Goal: Task Accomplishment & Management: Complete application form

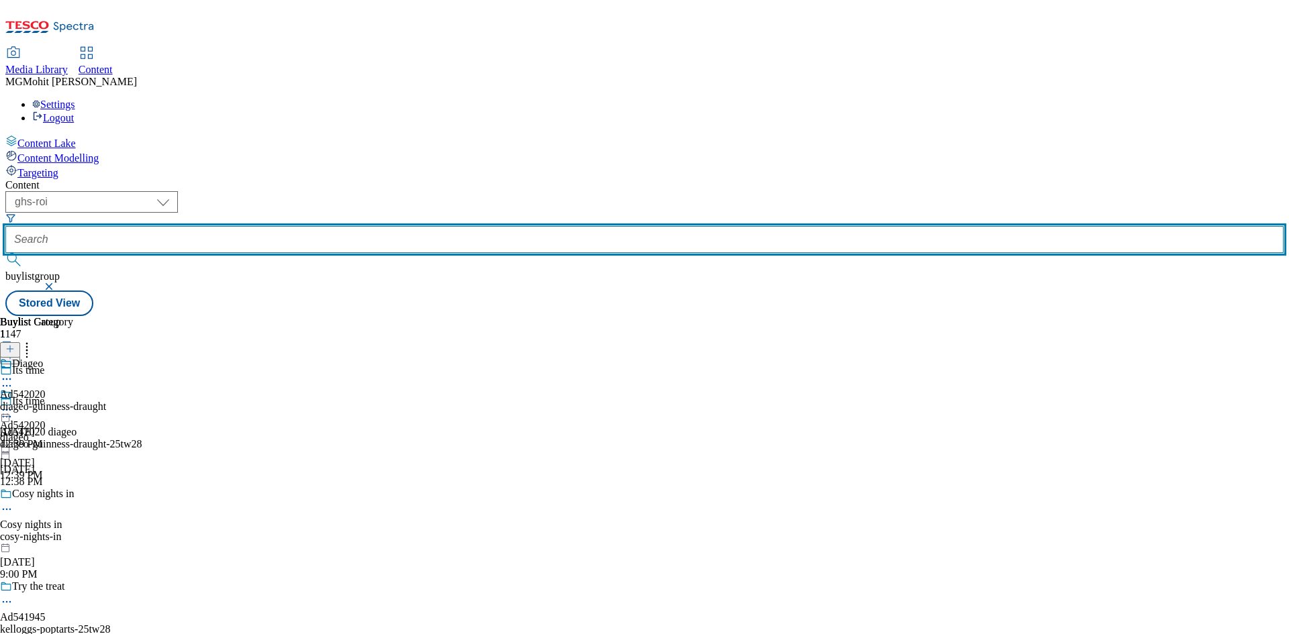
click at [306, 226] on input "text" at bounding box center [644, 239] width 1278 height 27
paste input "Ad542020"
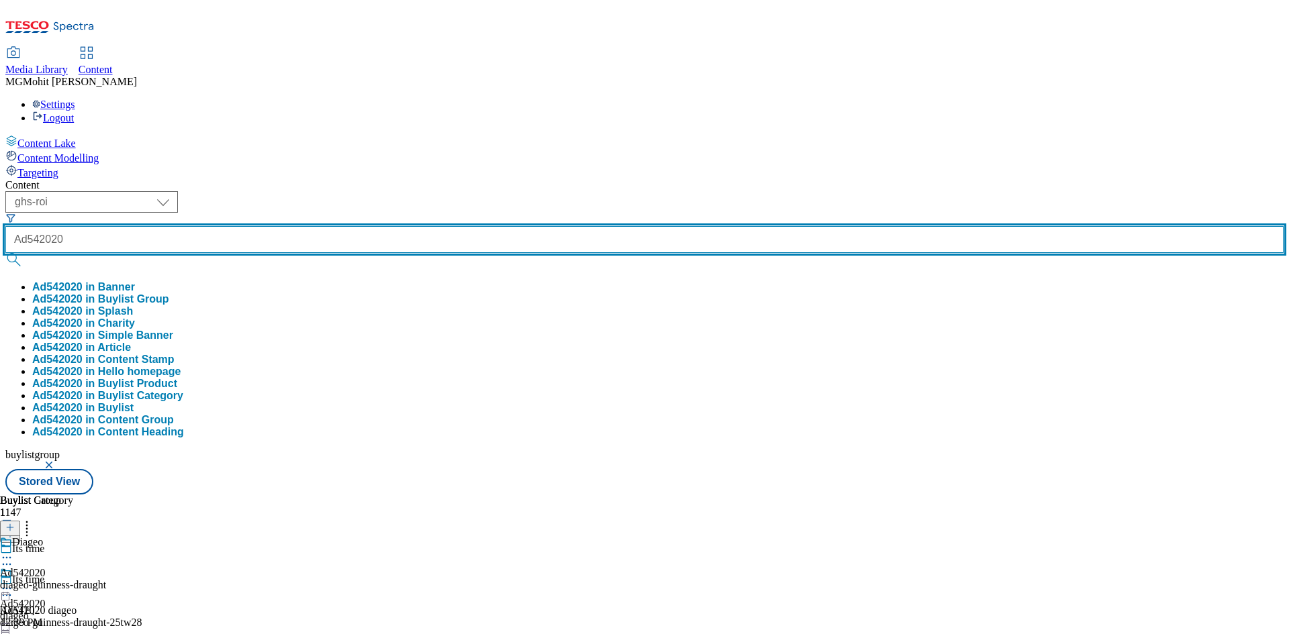
type input "Ad542020"
click at [5, 253] on button "submit" at bounding box center [14, 259] width 19 height 13
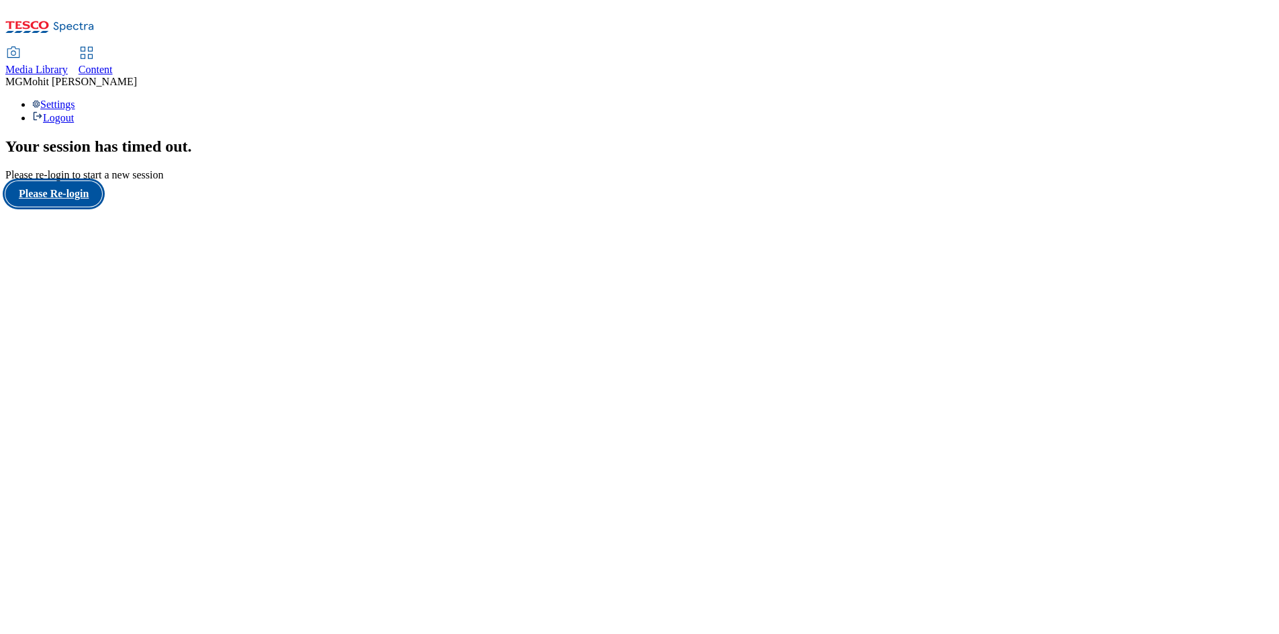
click at [83, 207] on button "Please Re-login" at bounding box center [53, 194] width 97 height 26
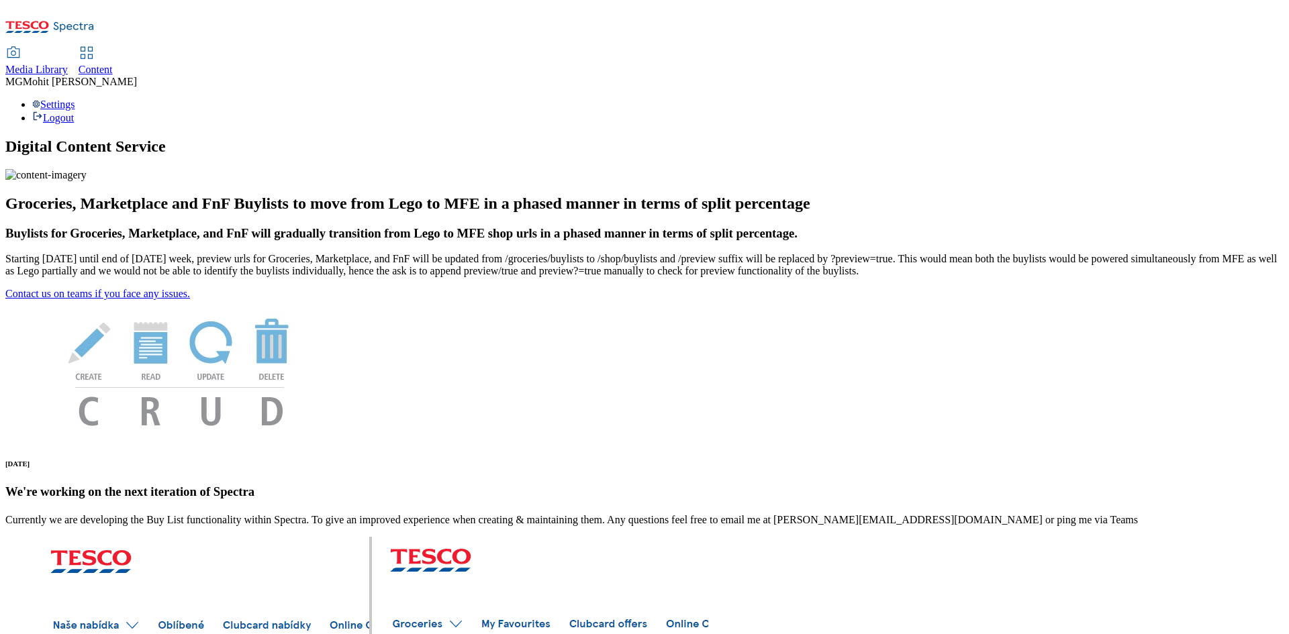
click at [113, 64] on div "Content" at bounding box center [96, 70] width 34 height 12
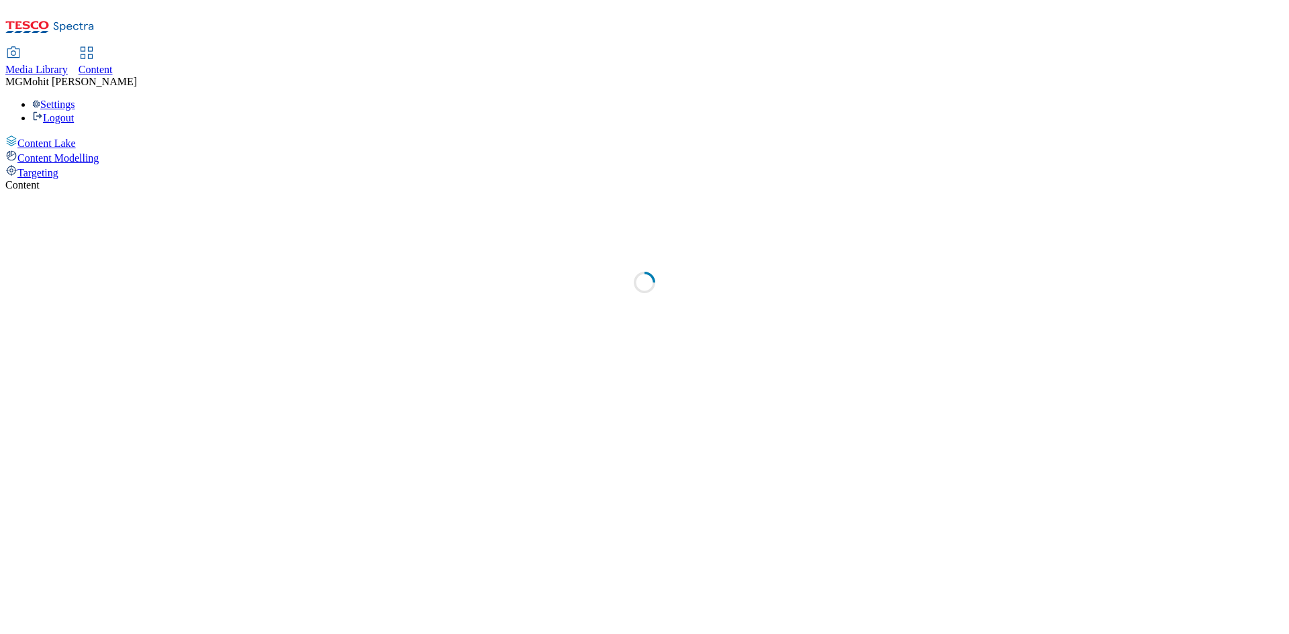
select select "ghs-uk"
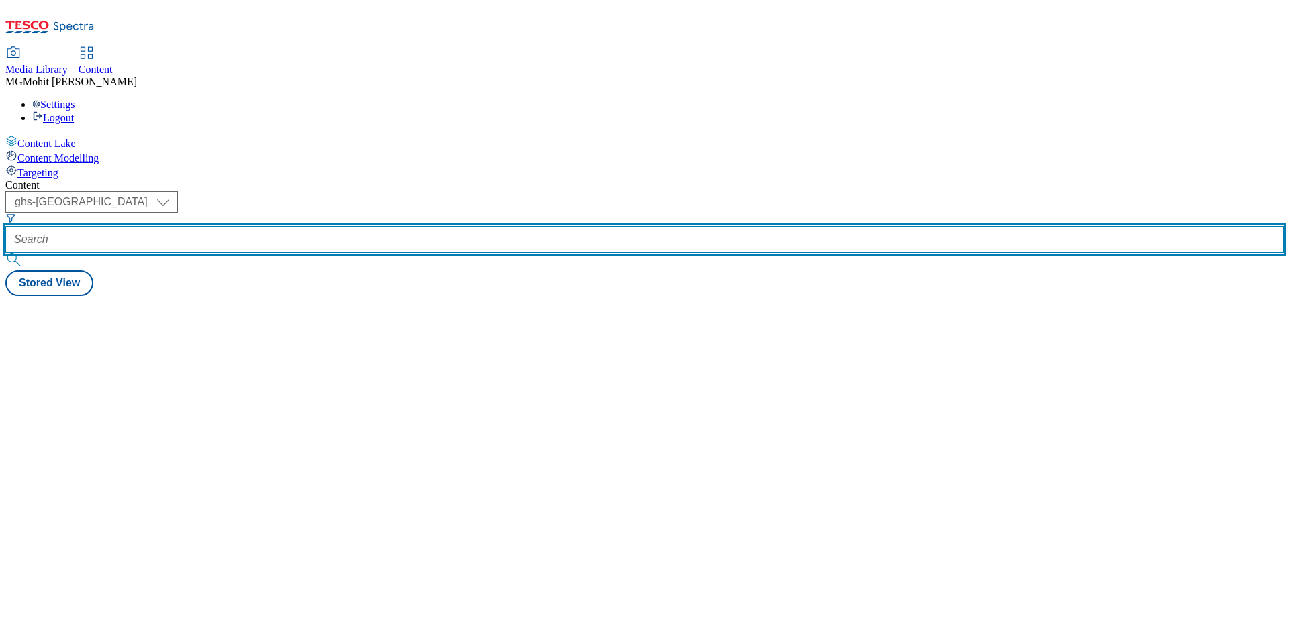
click at [305, 226] on input "text" at bounding box center [644, 239] width 1278 height 27
paste input "Ad542020"
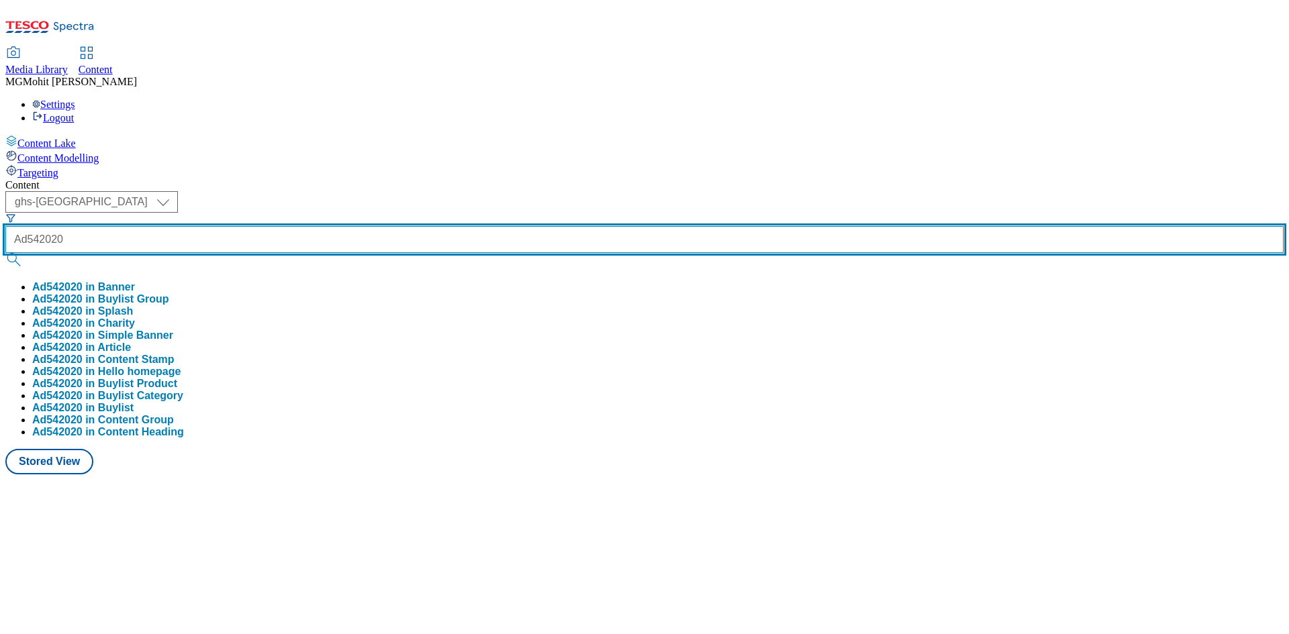
type input "Ad542020"
click at [5, 253] on button "submit" at bounding box center [14, 259] width 19 height 13
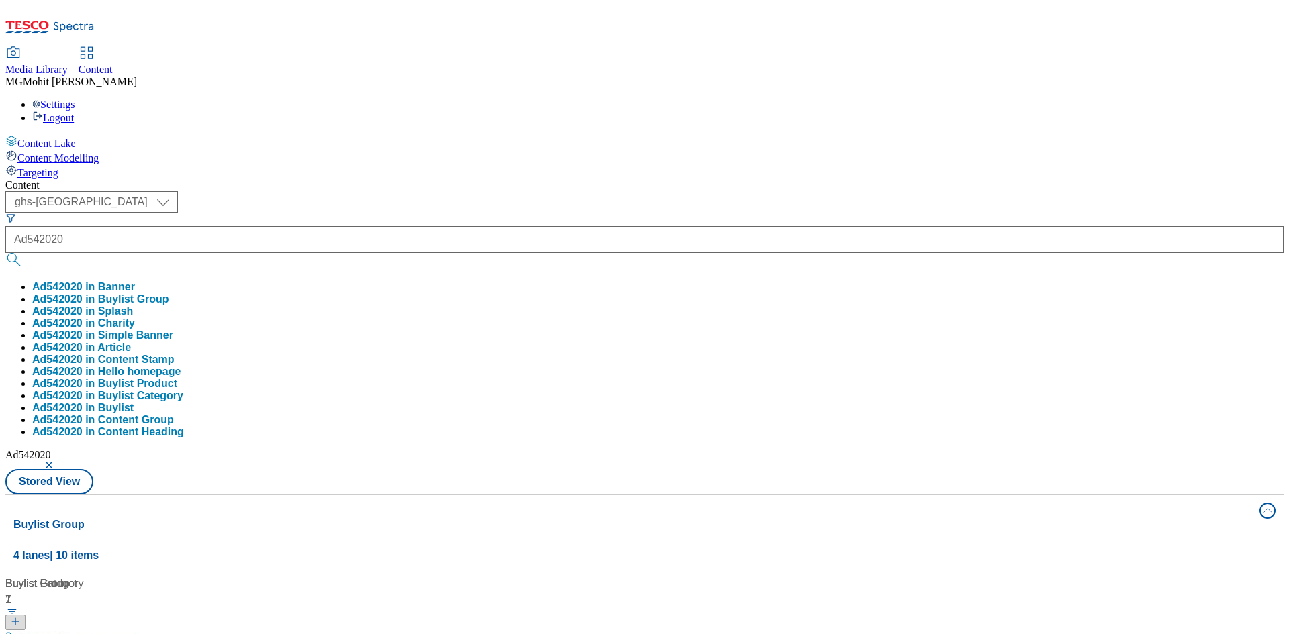
click at [5, 179] on div "Content Lake Content Modelling Targeting" at bounding box center [644, 157] width 1278 height 44
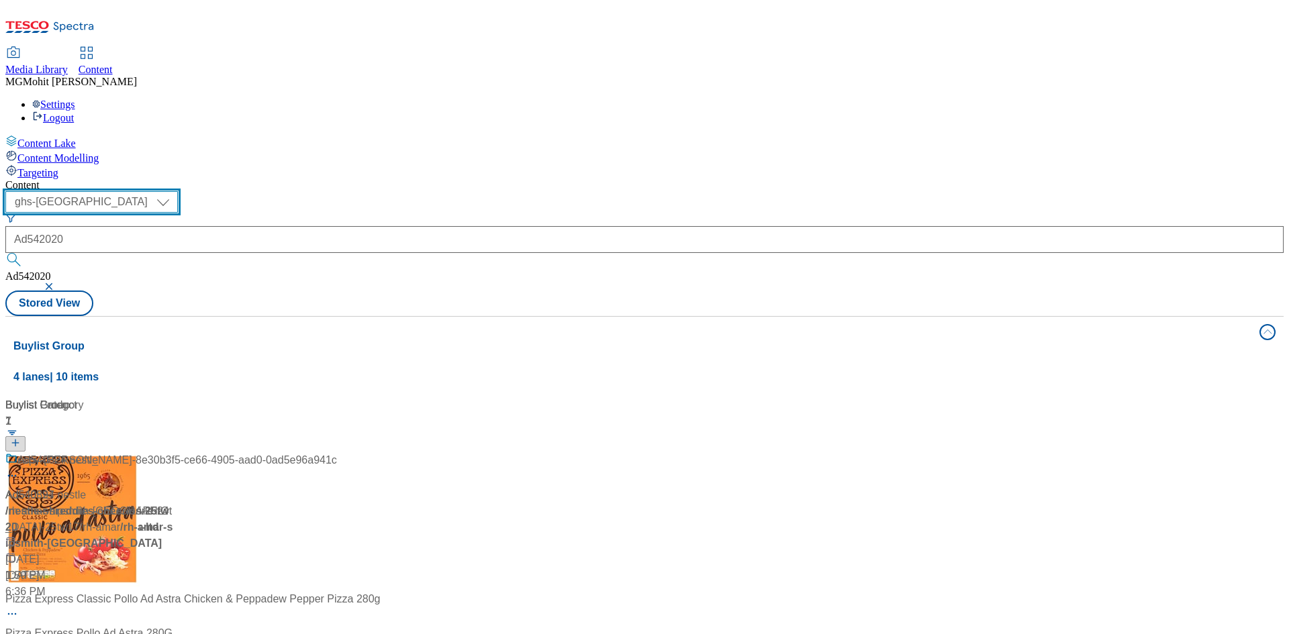
drag, startPoint x: 240, startPoint y: 103, endPoint x: 238, endPoint y: 113, distance: 10.8
click at [178, 191] on select "ghs-roi ghs-uk" at bounding box center [91, 201] width 172 height 21
select select "ghs-roi"
click at [175, 191] on select "ghs-roi ghs-uk" at bounding box center [91, 201] width 172 height 21
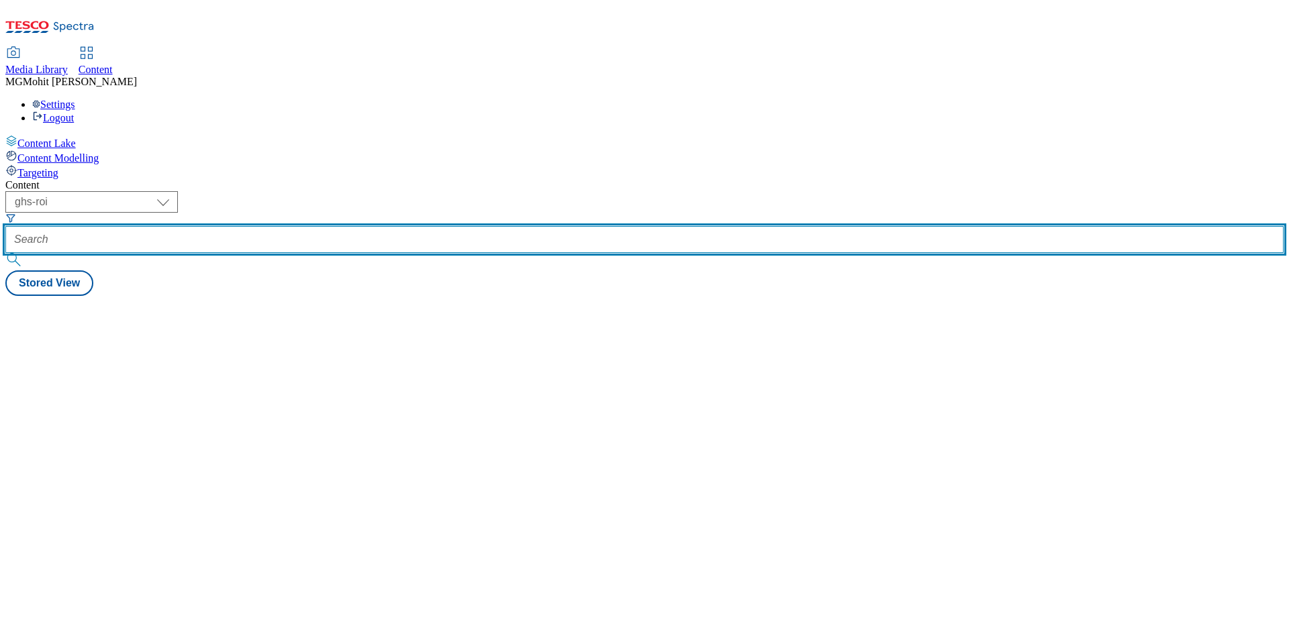
click at [319, 226] on input "text" at bounding box center [644, 239] width 1278 height 27
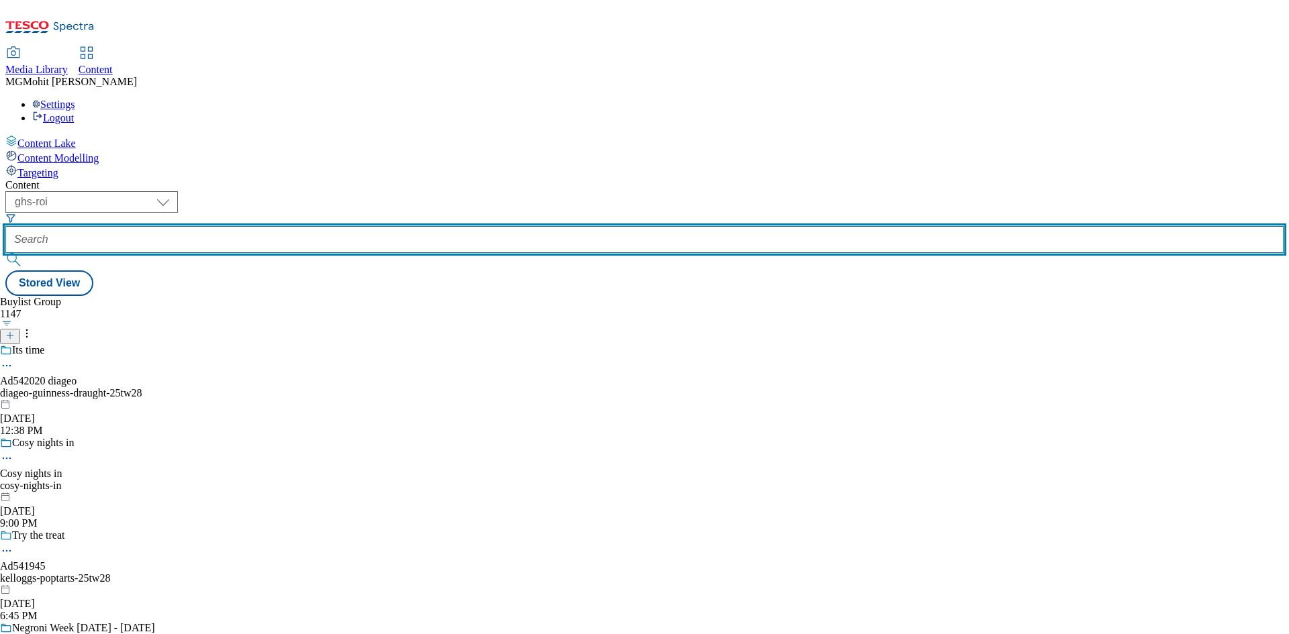
paste input "Ad542020"
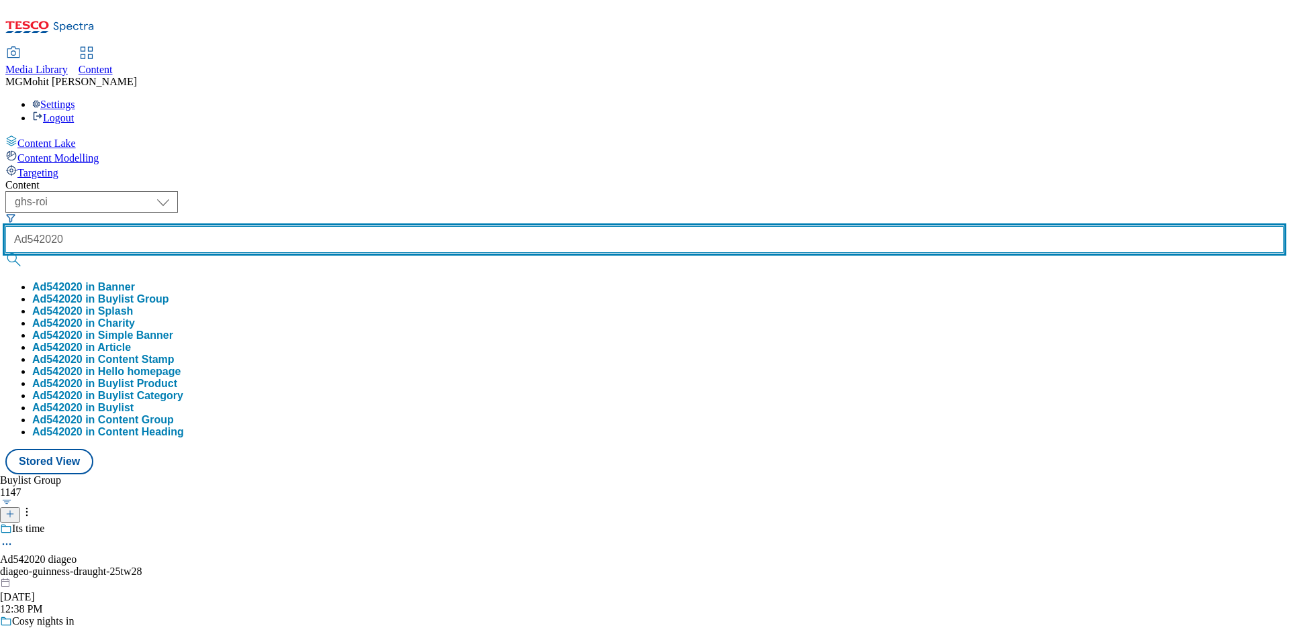
type input "Ad542020"
click at [5, 253] on button "submit" at bounding box center [14, 259] width 19 height 13
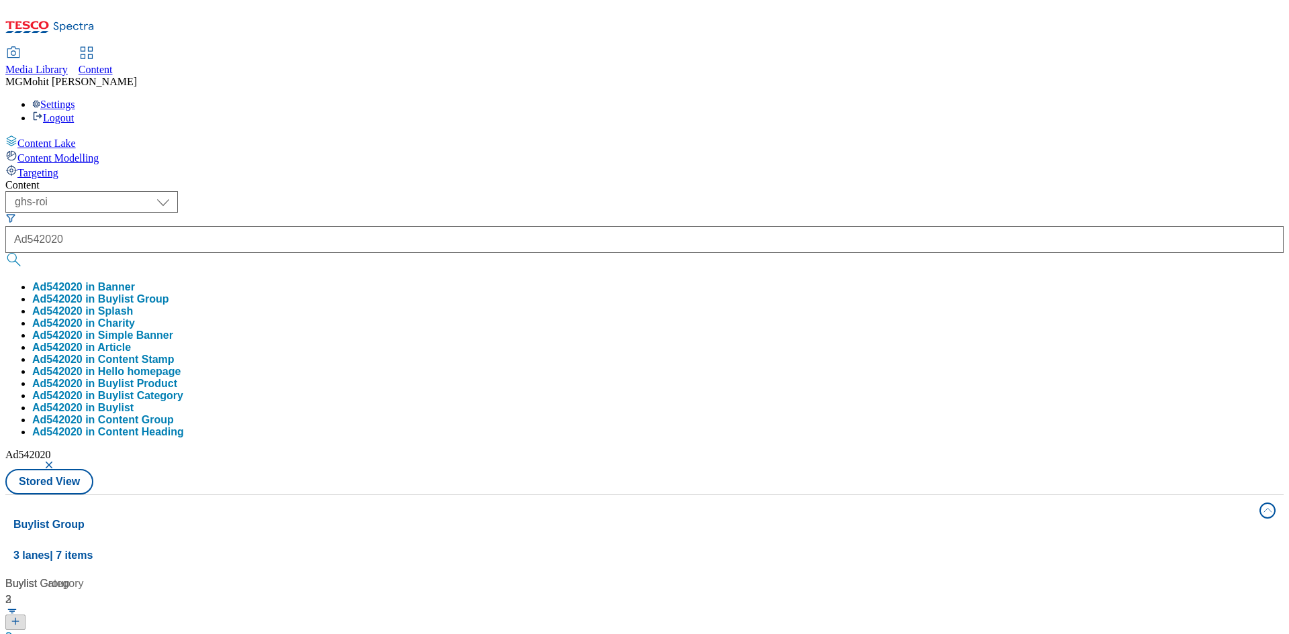
click at [39, 179] on div "Content Lake Content Modelling Targeting" at bounding box center [644, 157] width 1278 height 44
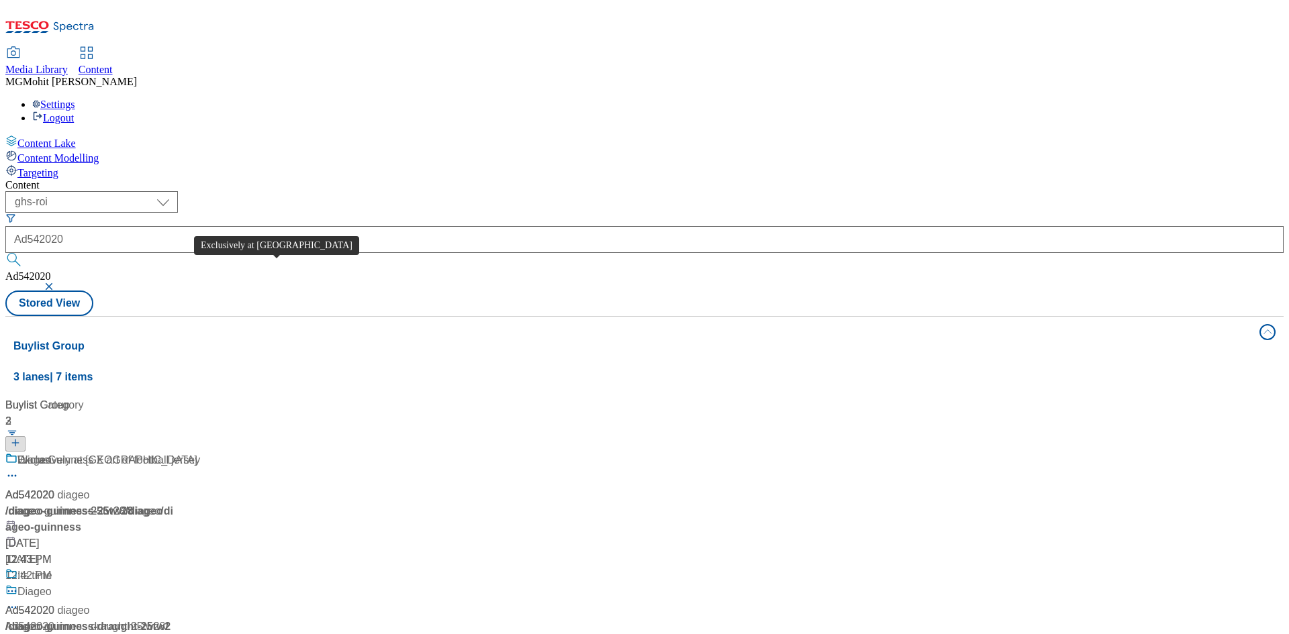
click at [197, 452] on span "Exclusively at Tesco" at bounding box center [107, 460] width 180 height 17
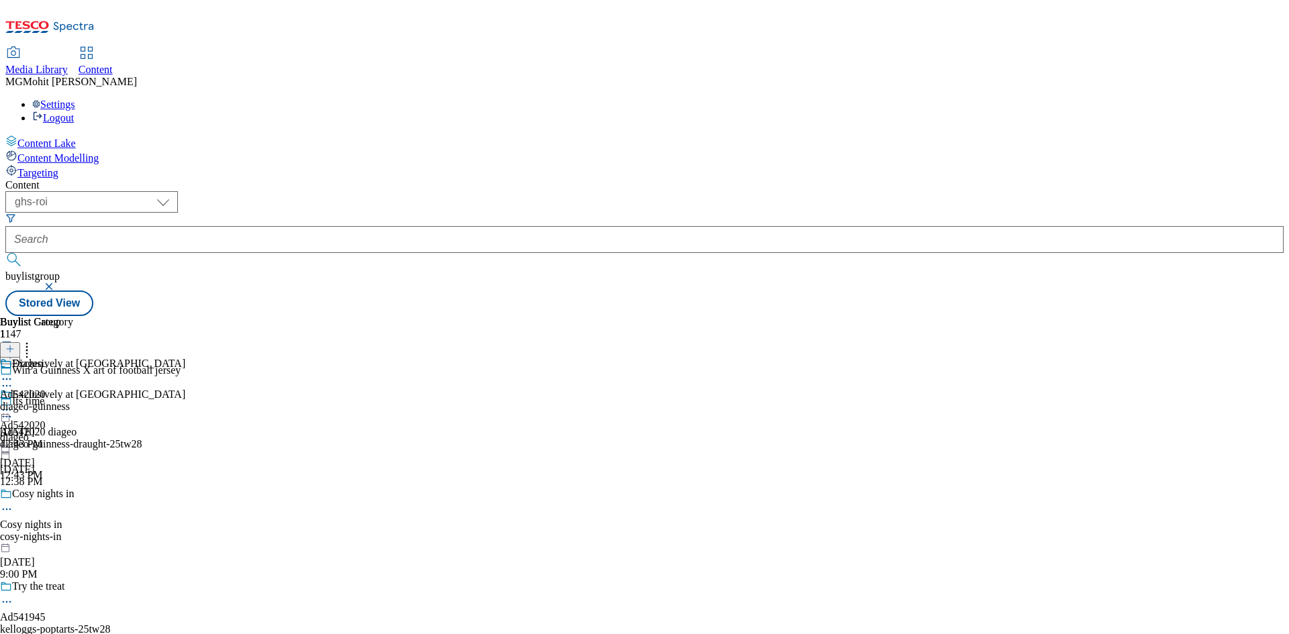
click at [13, 379] on icon at bounding box center [6, 385] width 13 height 13
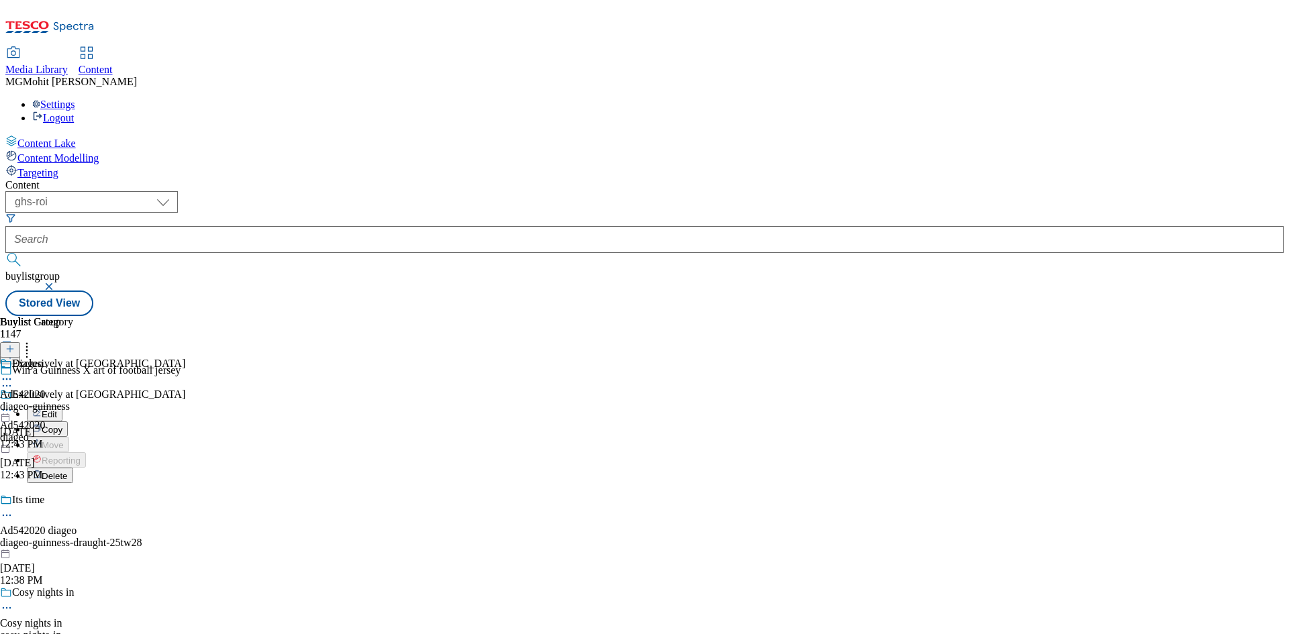
click at [181, 364] on div "Win a Guinness X art of football jersey Edit Copy Move Reporting Delete" at bounding box center [90, 423] width 181 height 119
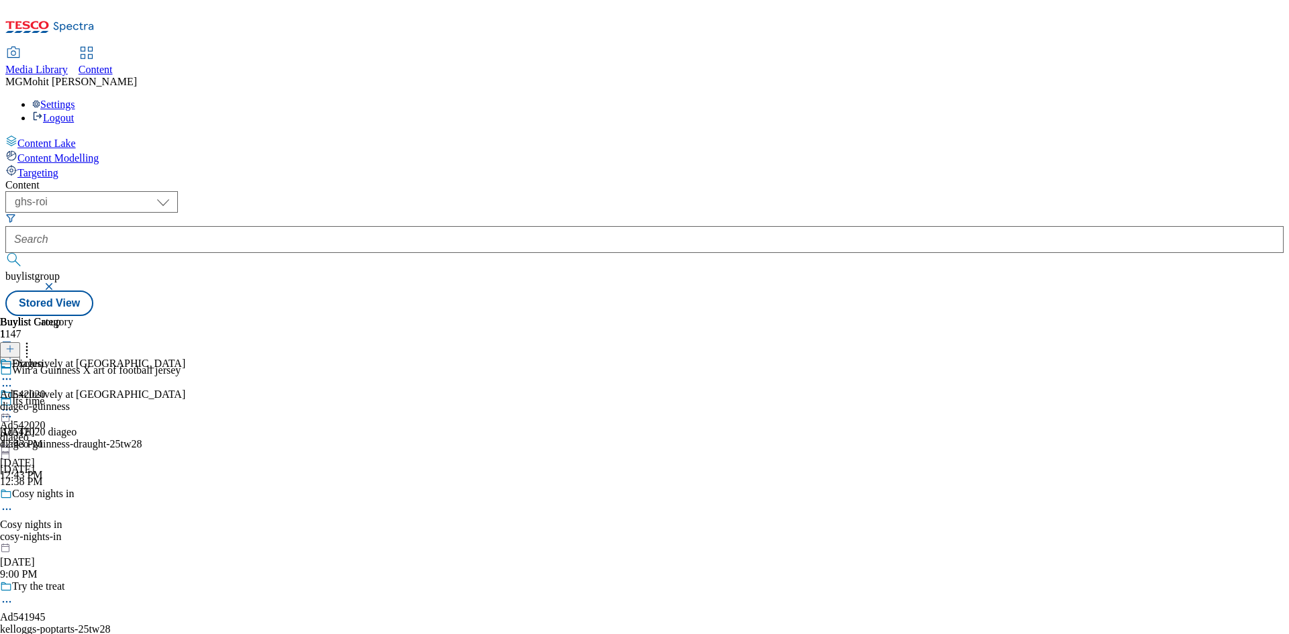
click at [13, 379] on icon at bounding box center [6, 385] width 13 height 13
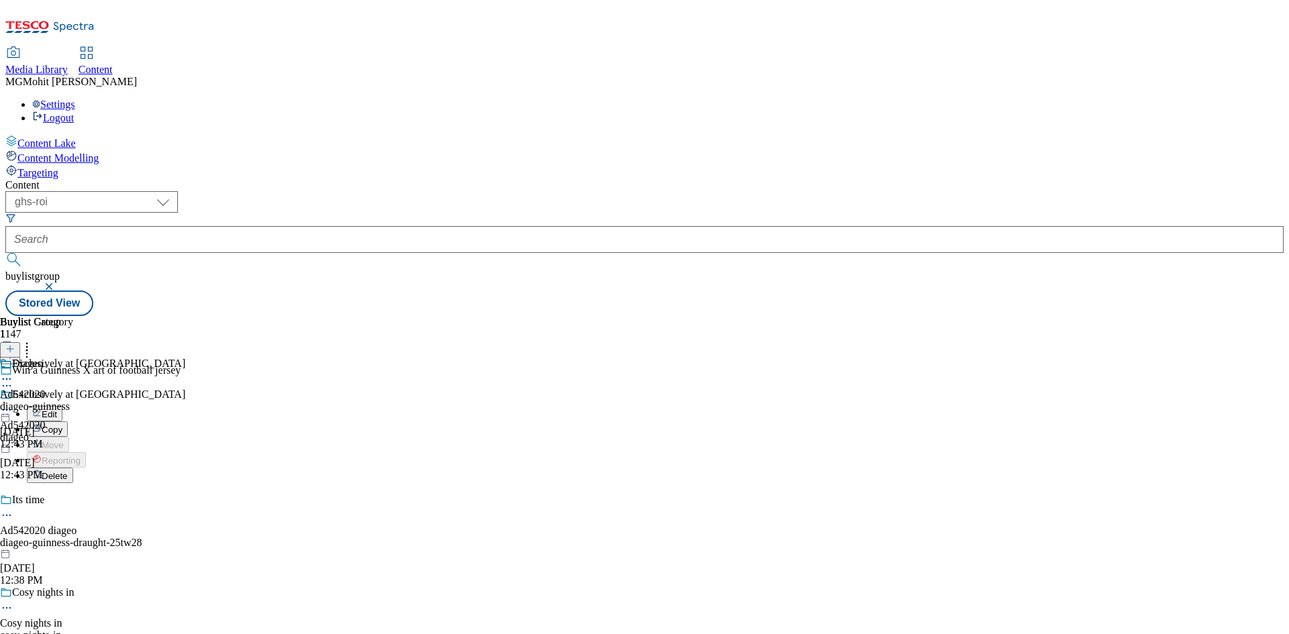
click at [57, 409] on span "Edit" at bounding box center [49, 414] width 15 height 10
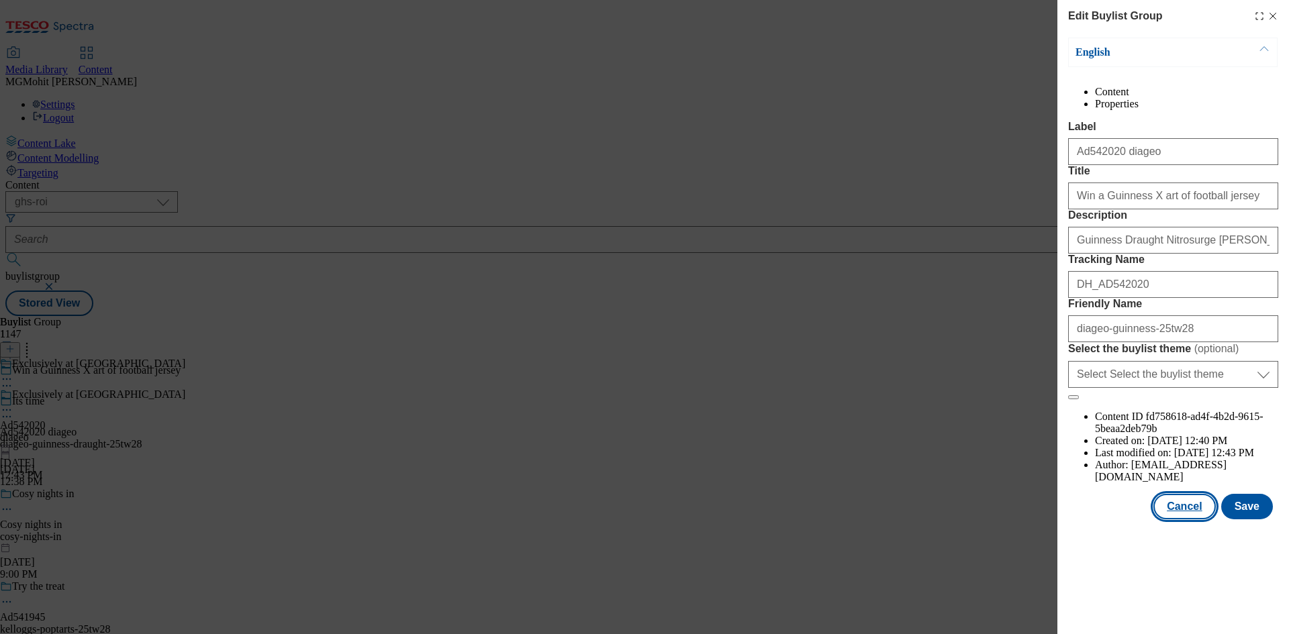
click at [1185, 519] on button "Cancel" at bounding box center [1184, 507] width 62 height 26
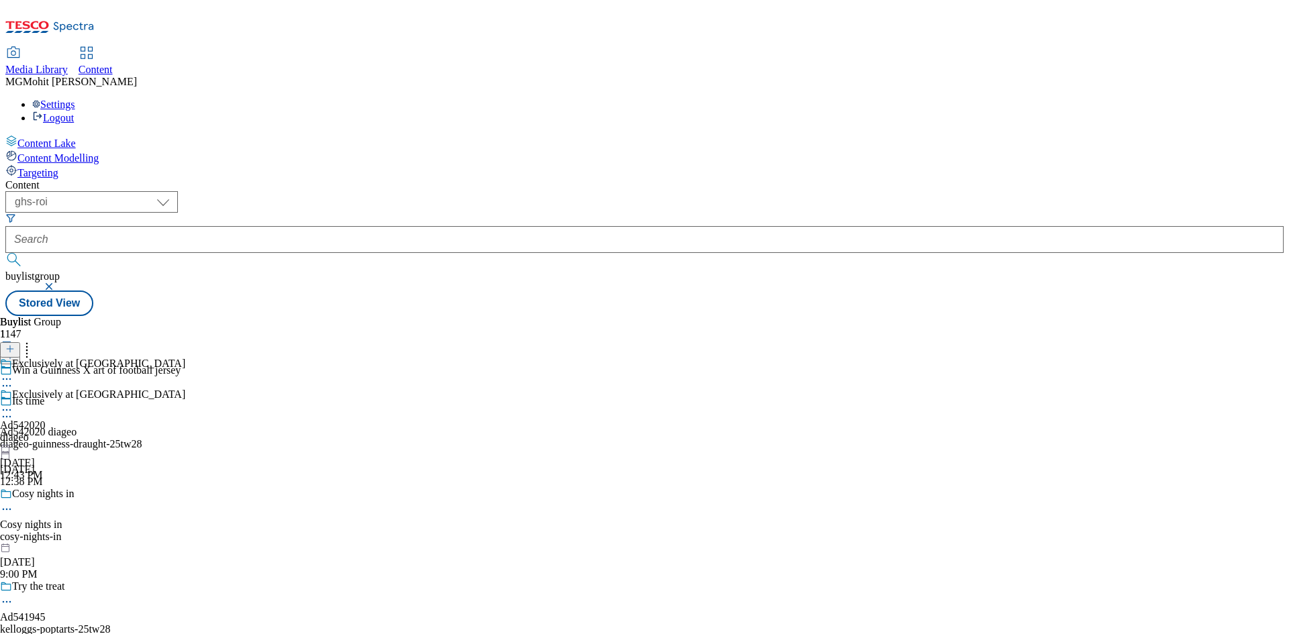
click at [13, 379] on icon at bounding box center [6, 385] width 13 height 13
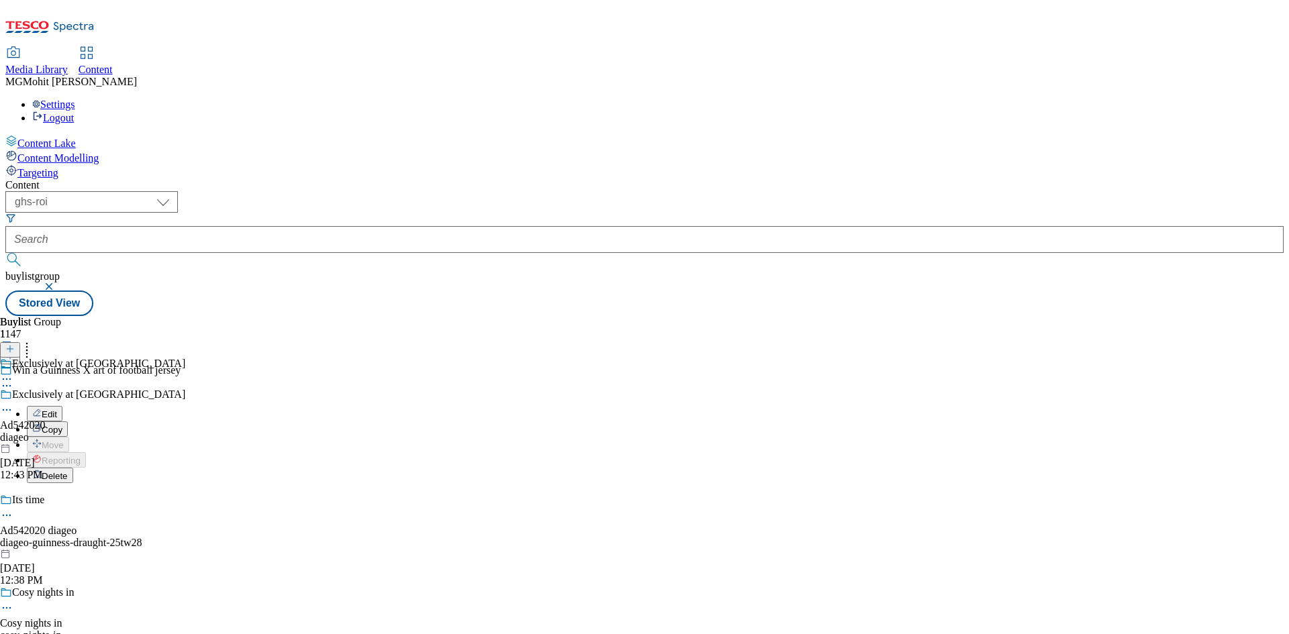
click at [68, 471] on span "Delete" at bounding box center [55, 476] width 26 height 10
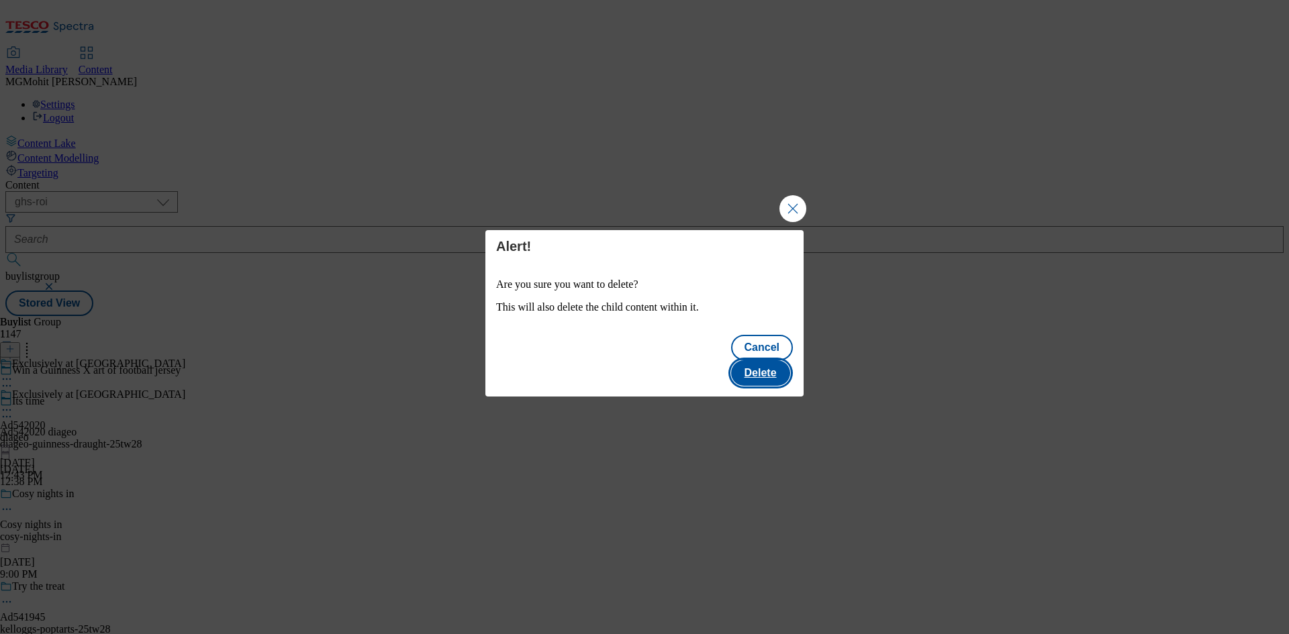
click at [771, 360] on button "Delete" at bounding box center [760, 373] width 59 height 26
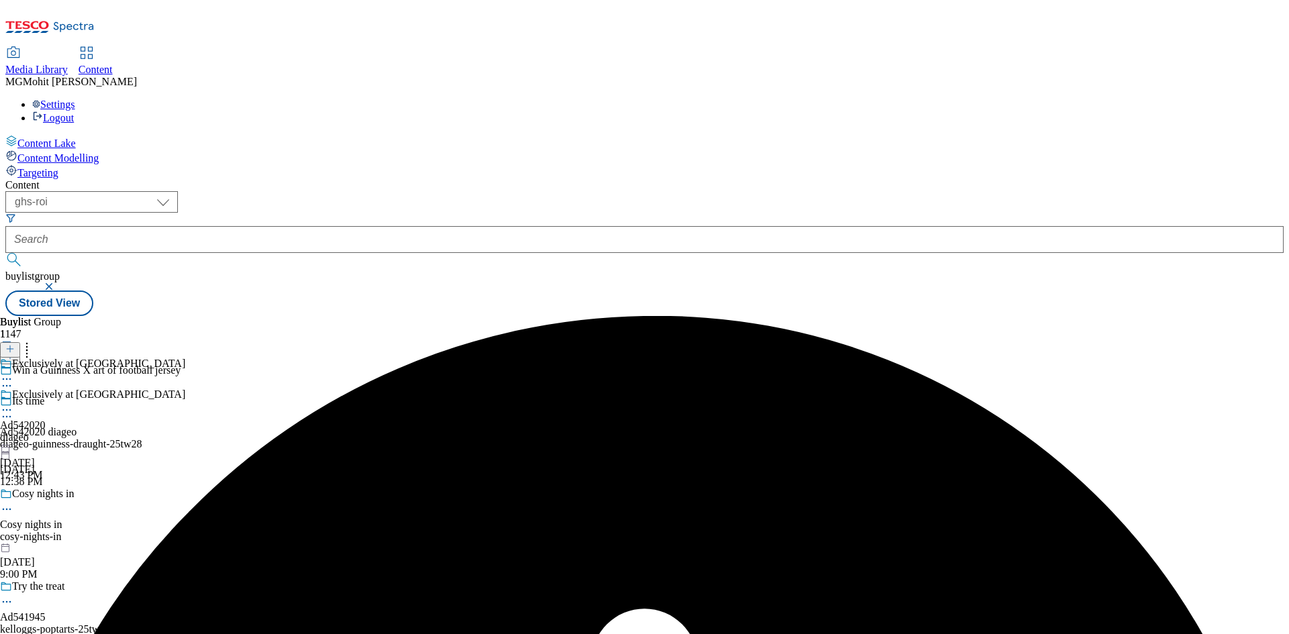
click at [13, 403] on icon at bounding box center [6, 409] width 13 height 13
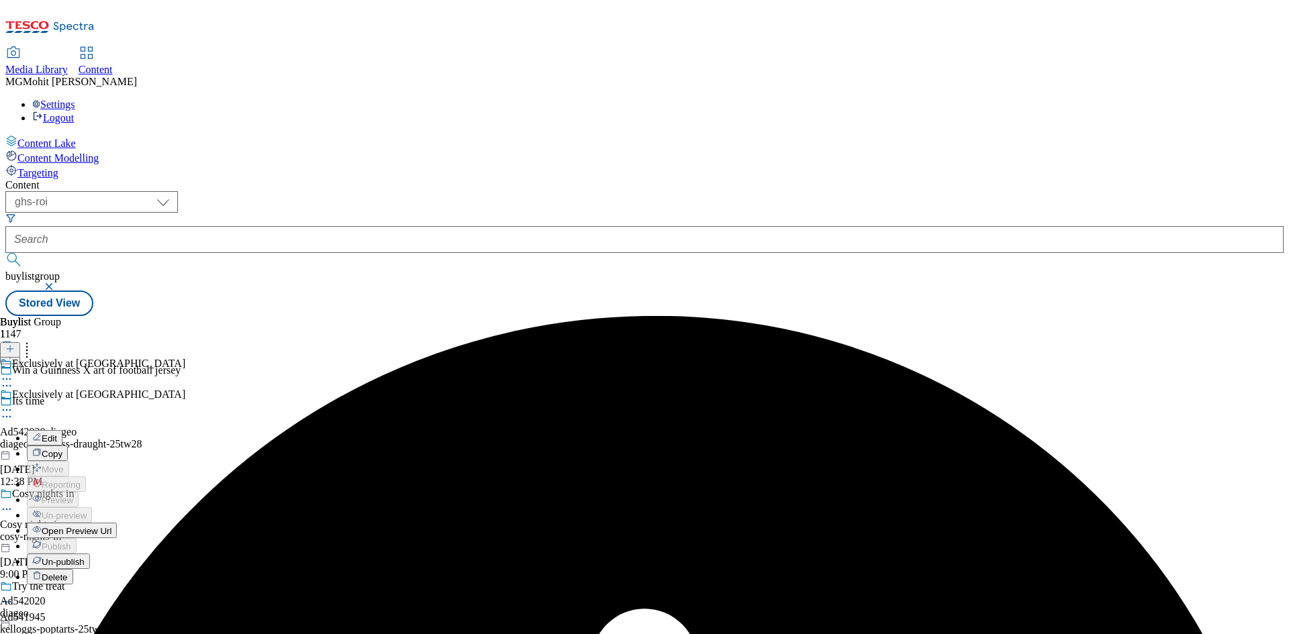
click at [85, 557] on span "Un-publish" at bounding box center [63, 562] width 43 height 10
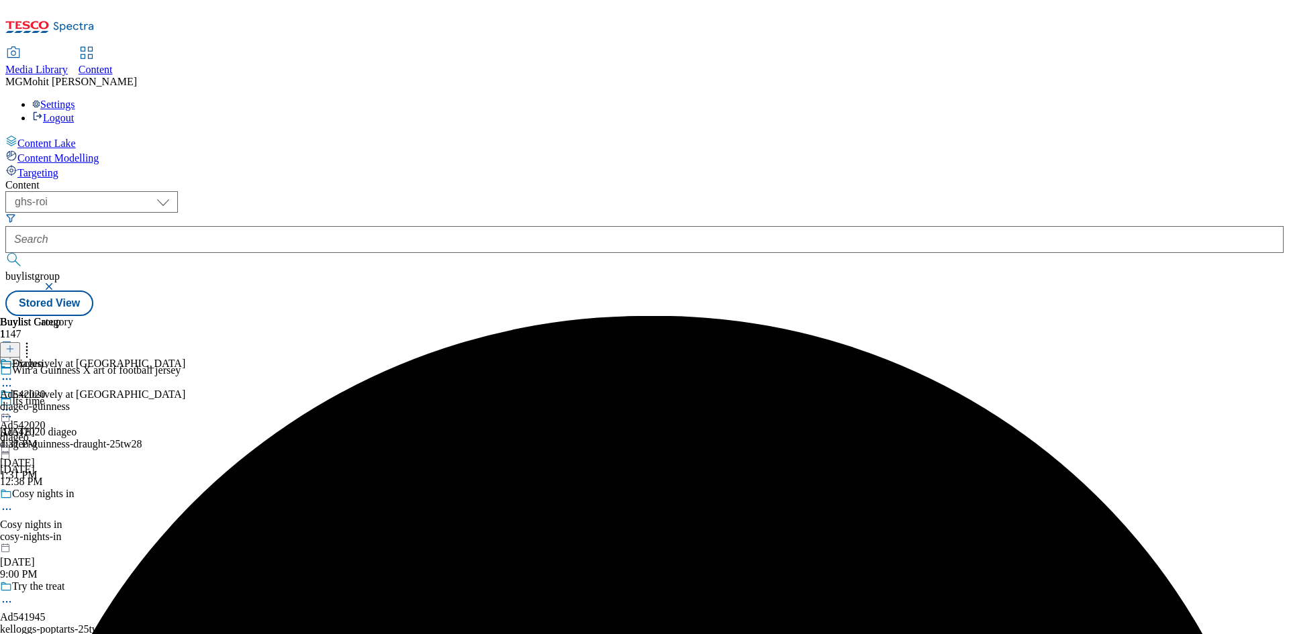
click at [11, 409] on circle at bounding box center [10, 410] width 2 height 2
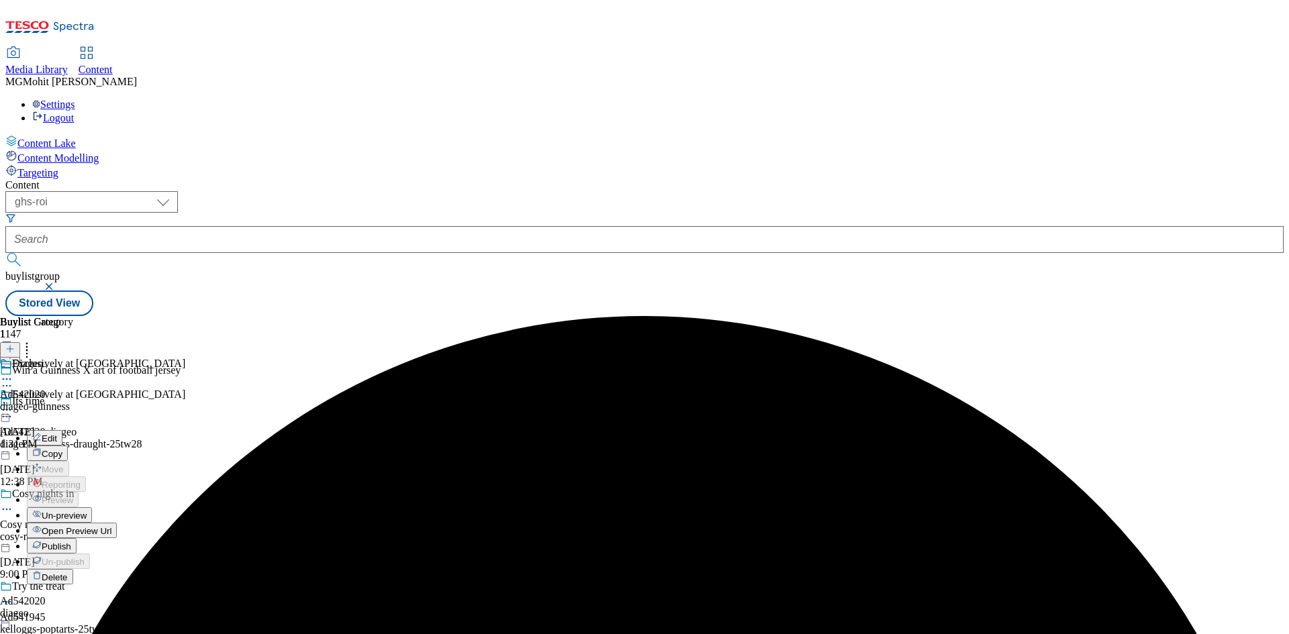
click at [92, 507] on button "Un-preview" at bounding box center [59, 514] width 65 height 15
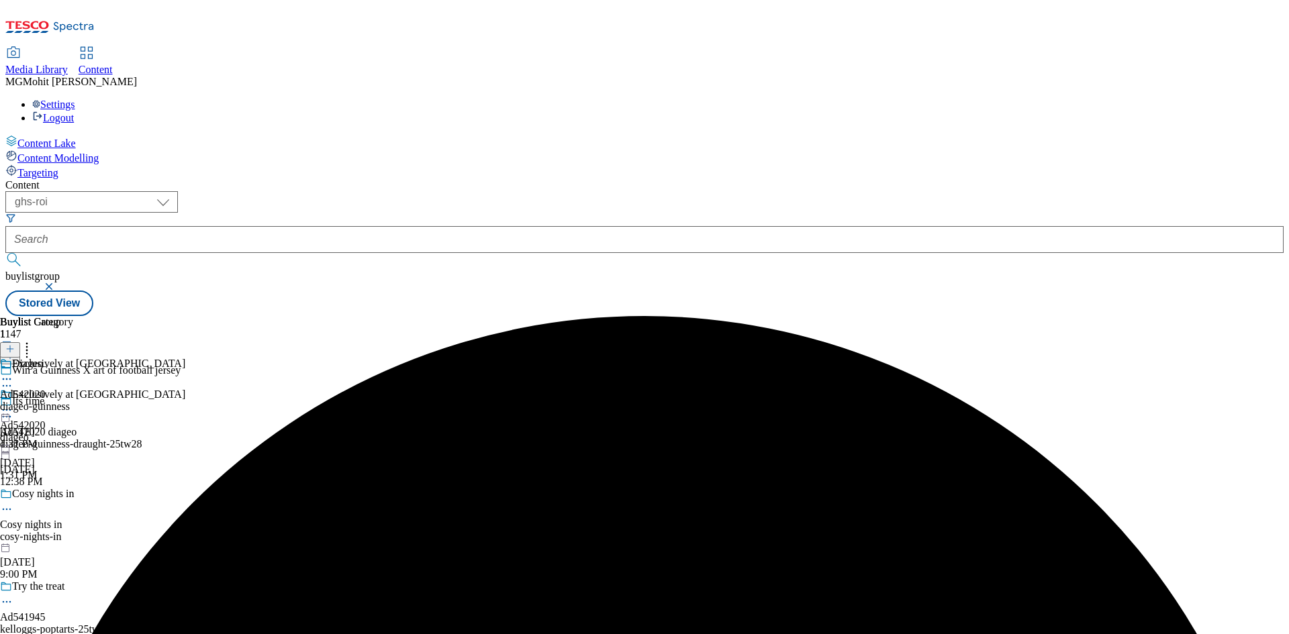
click at [11, 385] on circle at bounding box center [10, 386] width 2 height 2
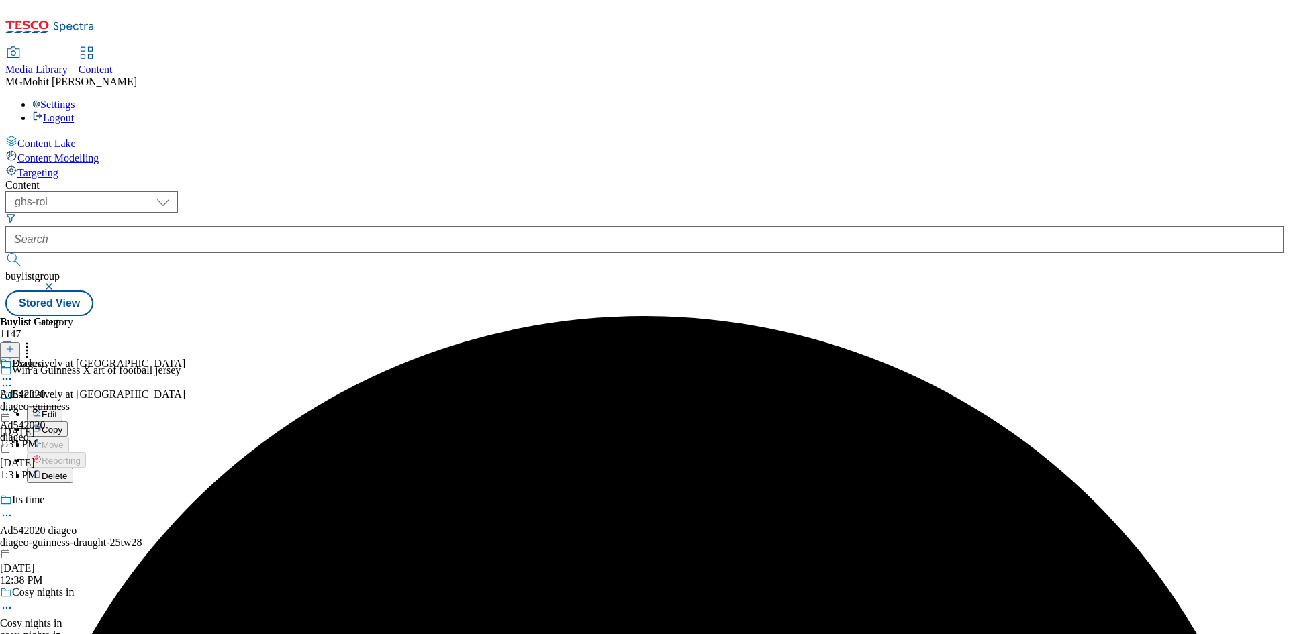
click at [68, 471] on span "Delete" at bounding box center [55, 476] width 26 height 10
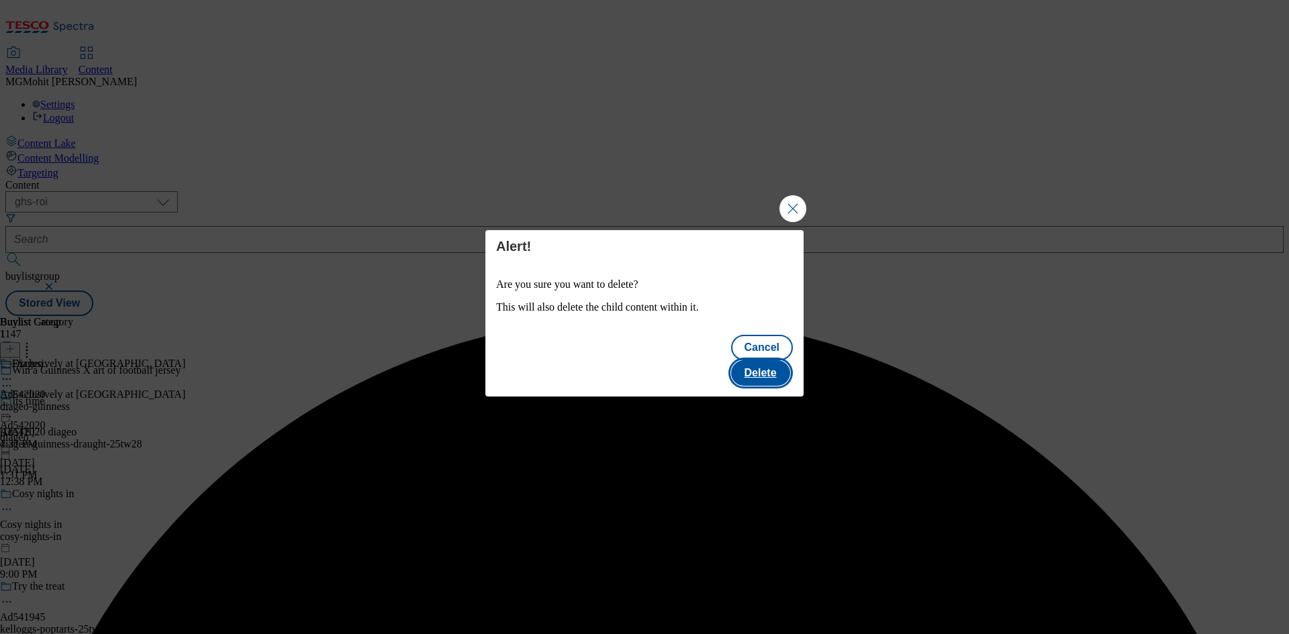
click at [764, 360] on button "Delete" at bounding box center [760, 373] width 59 height 26
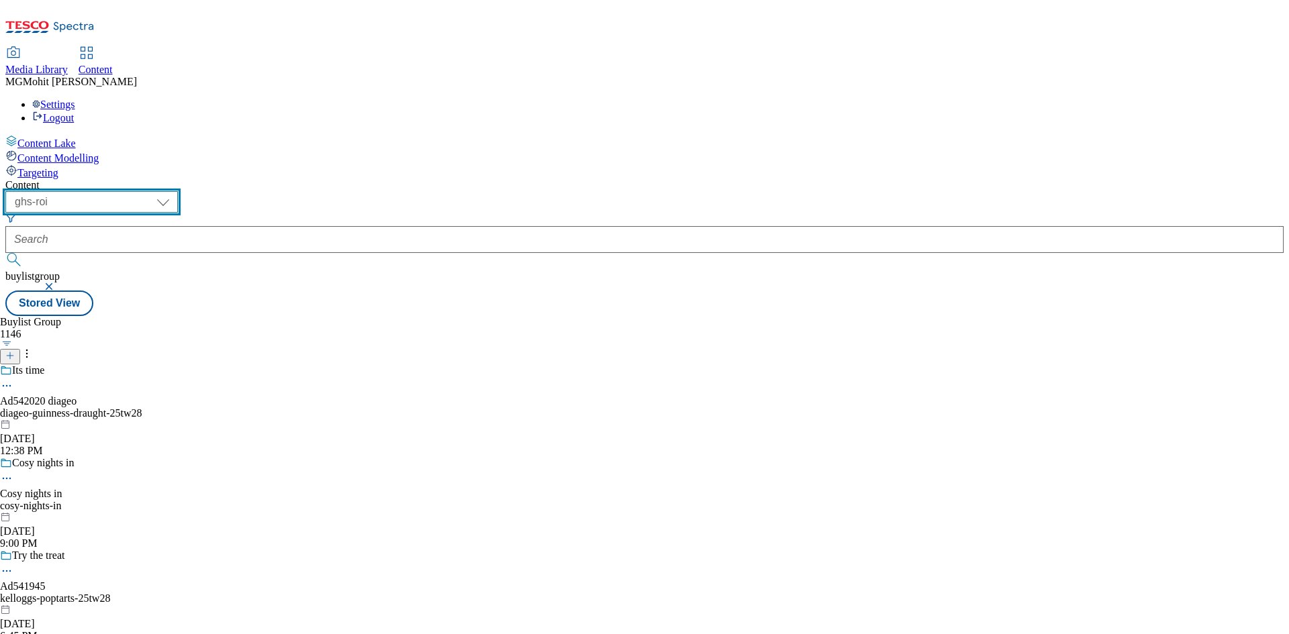
drag, startPoint x: 205, startPoint y: 101, endPoint x: 213, endPoint y: 105, distance: 8.8
click at [178, 191] on select "ghs-roi ghs-uk" at bounding box center [91, 201] width 172 height 21
select select "ghs-uk"
click at [175, 191] on select "ghs-roi ghs-uk" at bounding box center [91, 201] width 172 height 21
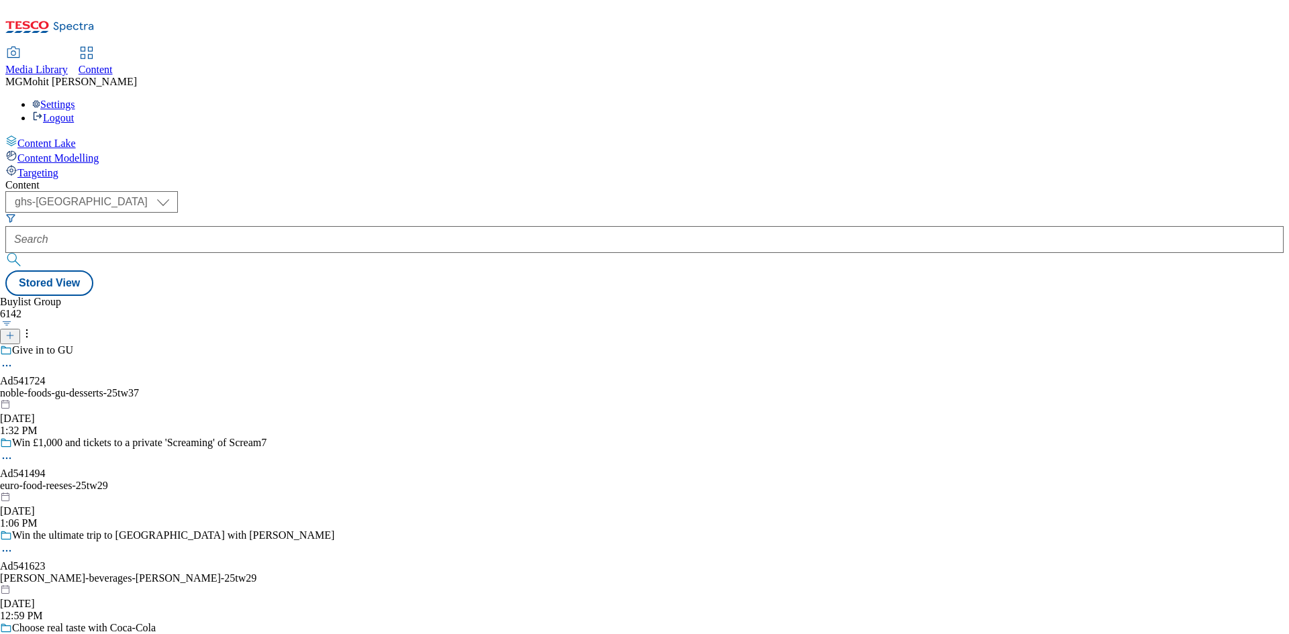
click at [10, 332] on line at bounding box center [10, 335] width 0 height 7
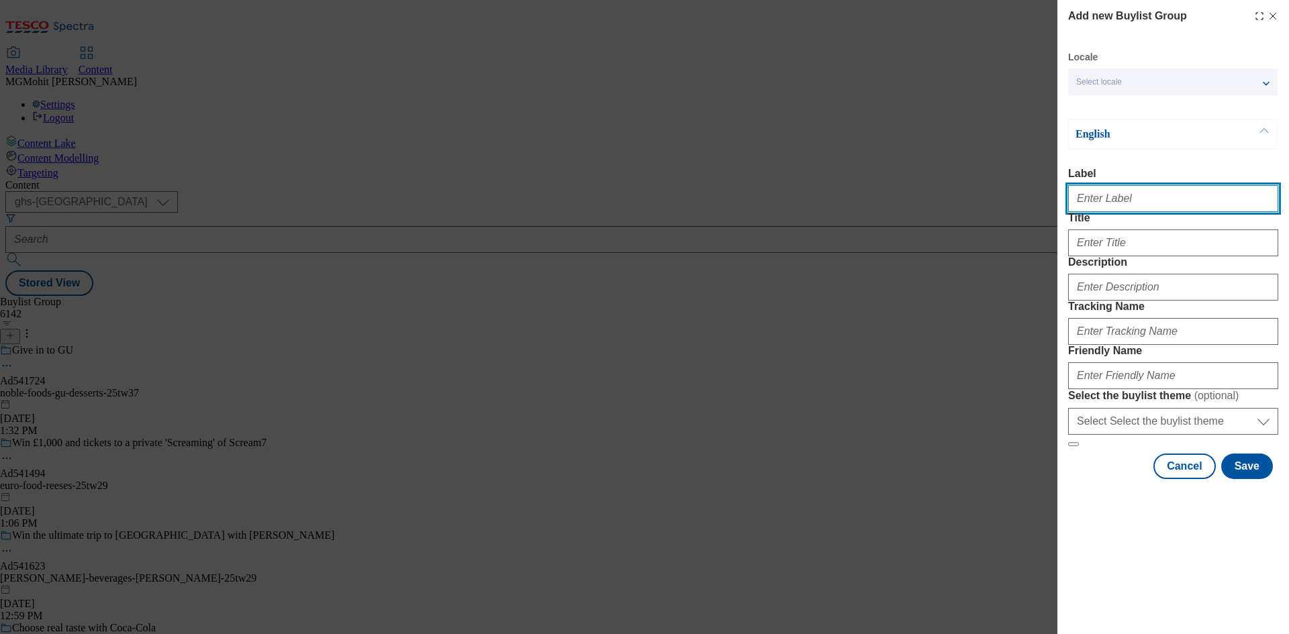
click at [1138, 203] on input "Label" at bounding box center [1173, 198] width 210 height 27
paste input "Ad541847 casella-family"
type input "Ad541847 casella-family"
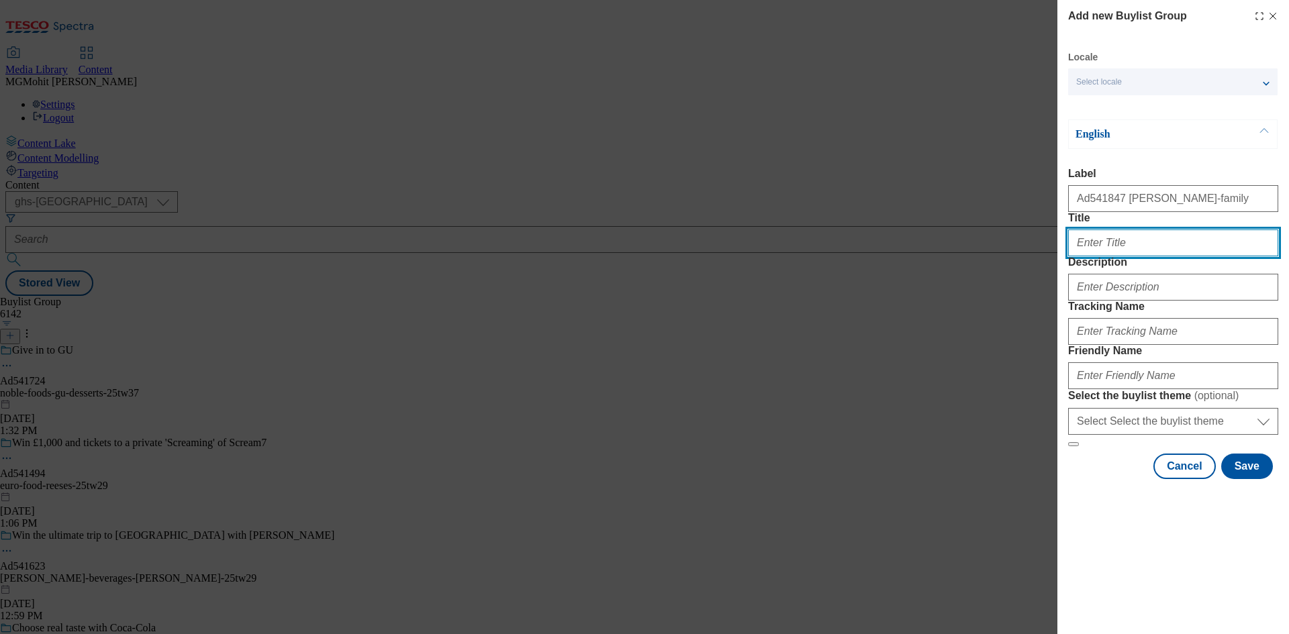
paste input "Good on ya!"
type input "Good on ya!"
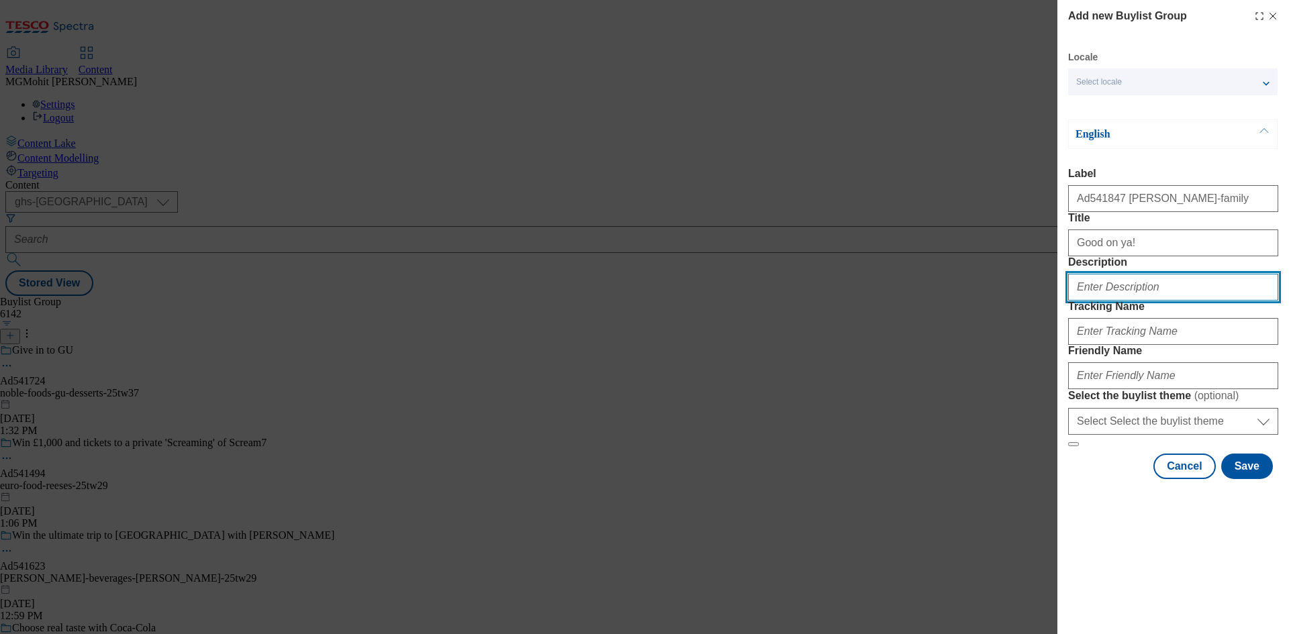
click at [1113, 301] on input "Description" at bounding box center [1173, 287] width 210 height 27
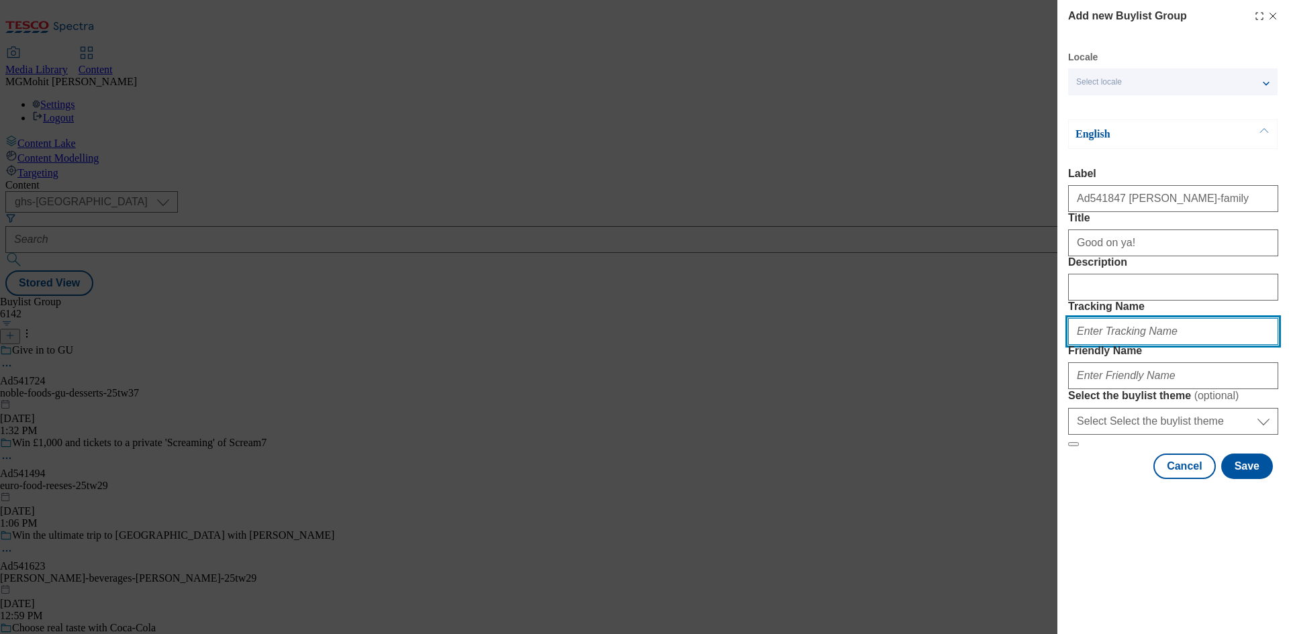
paste input "DH_AD541847"
type input "DH_AD541847"
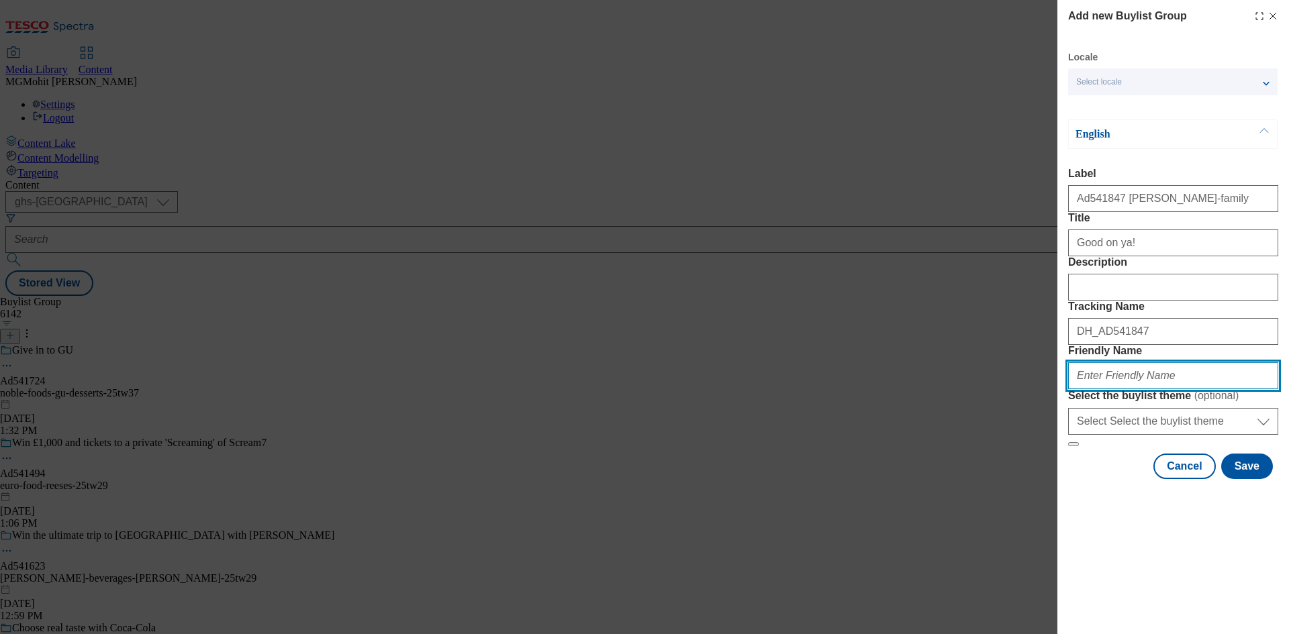
paste input "casella-family-yellow-tail-25tw29"
type input "casella-family-yellow-tail-25tw29"
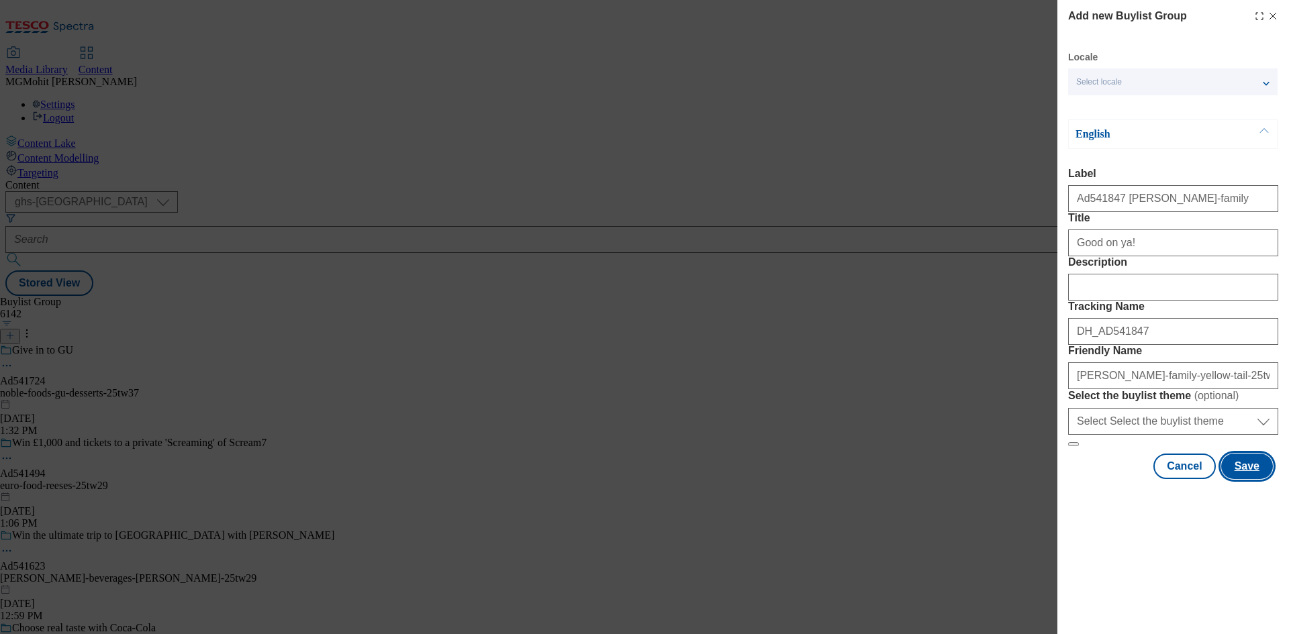
click at [1241, 479] on button "Save" at bounding box center [1247, 467] width 52 height 26
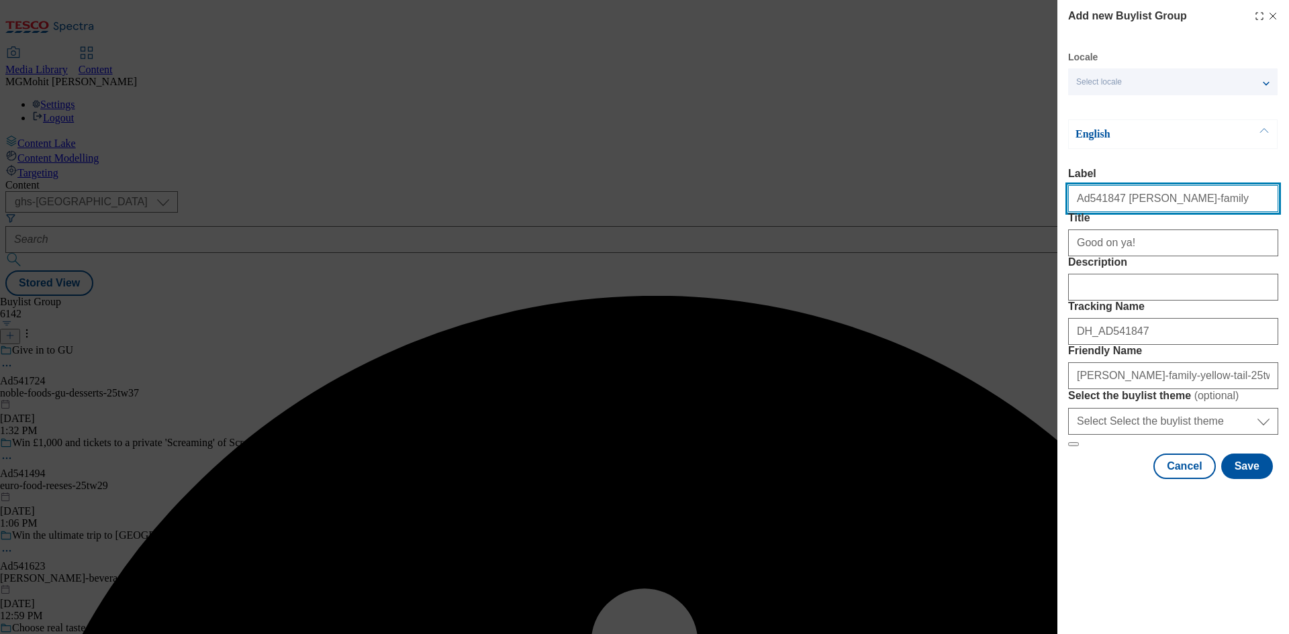
click at [1211, 207] on input "Ad541847 casella-family" at bounding box center [1173, 198] width 210 height 27
type input "Ad541847 casella-family"
click at [1250, 479] on button "Save" at bounding box center [1247, 467] width 52 height 26
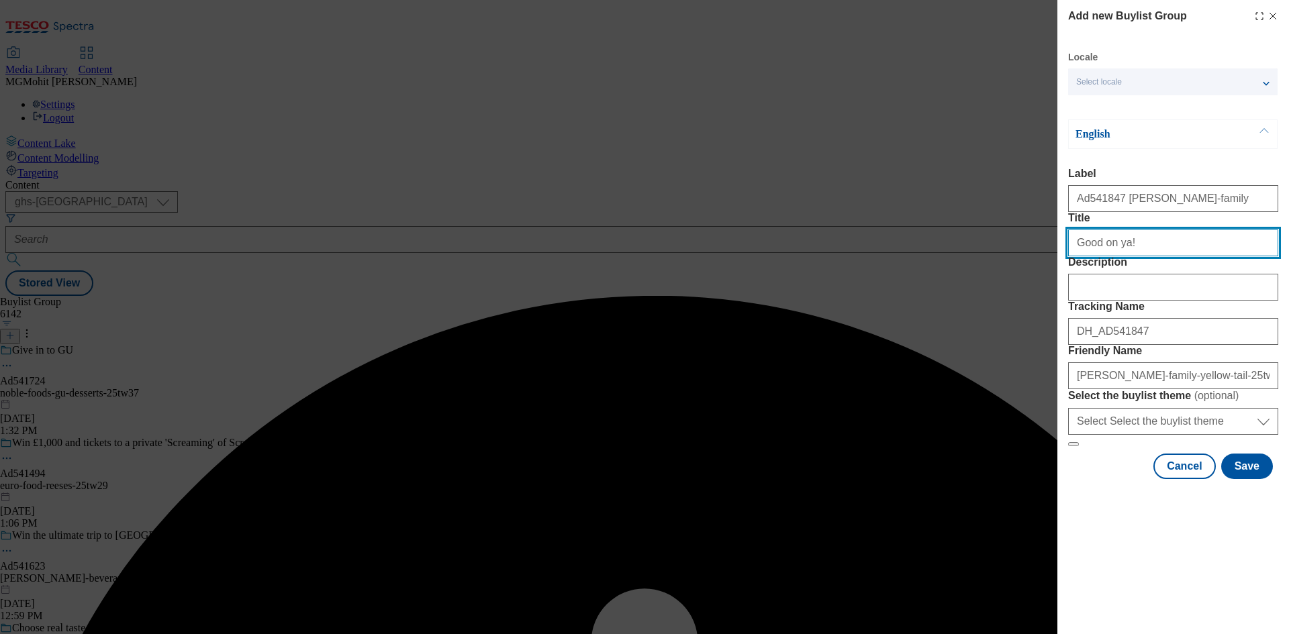
click at [1176, 256] on input "Title" at bounding box center [1173, 243] width 210 height 27
type input "Good on ya!"
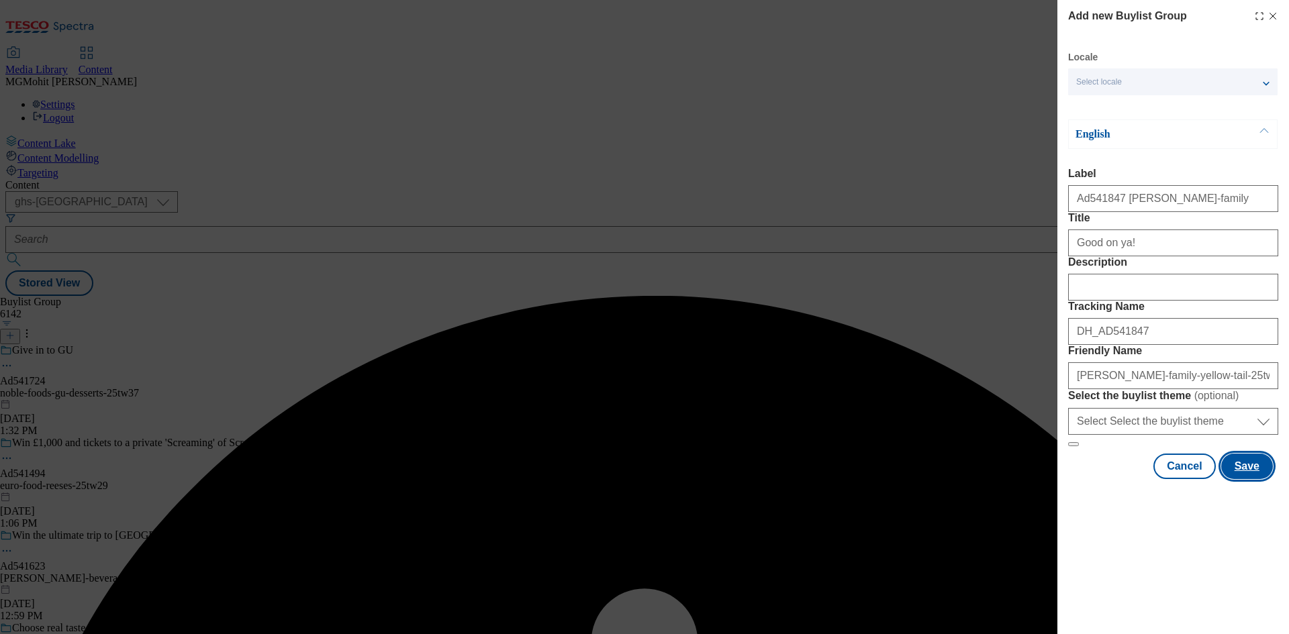
click at [1251, 479] on button "Save" at bounding box center [1247, 467] width 52 height 26
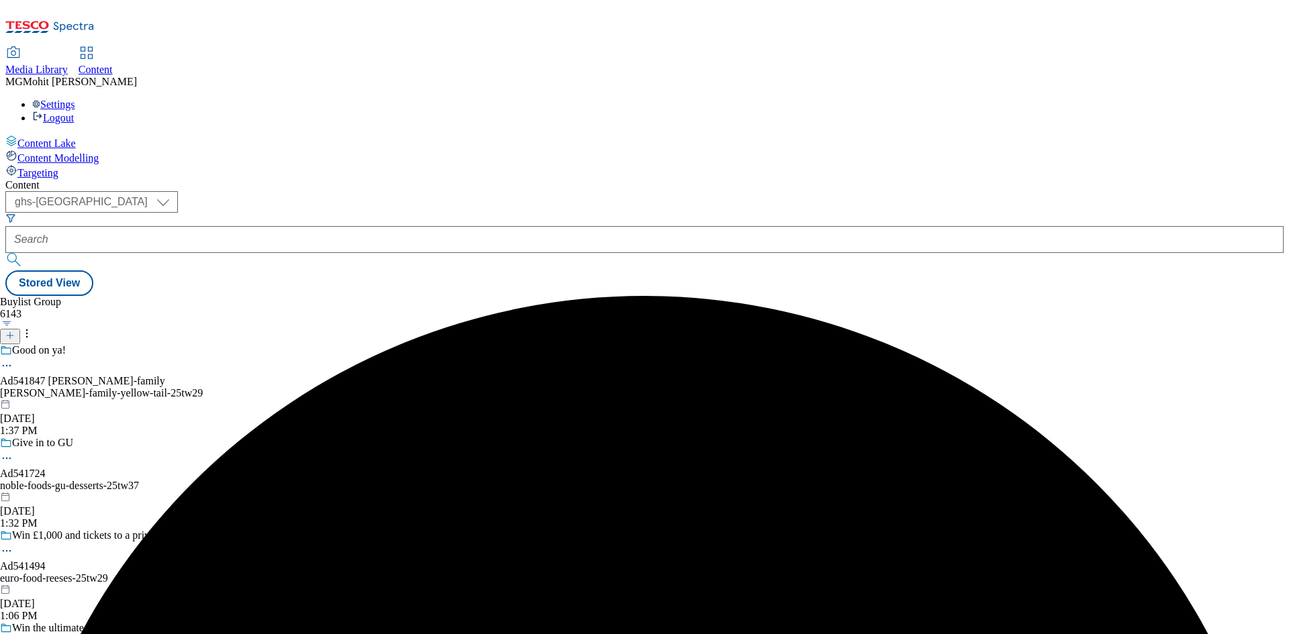
click at [334, 387] on div "casella-family-yellow-tail-25tw29" at bounding box center [167, 393] width 334 height 12
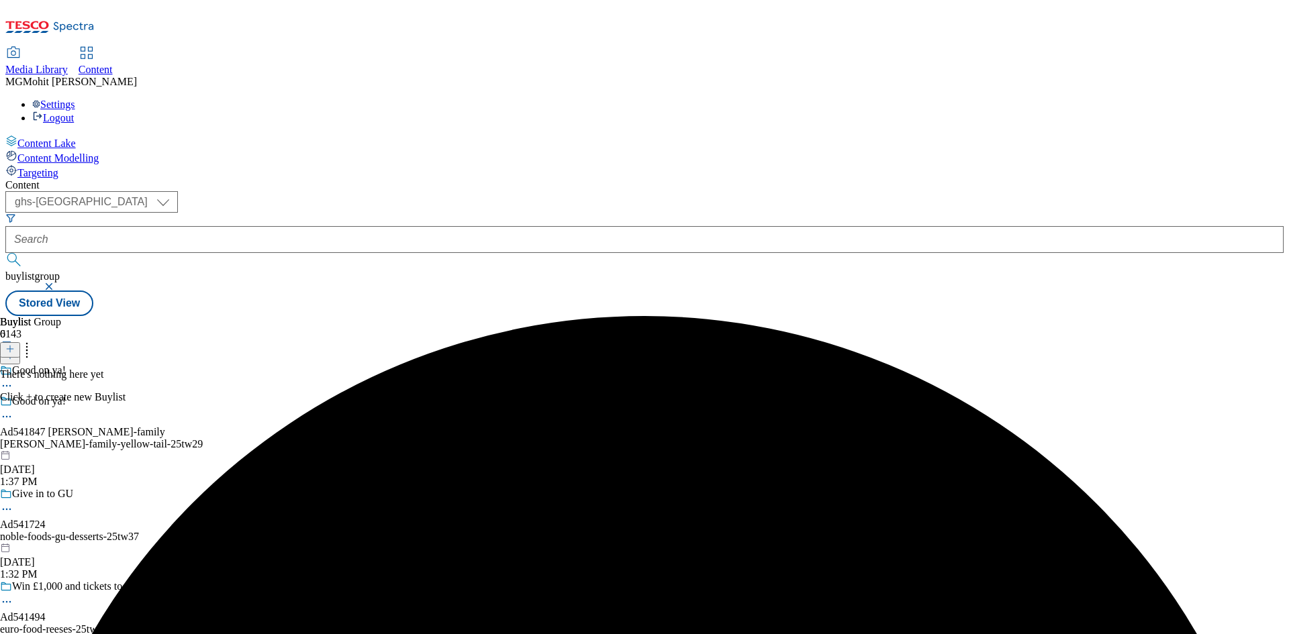
click at [15, 344] on icon at bounding box center [9, 348] width 9 height 9
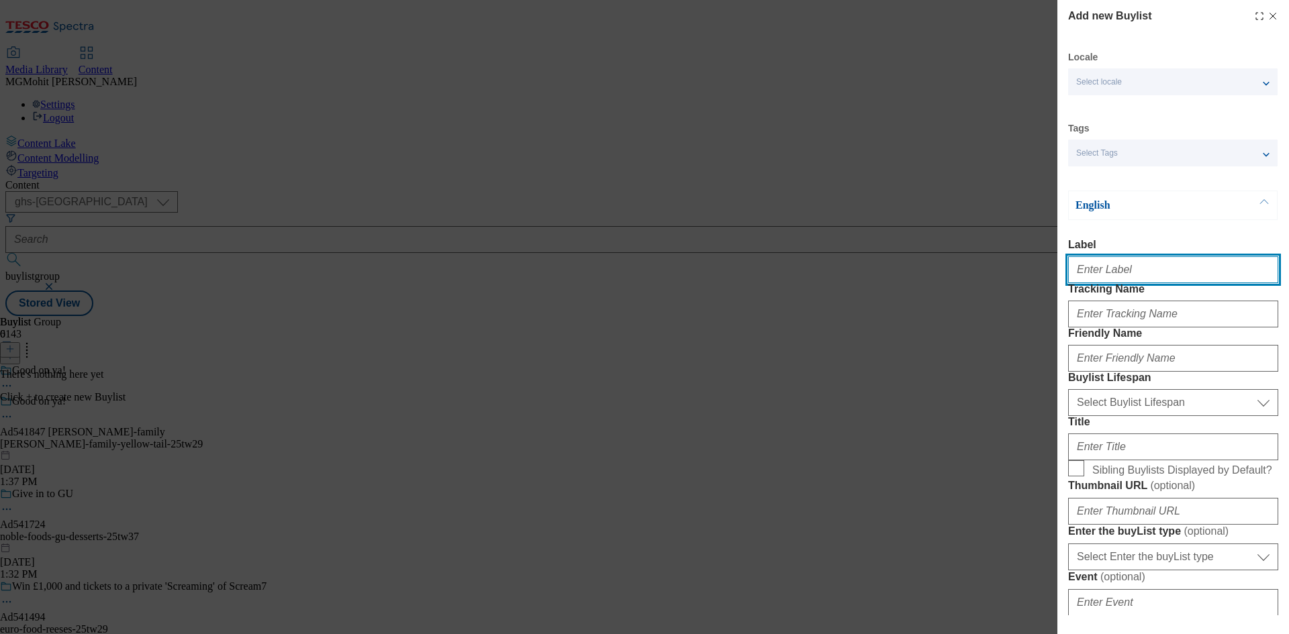
click at [1101, 268] on input "Label" at bounding box center [1173, 269] width 210 height 27
paste input "Ad541847"
type input "Ad541847"
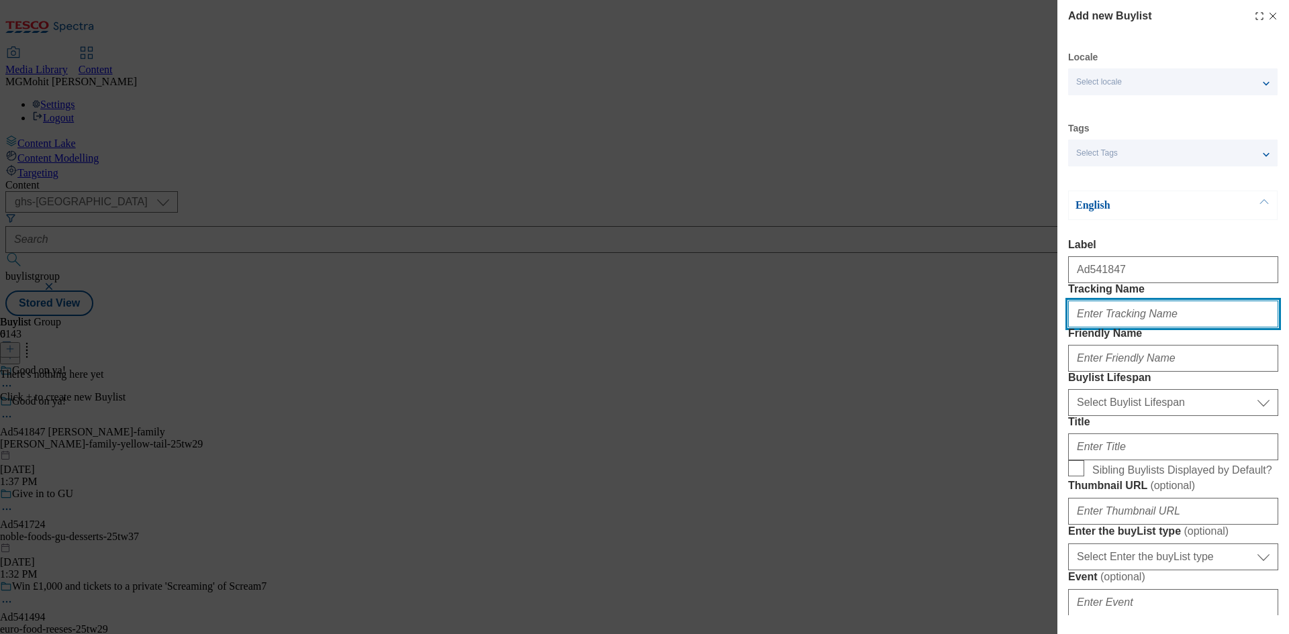
paste input "DH_AD541847"
type input "DH_AD541847"
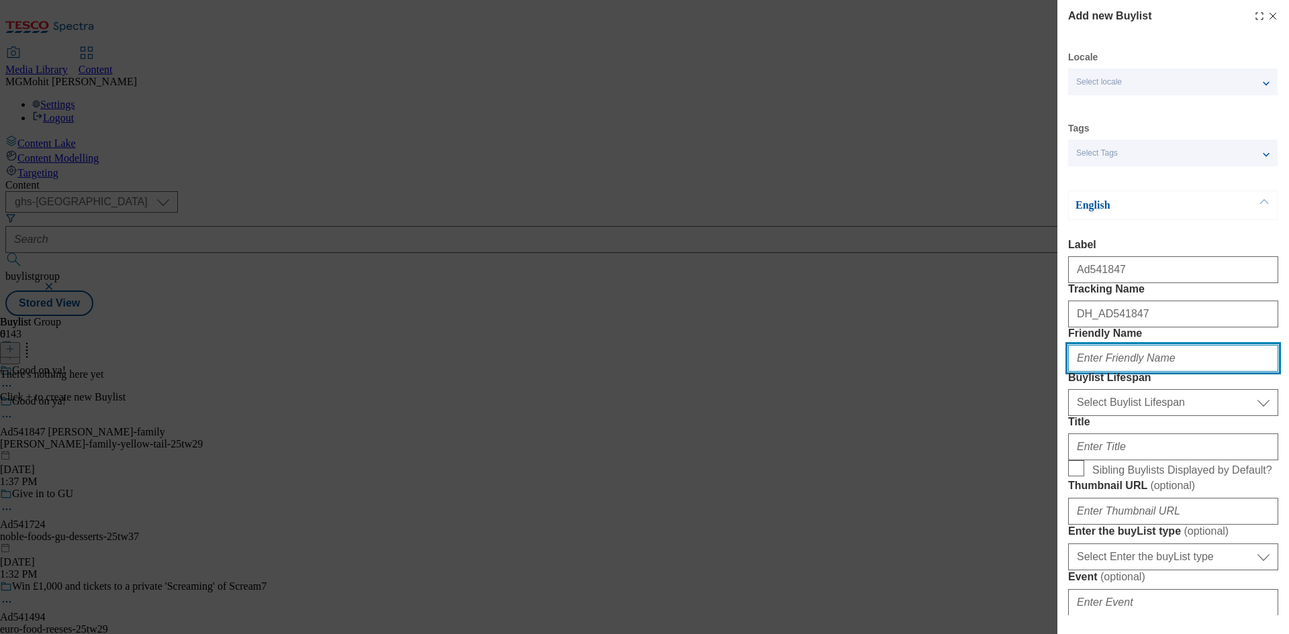
paste input "casella-family"
type input "casella-family"
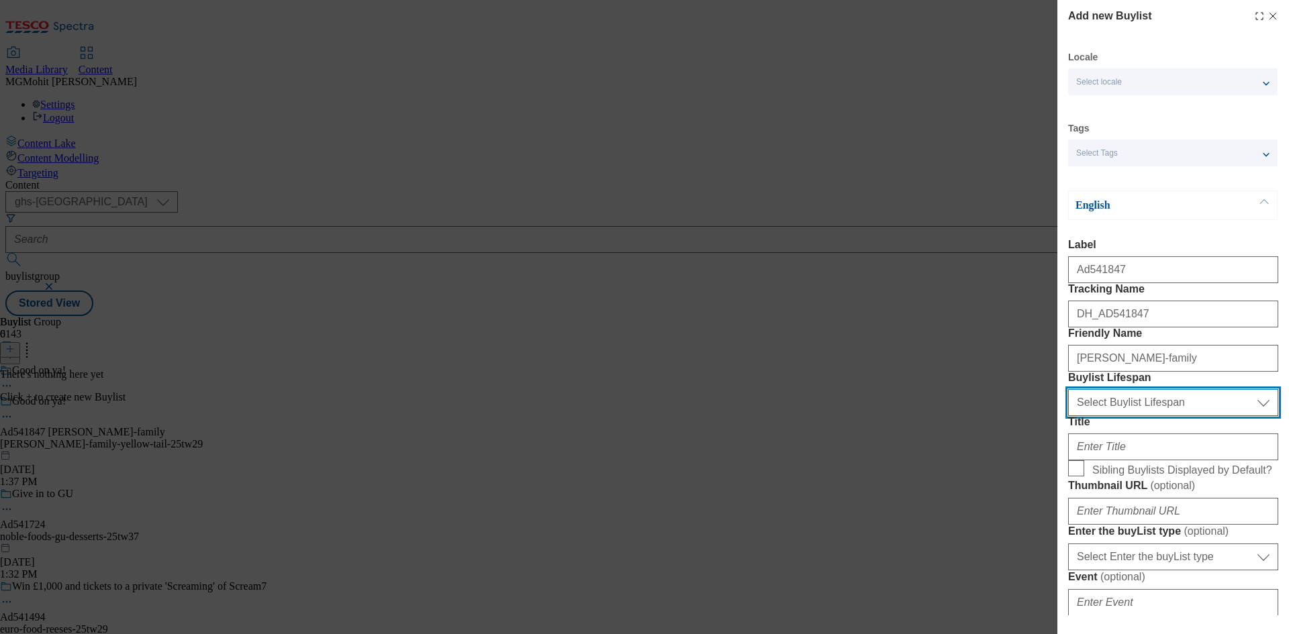
drag, startPoint x: 1114, startPoint y: 479, endPoint x: 1114, endPoint y: 487, distance: 8.1
click at [1114, 416] on select "Select Buylist Lifespan evergreen seasonal tactical" at bounding box center [1173, 402] width 210 height 27
select select "tactical"
click at [1068, 416] on select "Select Buylist Lifespan evergreen seasonal tactical" at bounding box center [1173, 402] width 210 height 27
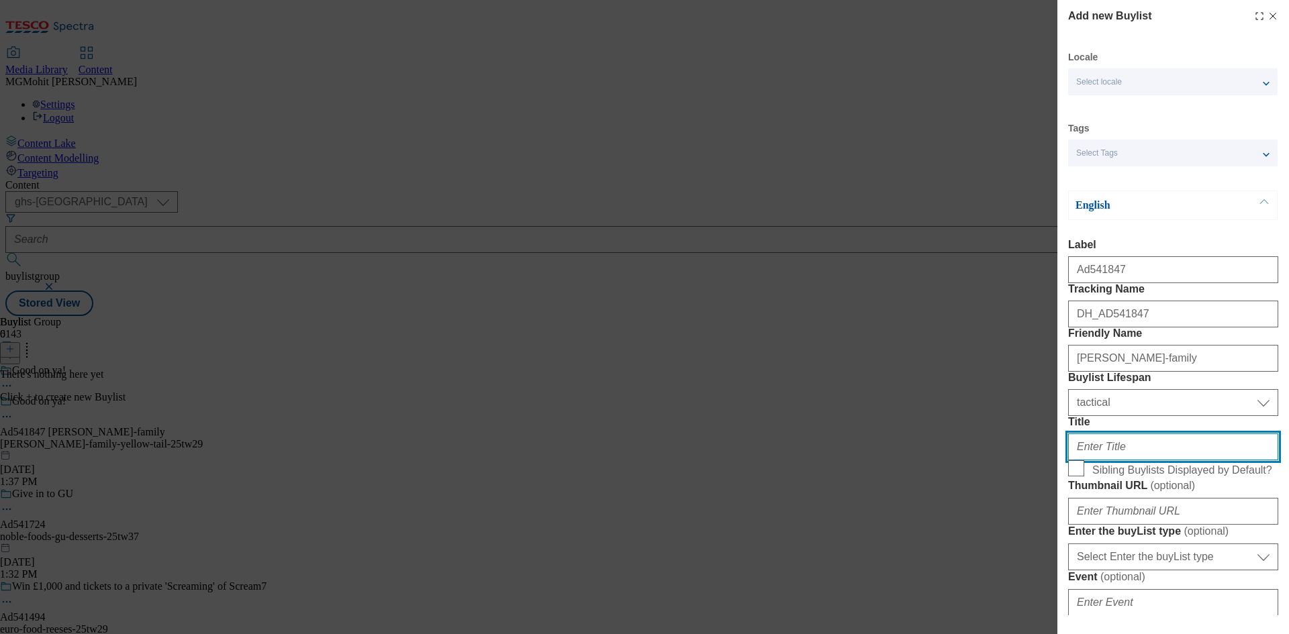
click at [1100, 460] on input "Title" at bounding box center [1173, 447] width 210 height 27
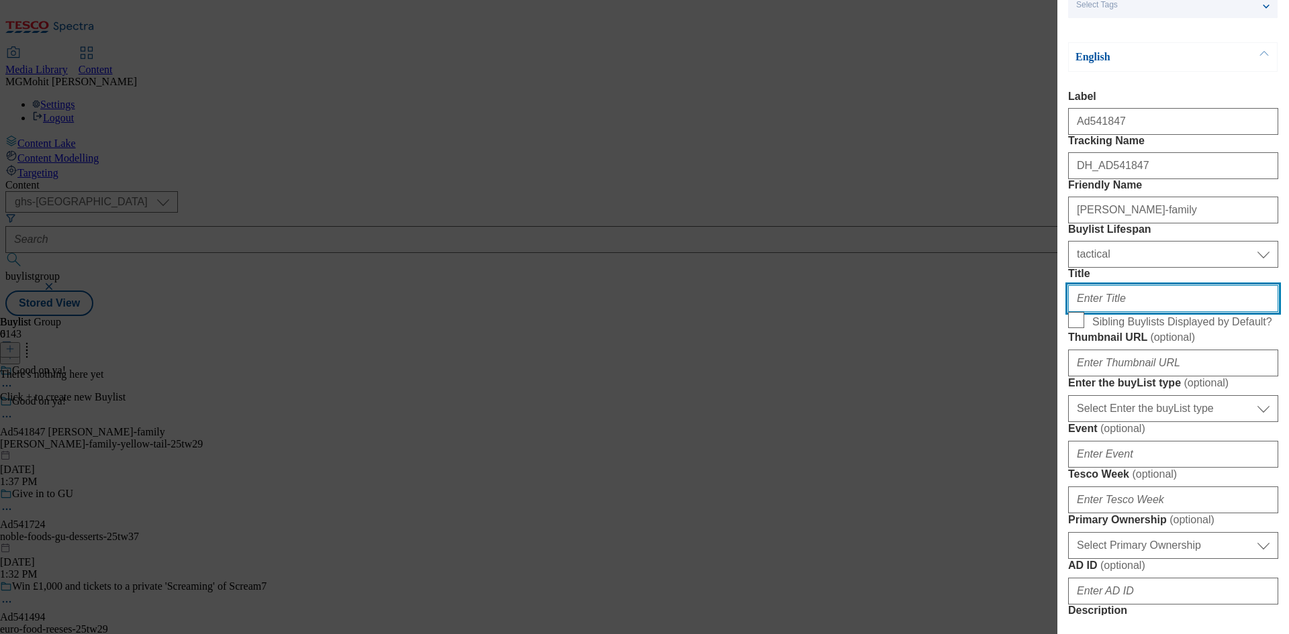
paste input "Pairs perfectly with a juicy steak"
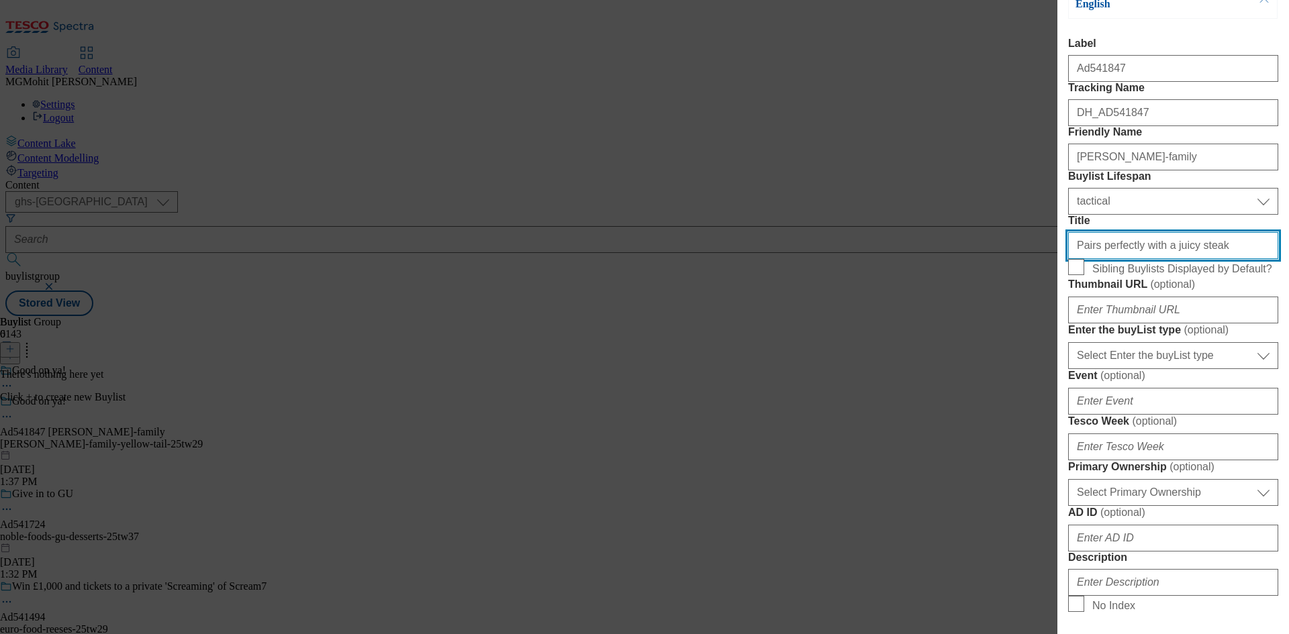
type input "Pairs perfectly with a juicy steak"
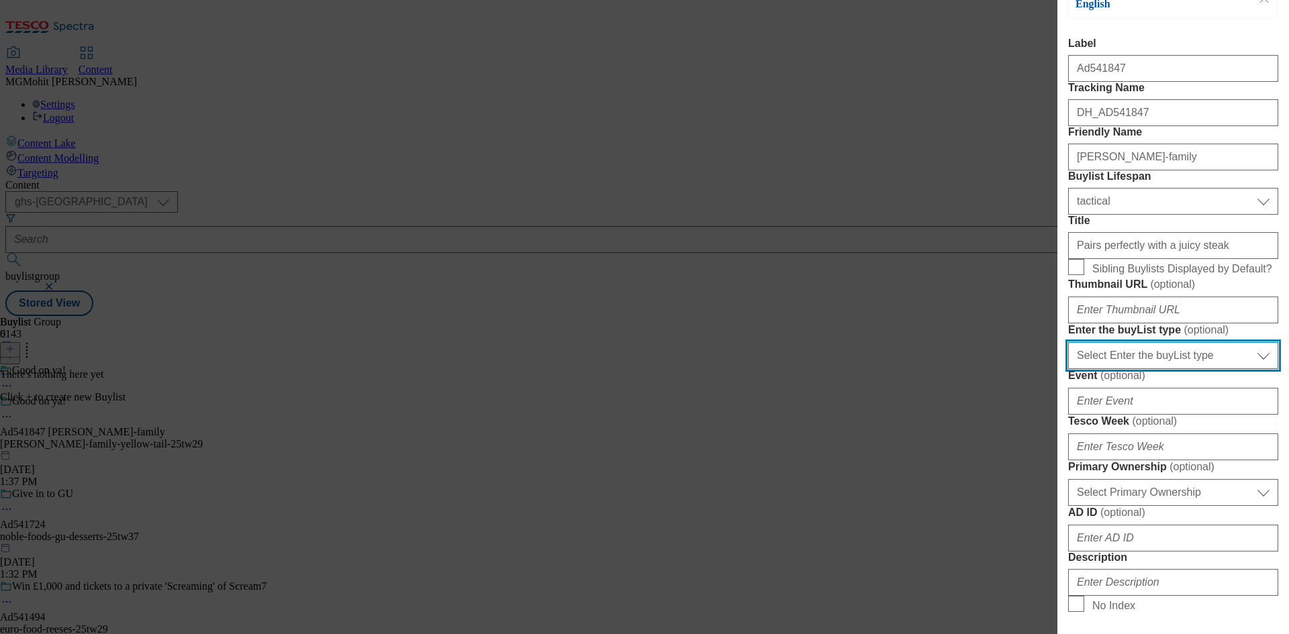
click at [1155, 369] on select "Select Enter the buyList type event supplier funded long term >4 weeks supplier…" at bounding box center [1173, 355] width 210 height 27
select select "supplier funded short term 1-3 weeks"
click at [1068, 369] on select "Select Enter the buyList type event supplier funded long term >4 weeks supplier…" at bounding box center [1173, 355] width 210 height 27
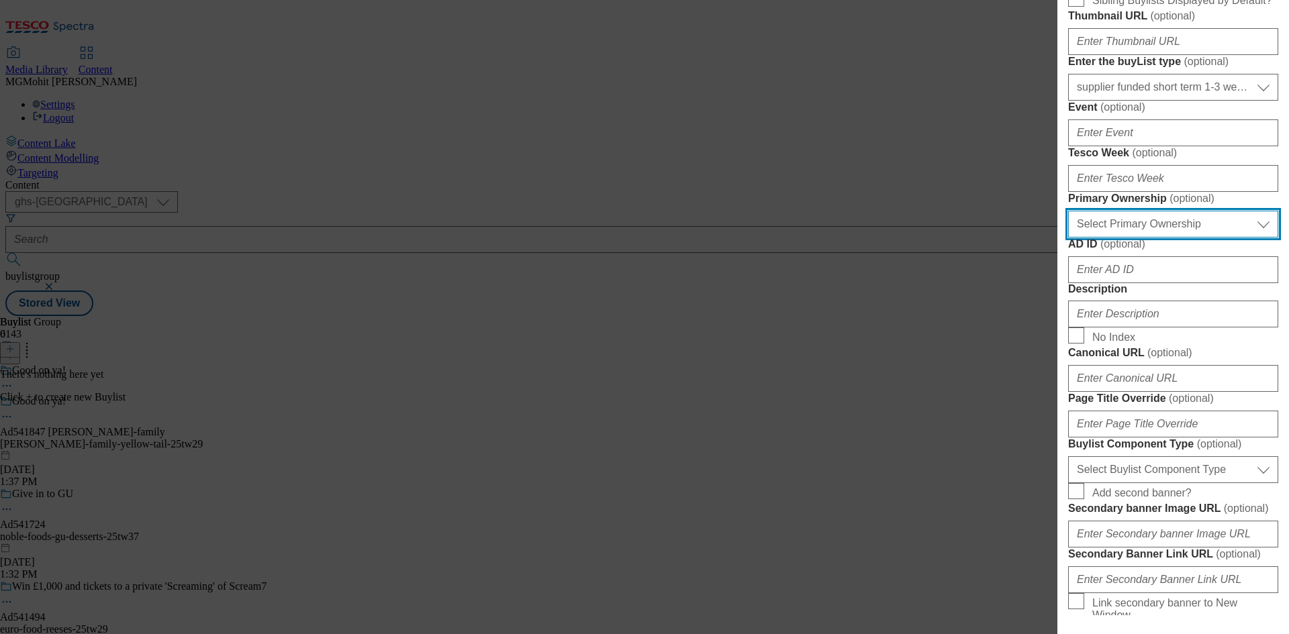
click at [1109, 238] on select "Select Primary Ownership tesco dunnhumby" at bounding box center [1173, 224] width 210 height 27
select select "dunnhumby"
click at [1068, 238] on select "Select Primary Ownership tesco dunnhumby" at bounding box center [1173, 224] width 210 height 27
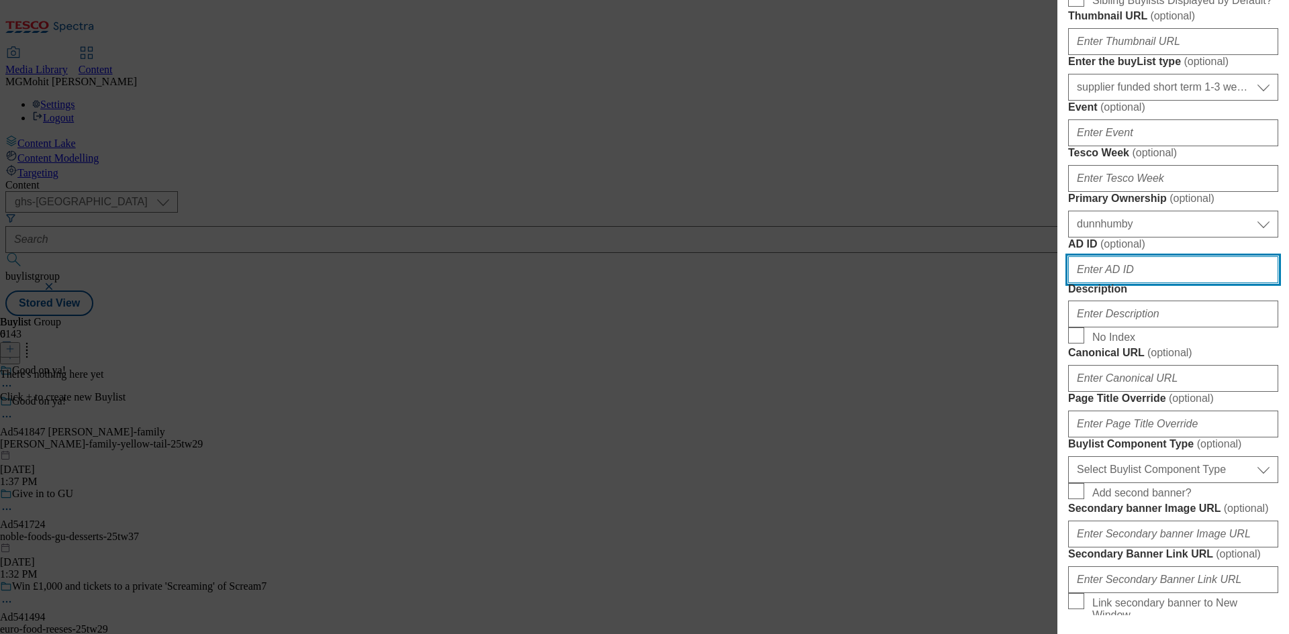
click at [1091, 283] on input "AD ID ( optional )" at bounding box center [1173, 269] width 210 height 27
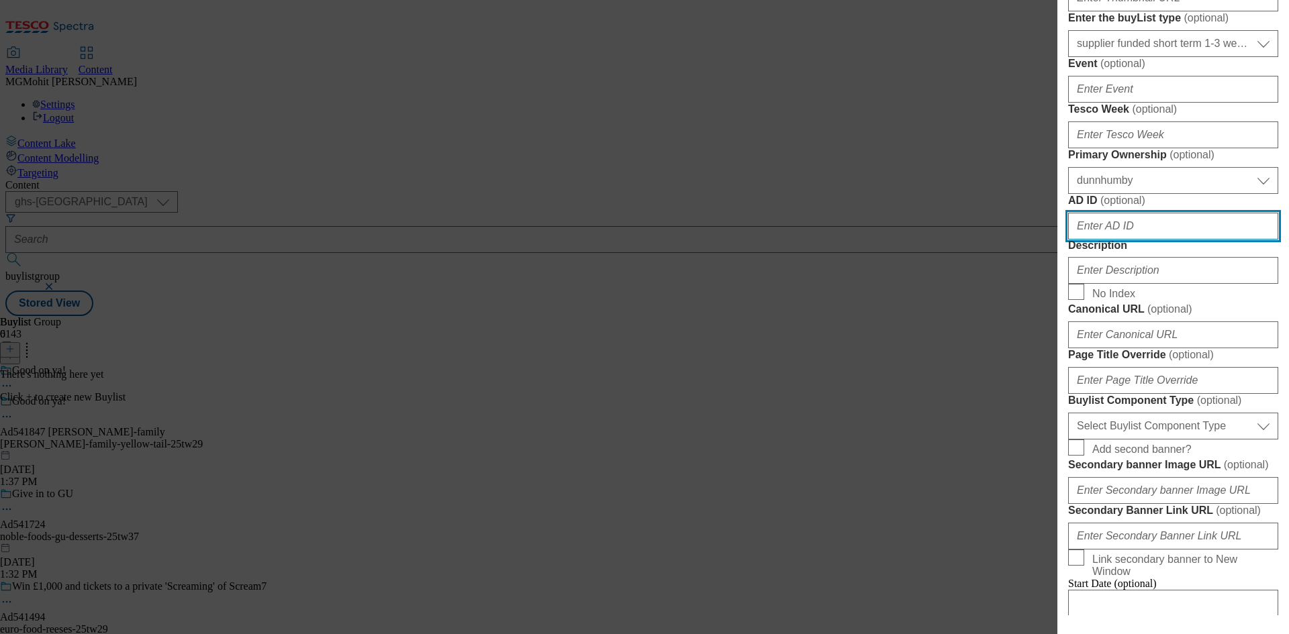
paste input "541847"
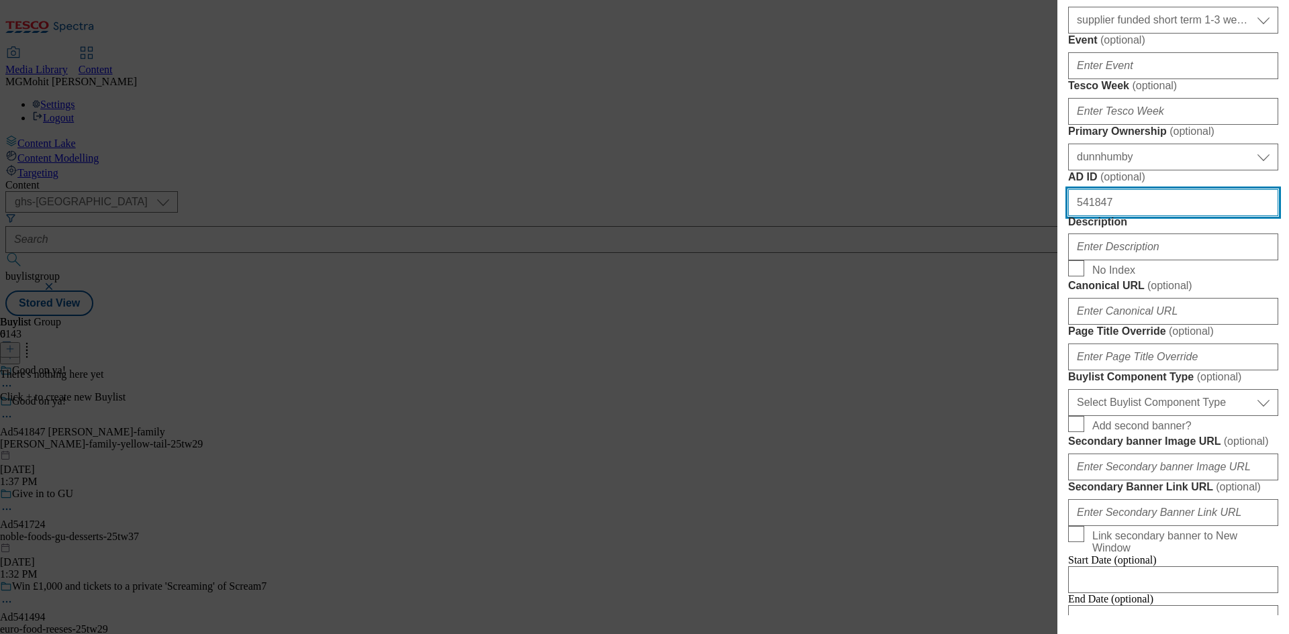
type input "541847"
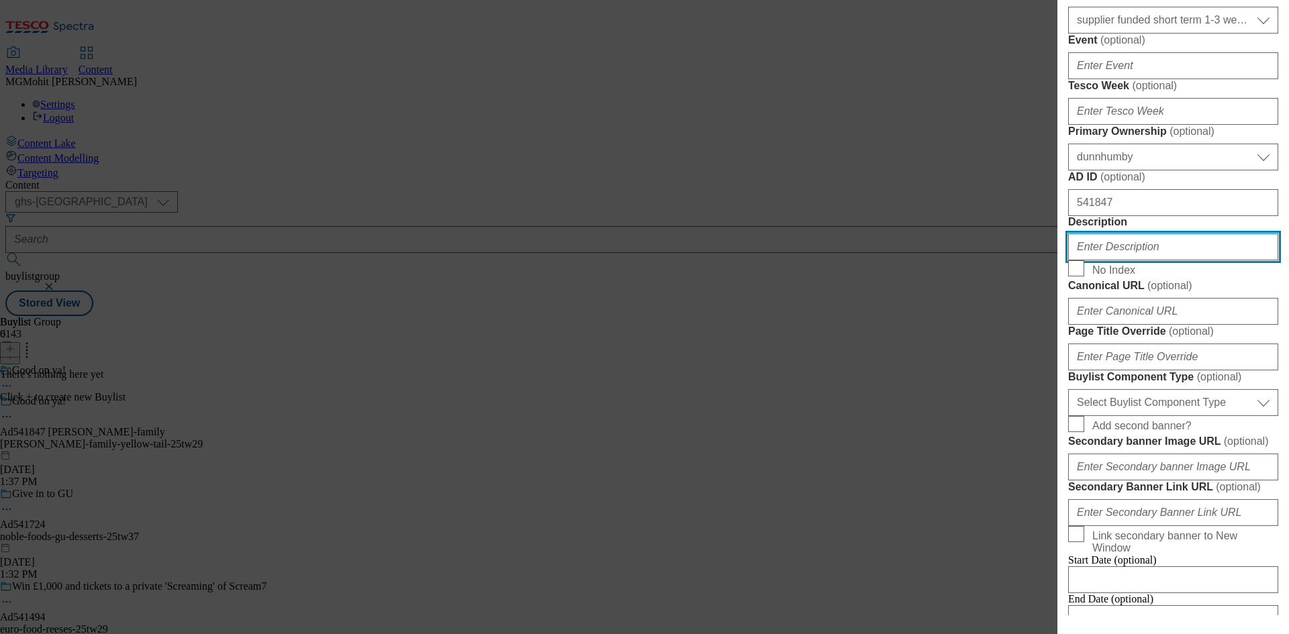
click at [1132, 260] on input "Description" at bounding box center [1173, 247] width 210 height 27
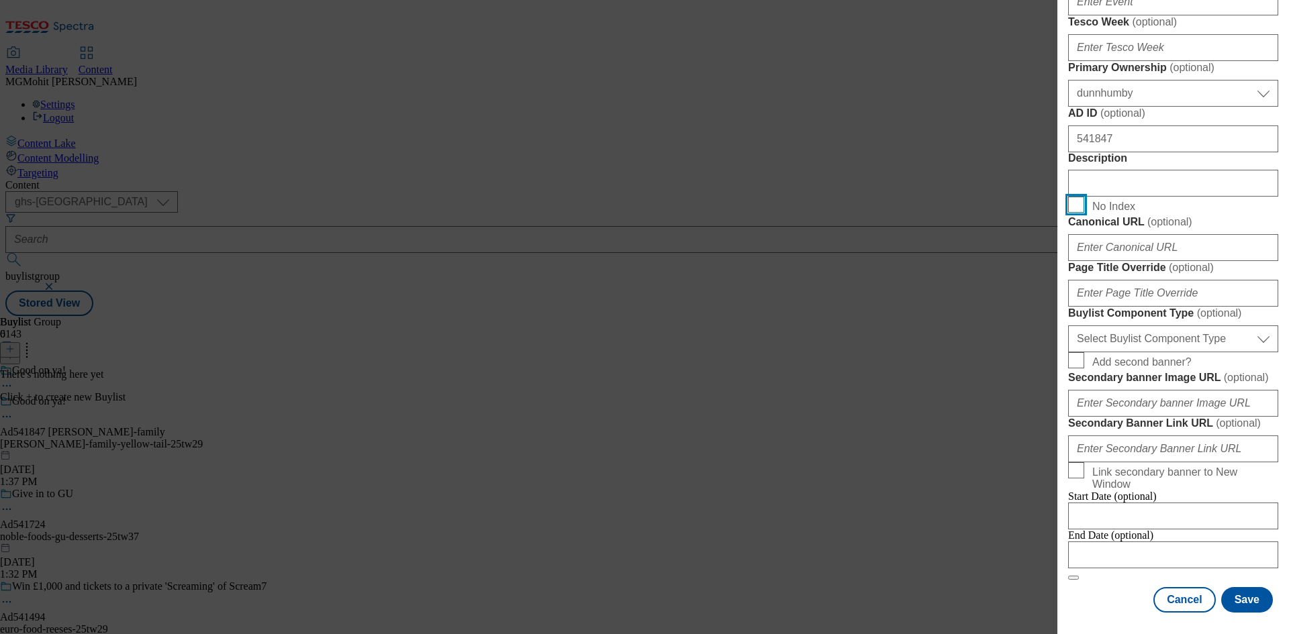
scroll to position [940, 0]
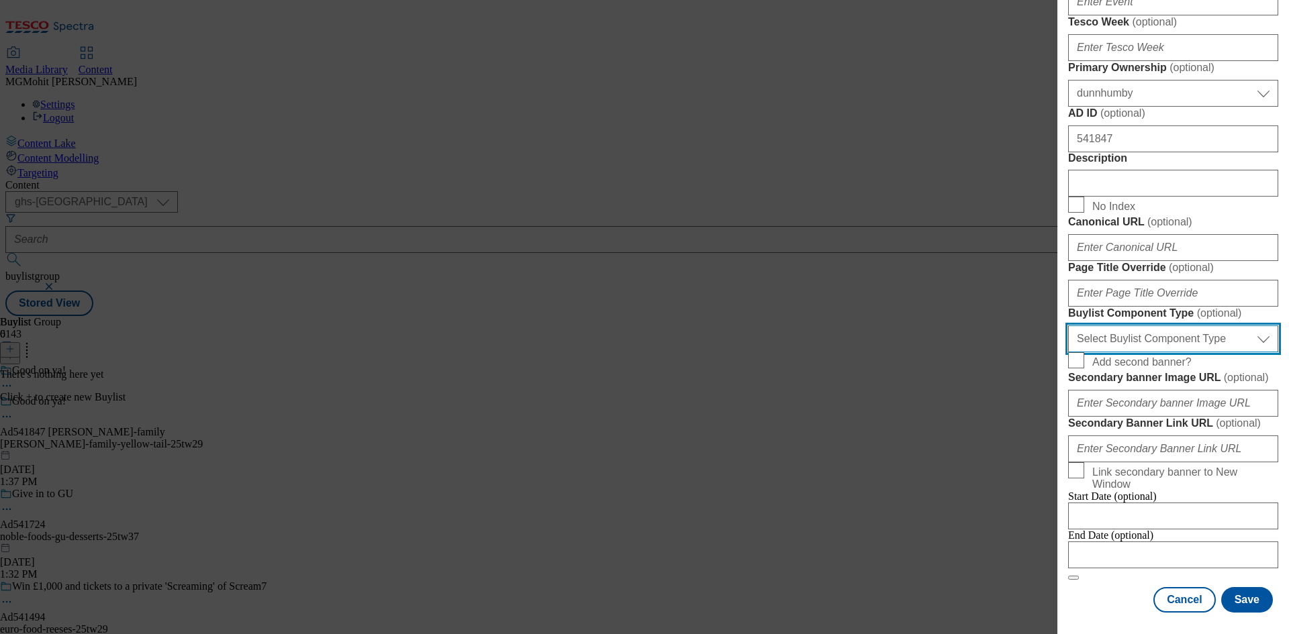
click at [1136, 352] on select "Select Buylist Component Type Banner Competition Header Meal" at bounding box center [1173, 339] width 210 height 27
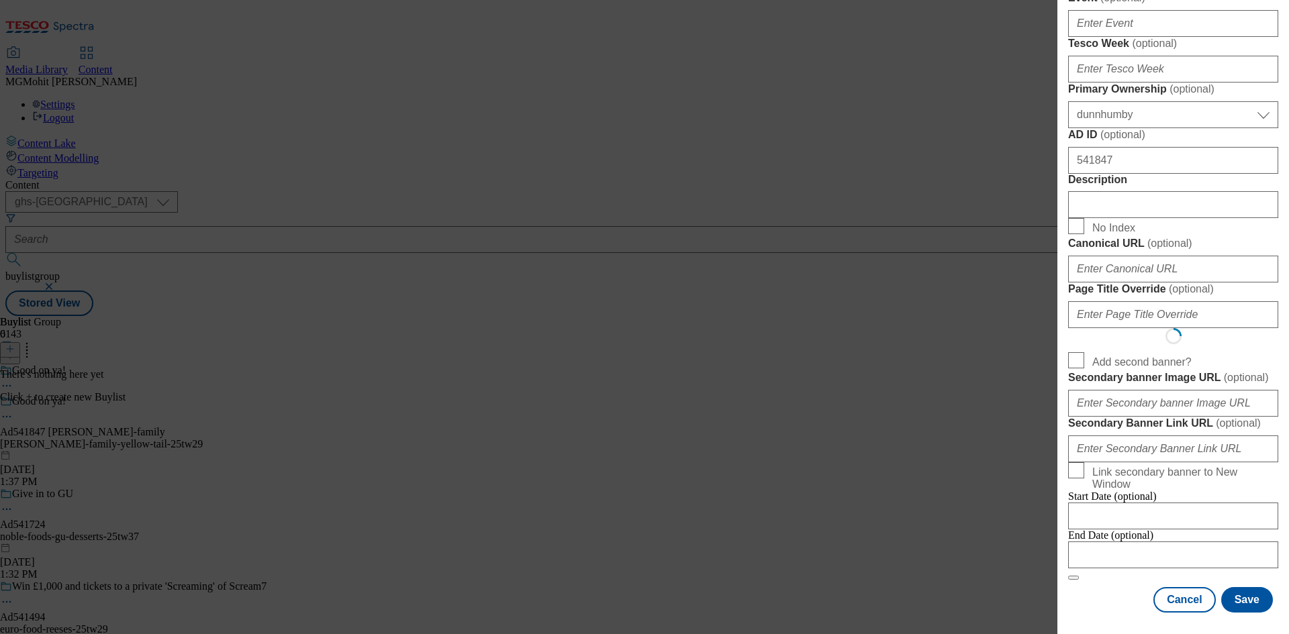
select select "Meal"
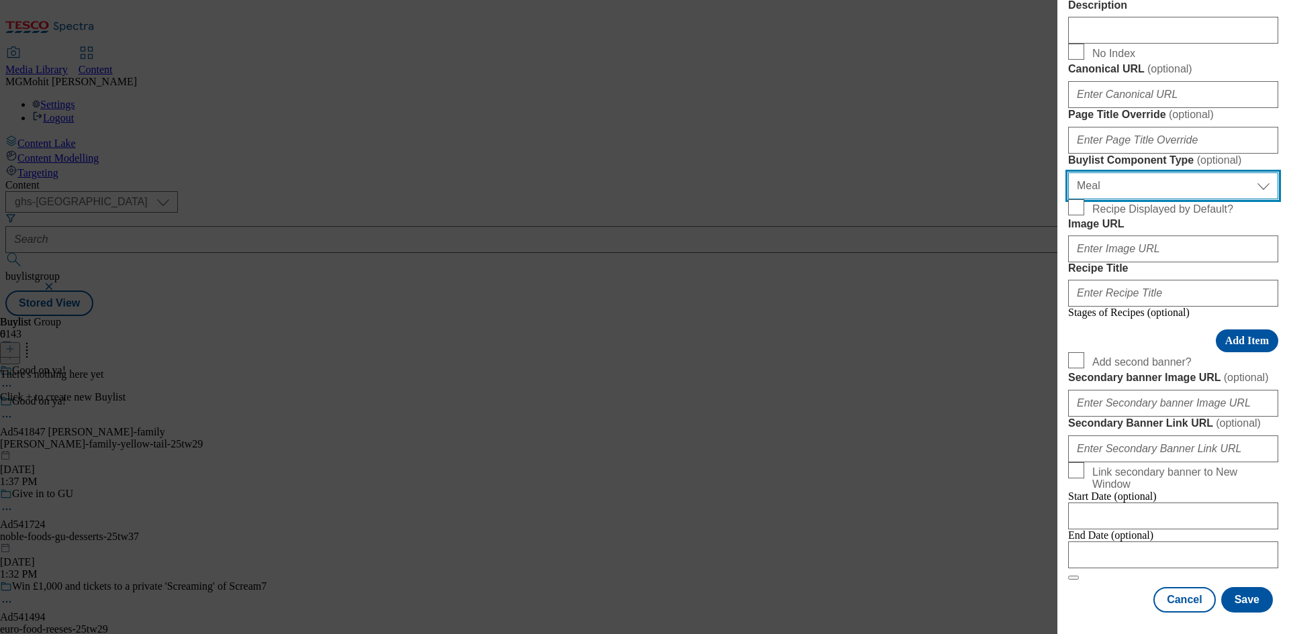
drag, startPoint x: 1115, startPoint y: 345, endPoint x: 1109, endPoint y: 359, distance: 15.3
click at [1115, 199] on select "Select Buylist Component Type Banner Competition Header Meal" at bounding box center [1173, 185] width 210 height 27
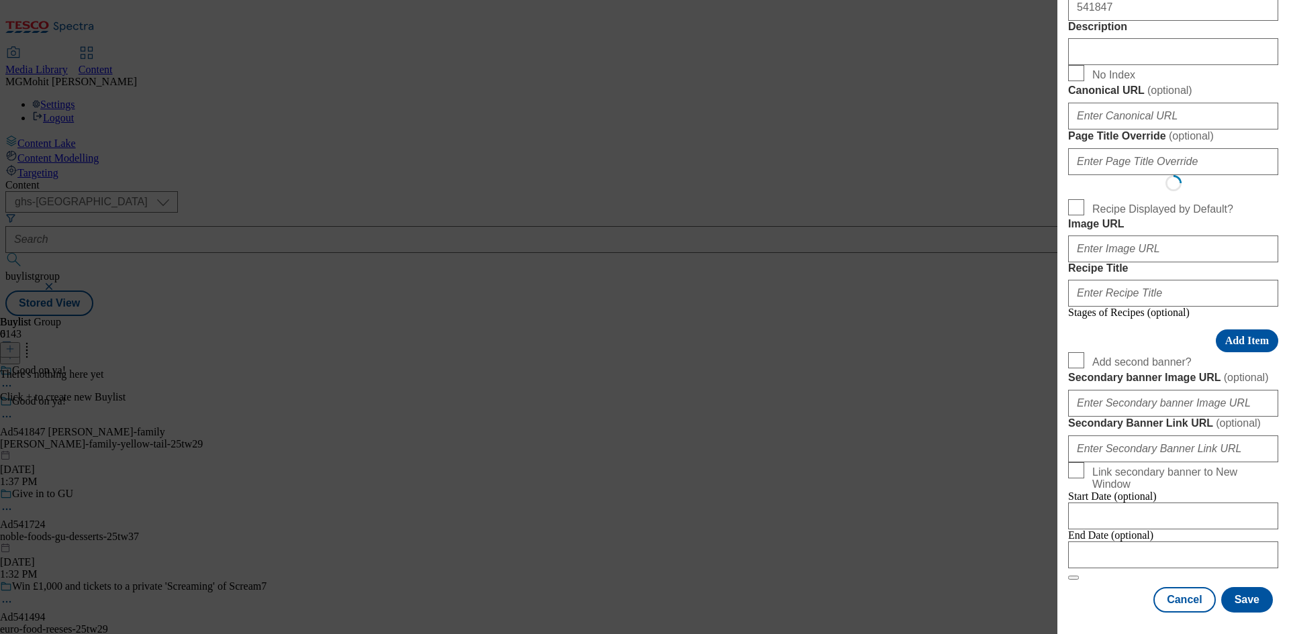
select select "Banner"
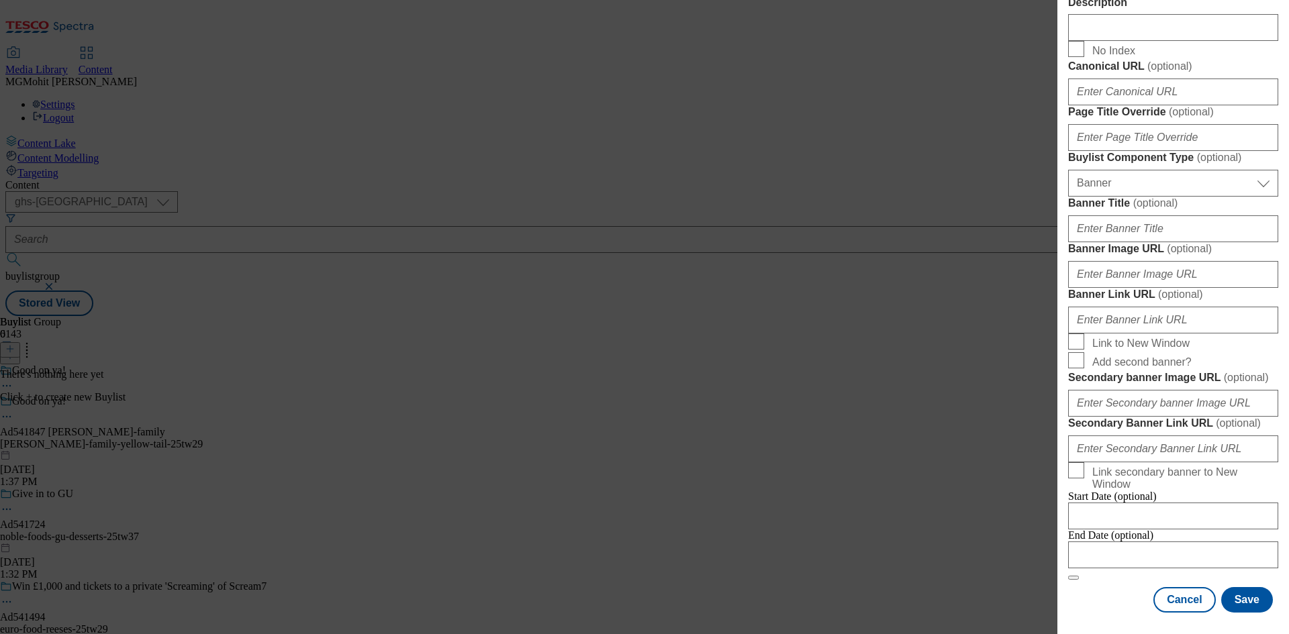
scroll to position [1330, 0]
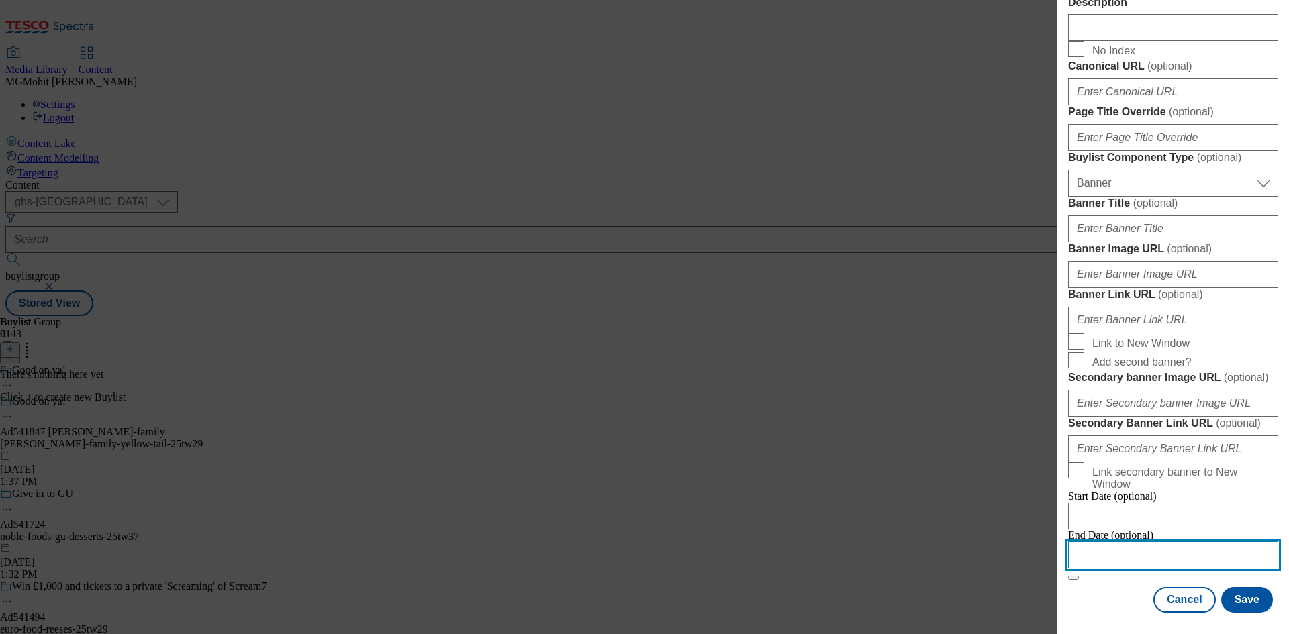
click at [1150, 544] on input "Modal" at bounding box center [1173, 555] width 210 height 27
select select "2025"
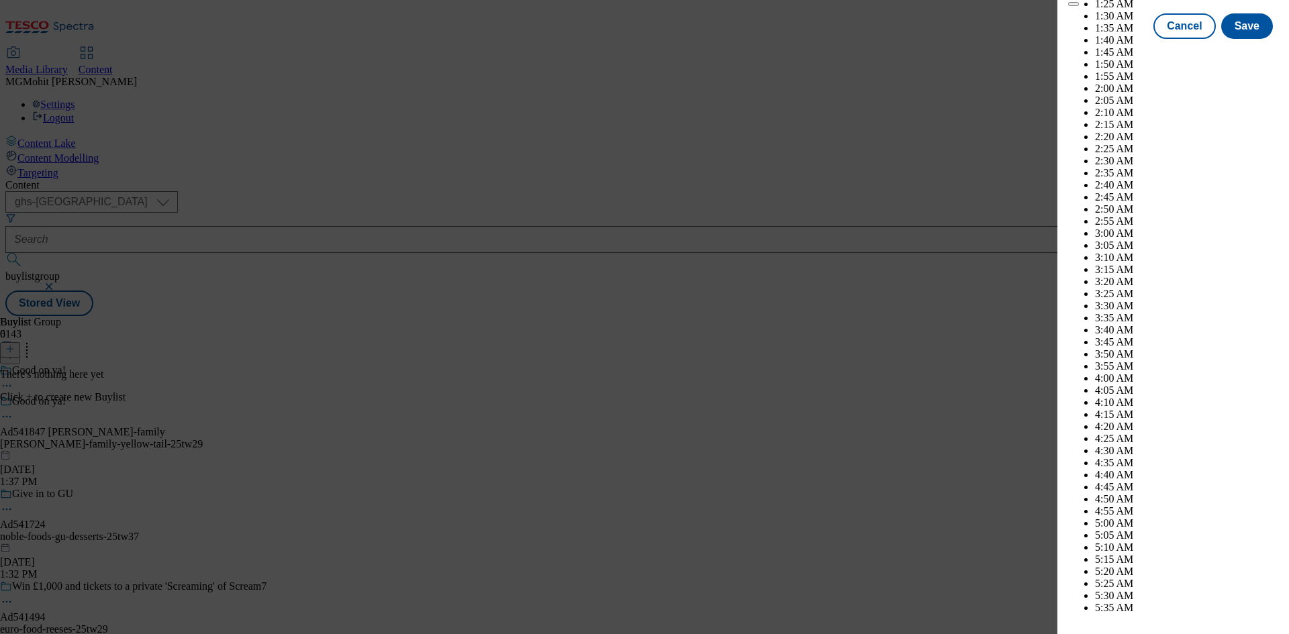
scroll to position [4037, 0]
select select "December"
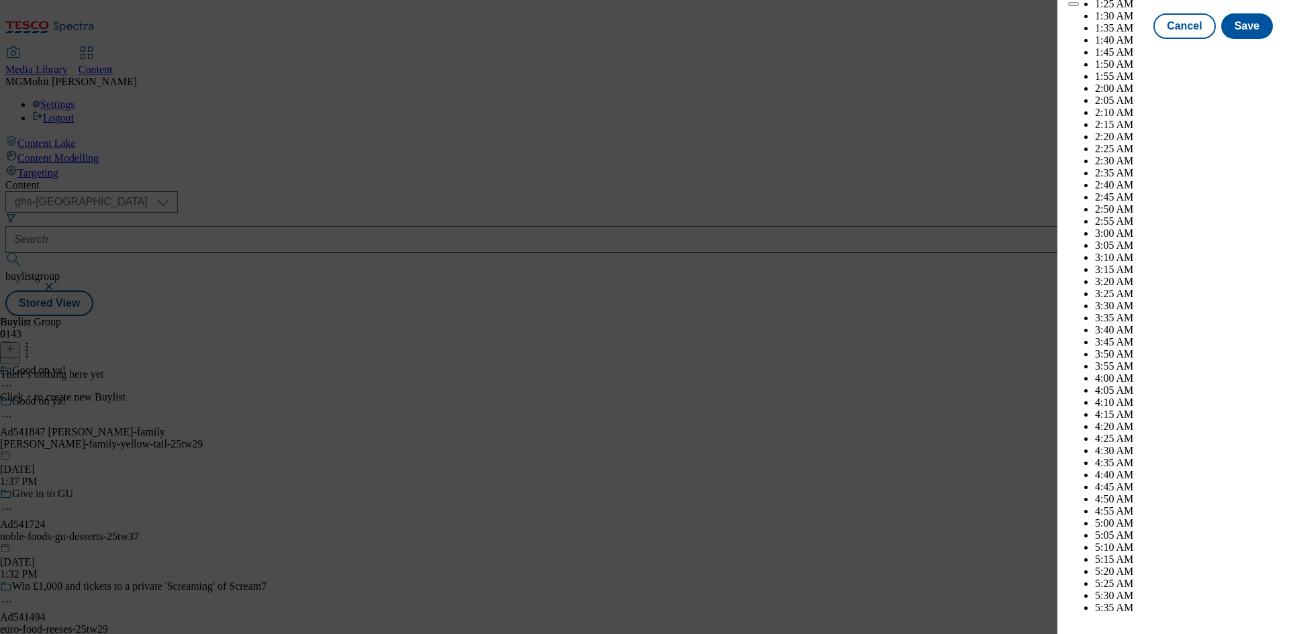
click at [1239, 51] on button "Save" at bounding box center [1247, 39] width 52 height 26
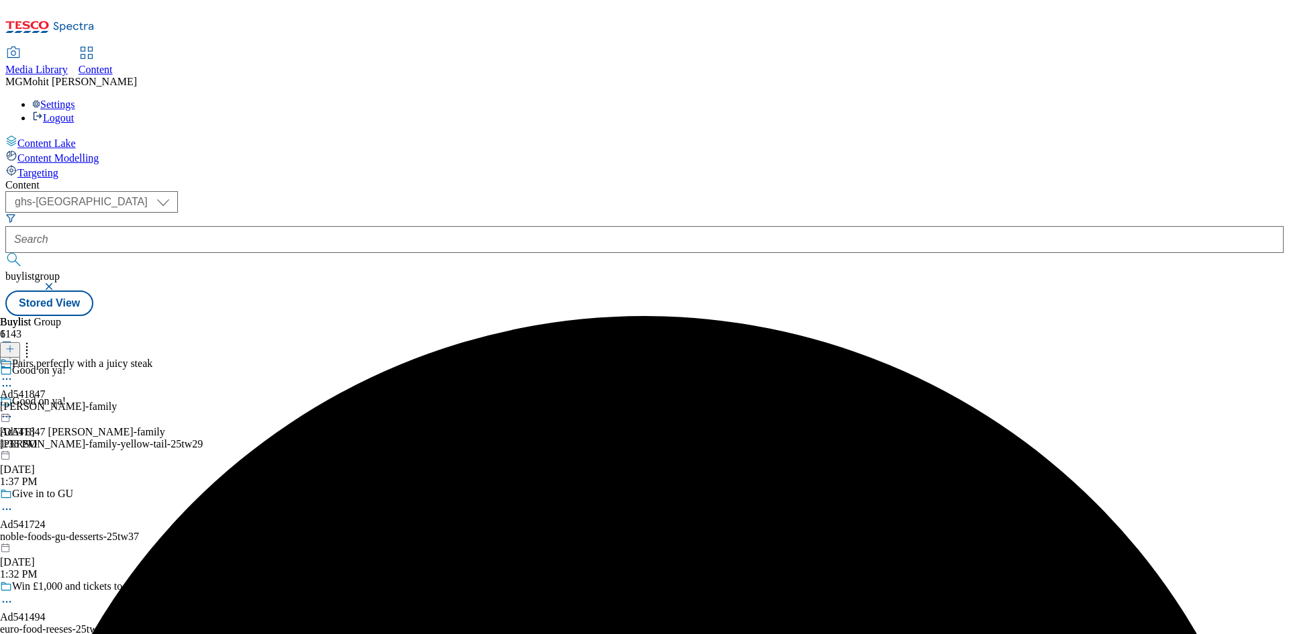
click at [152, 401] on div "casella-family" at bounding box center [76, 407] width 152 height 12
click at [15, 344] on icon at bounding box center [9, 348] width 9 height 9
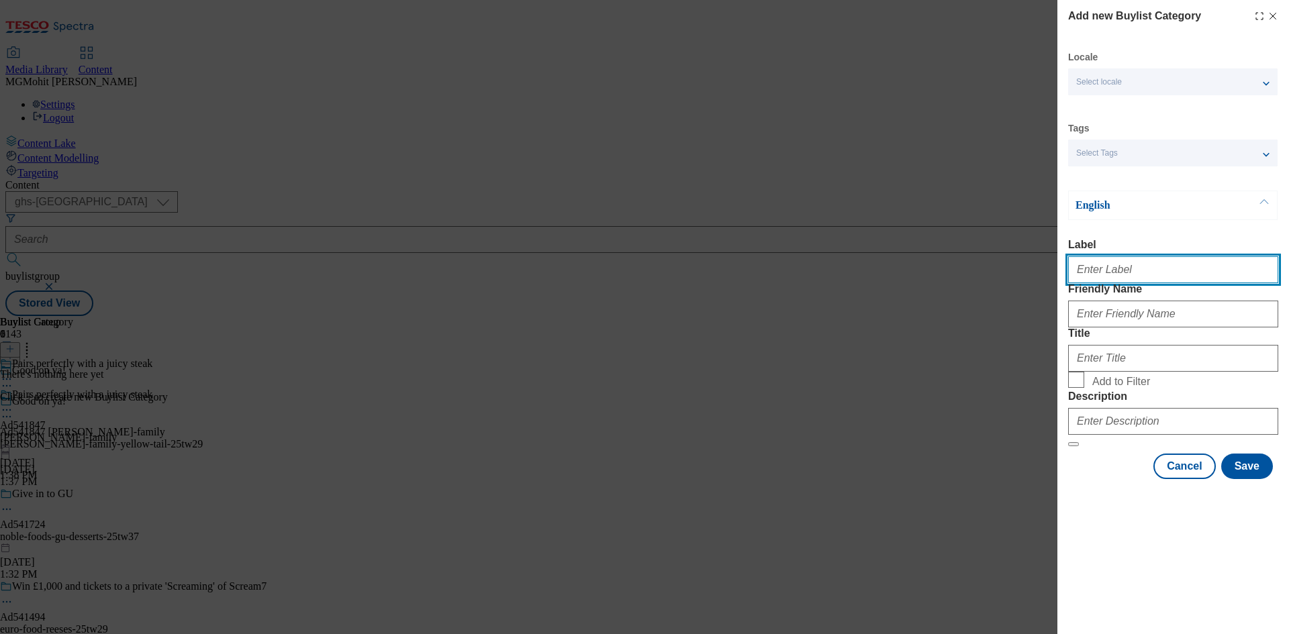
click at [1105, 277] on input "Label" at bounding box center [1173, 269] width 210 height 27
paste input "Ad541847"
type input "Ad541847"
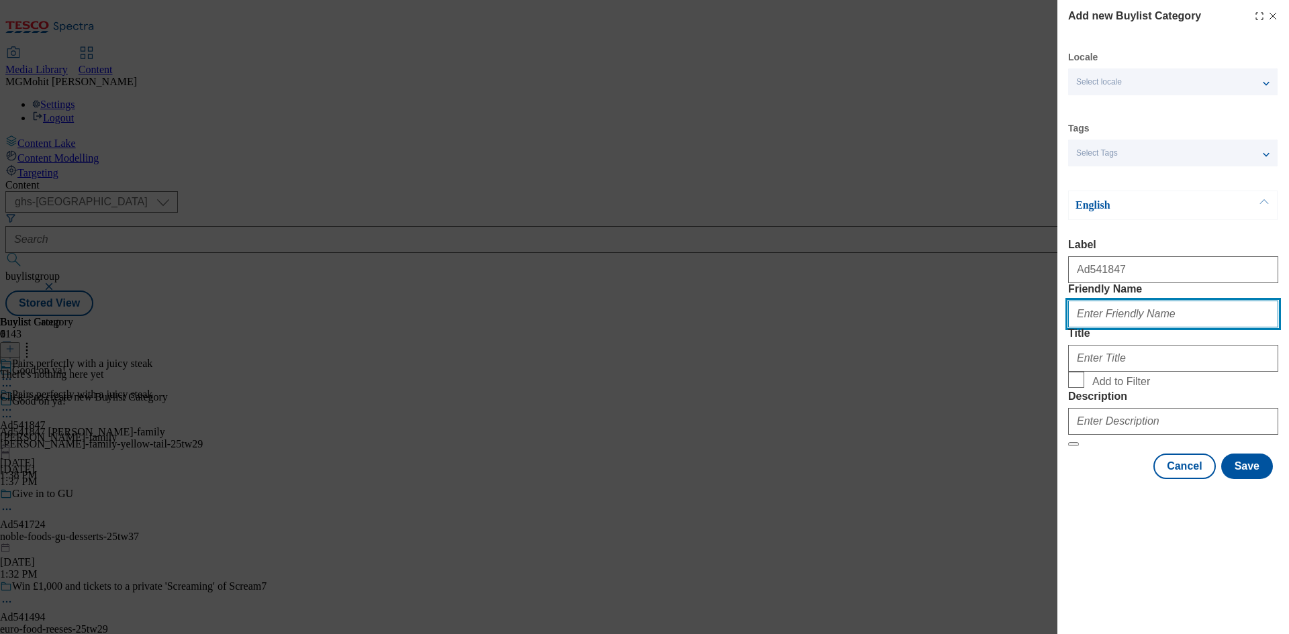
paste input "casella-family-yellow-tail"
type input "casella-family-yellow-tail"
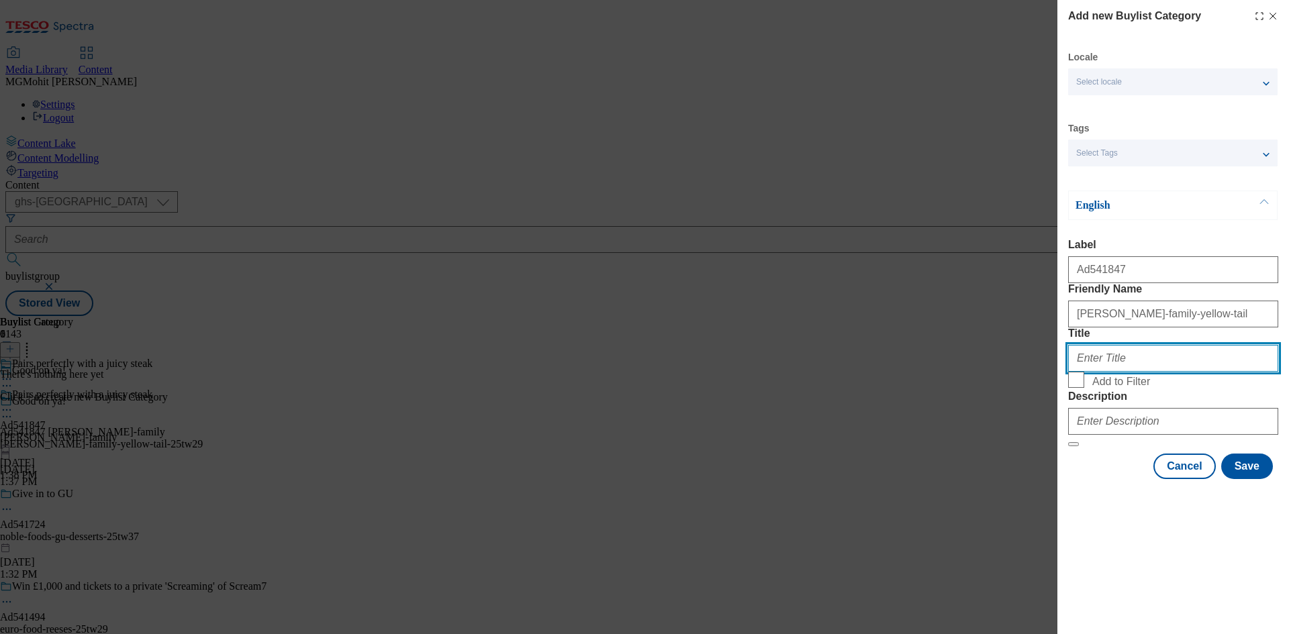
click at [1110, 372] on input "Title" at bounding box center [1173, 358] width 210 height 27
paste input "Casella Family Brands"
type input "Casella Family Brands"
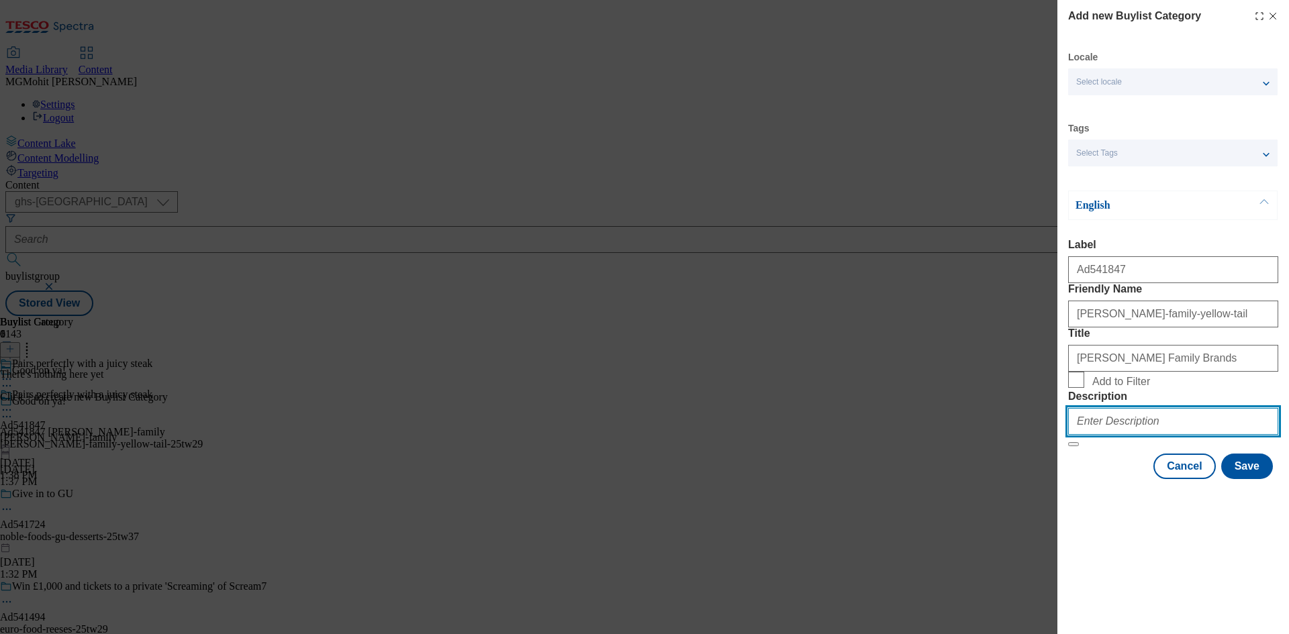
click at [1128, 435] on input "Description" at bounding box center [1173, 421] width 210 height 27
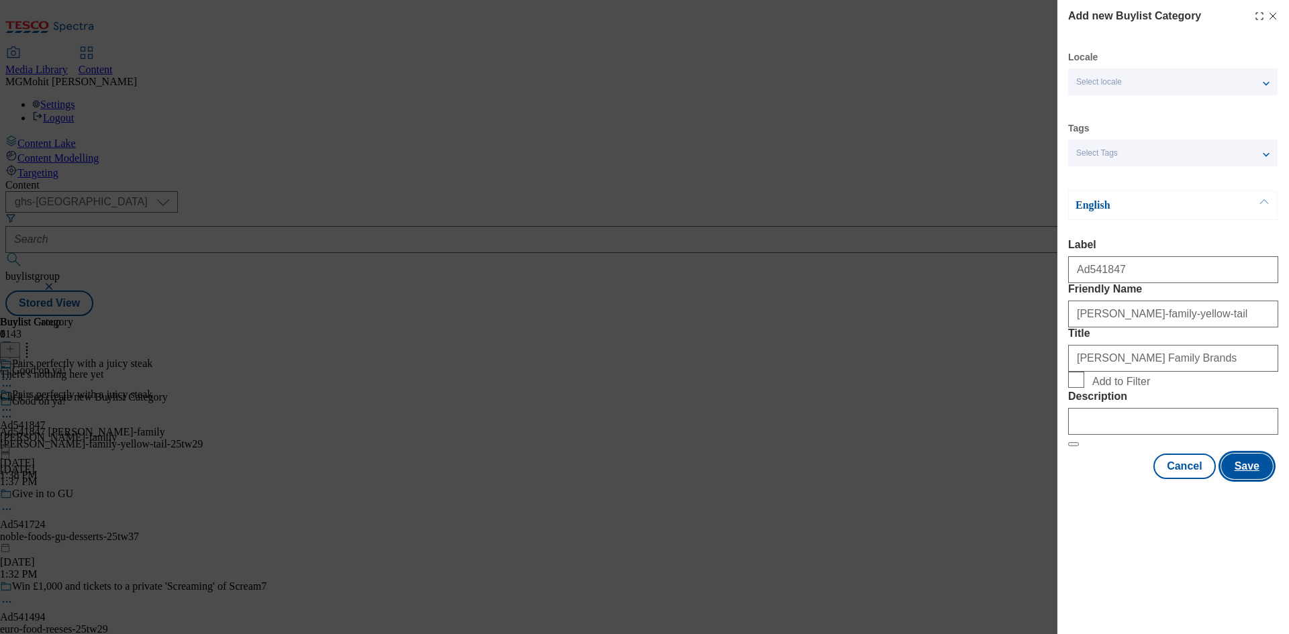
click at [1263, 479] on button "Save" at bounding box center [1247, 467] width 52 height 26
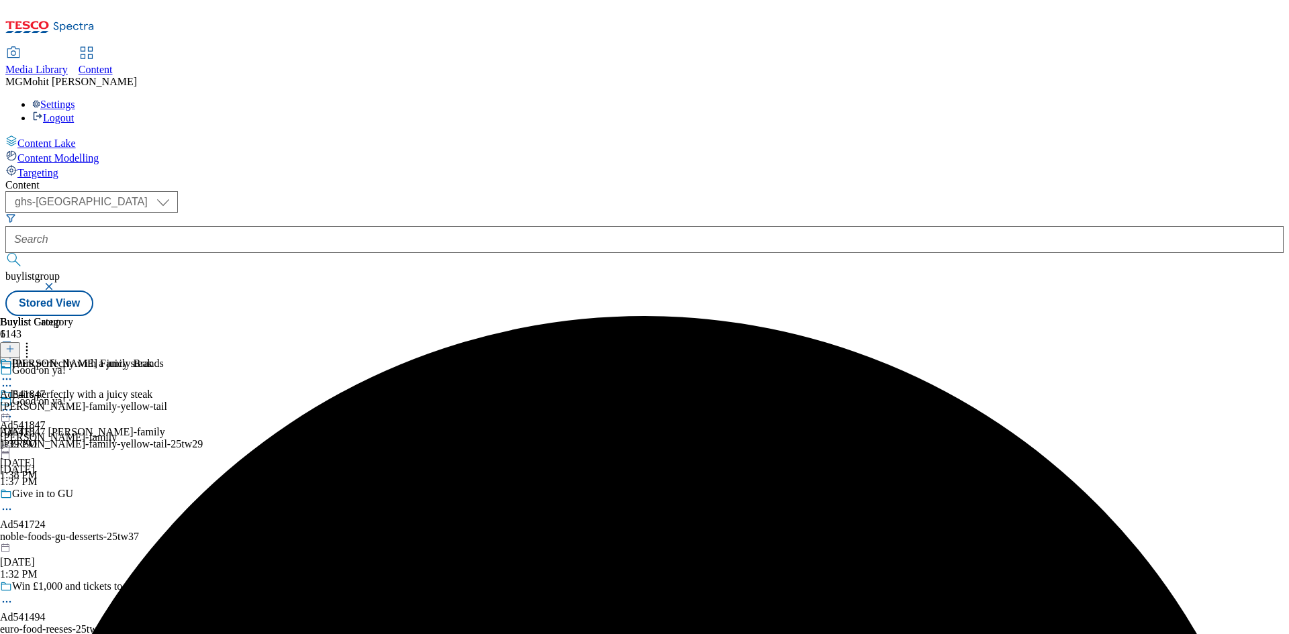
click at [167, 401] on div "casella-family-yellow-tail" at bounding box center [83, 407] width 167 height 12
click at [13, 349] on line at bounding box center [10, 349] width 7 height 0
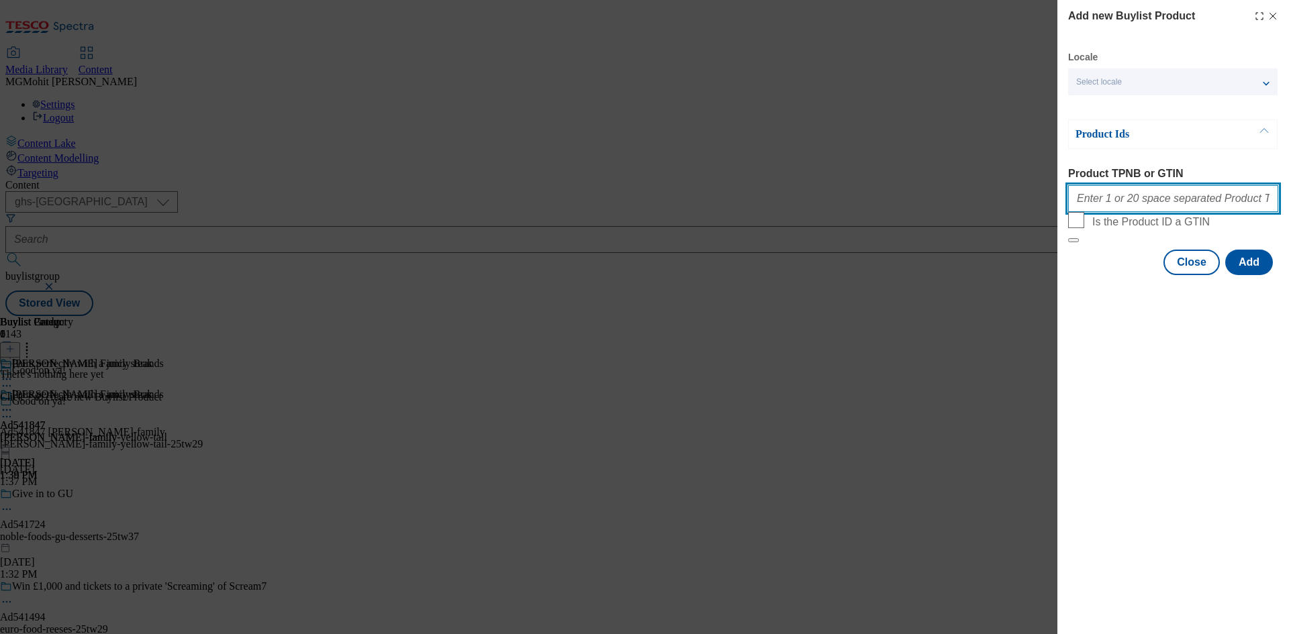
click at [1120, 196] on input "Product TPNB or GTIN" at bounding box center [1173, 198] width 210 height 27
paste input "61025235"
type input "61025235"
click at [1241, 275] on button "Add" at bounding box center [1249, 263] width 48 height 26
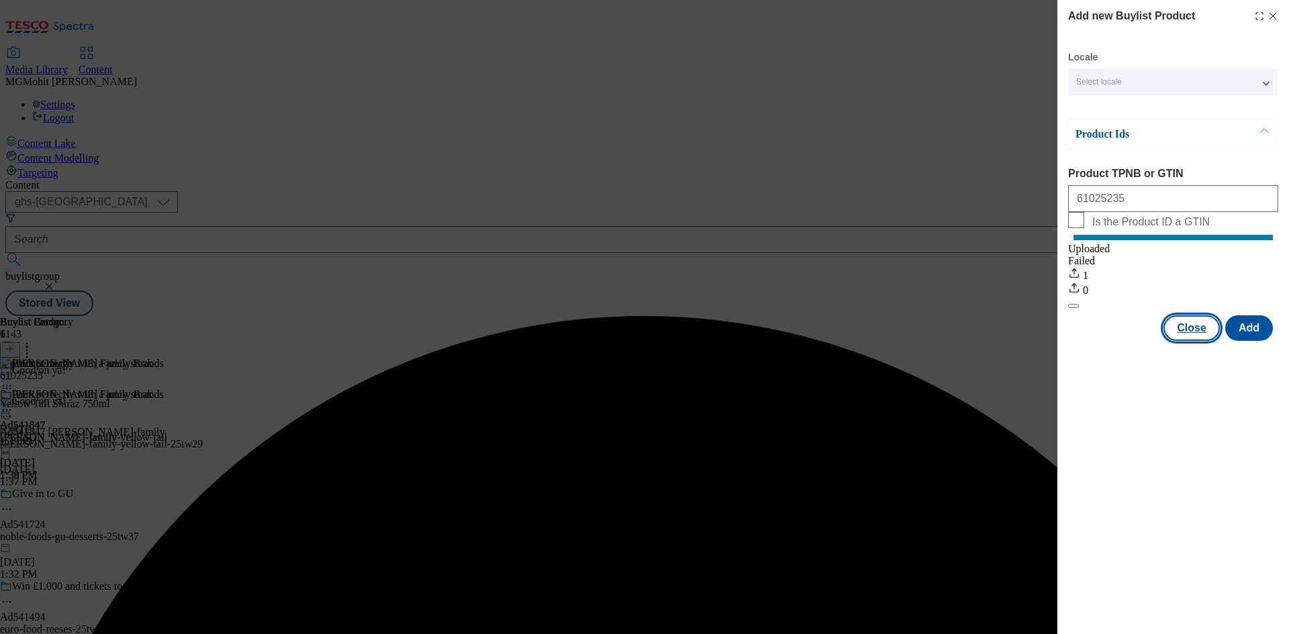
click at [1191, 341] on button "Close" at bounding box center [1191, 328] width 56 height 26
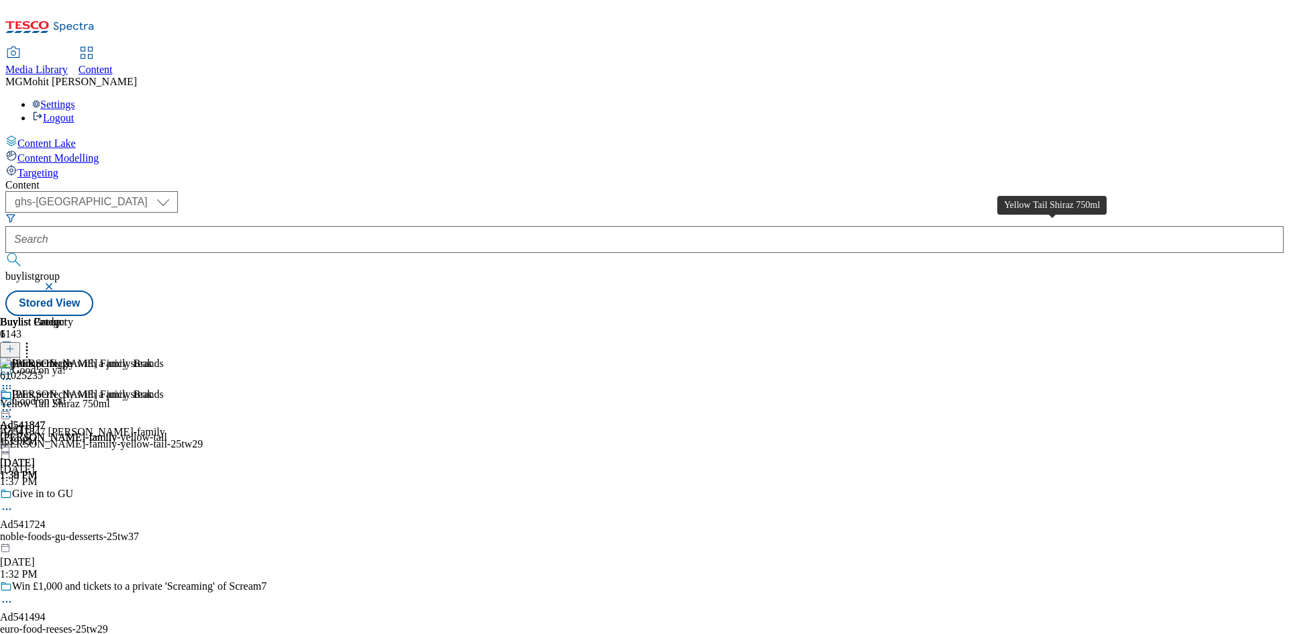
click at [110, 398] on div "Yellow Tail Shiraz 750ml" at bounding box center [55, 404] width 110 height 12
click at [13, 403] on icon at bounding box center [6, 409] width 13 height 13
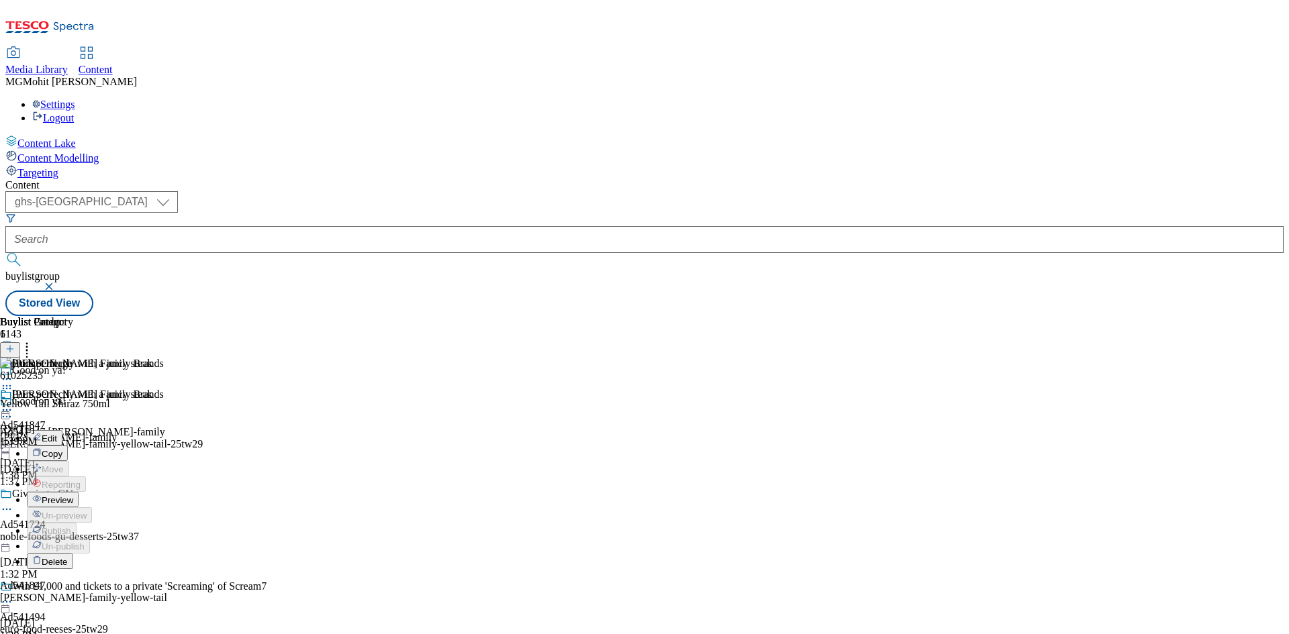
click at [57, 434] on span "Edit" at bounding box center [49, 439] width 15 height 10
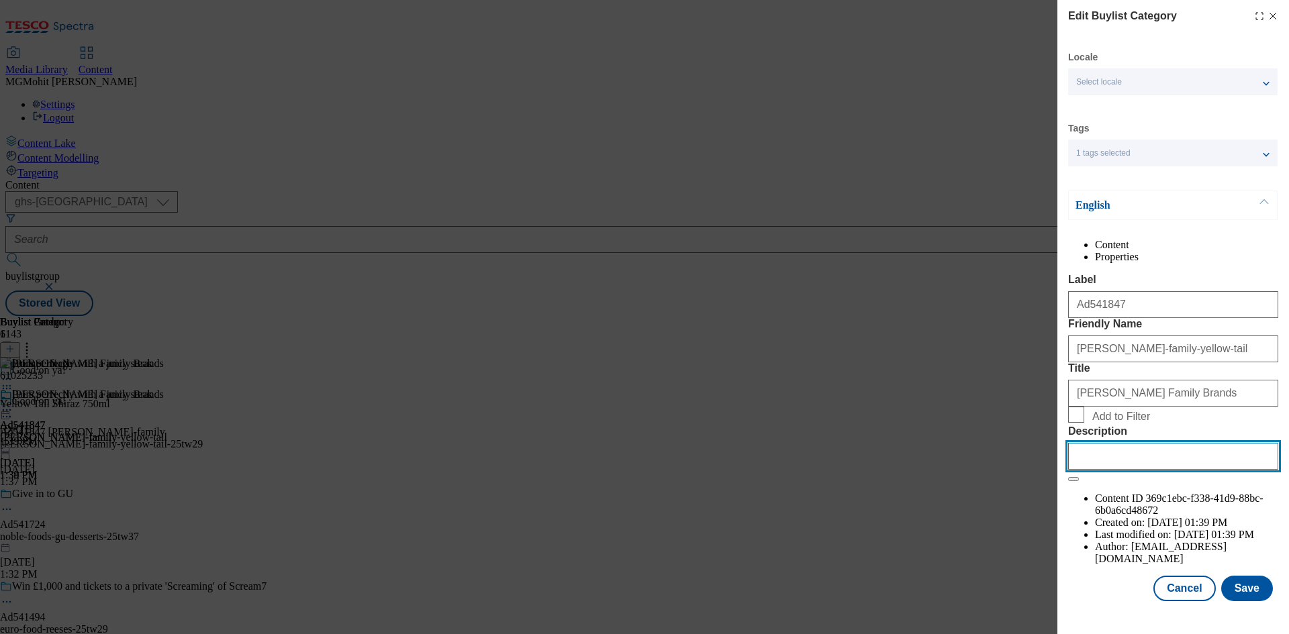
click at [1109, 470] on input "Description" at bounding box center [1173, 456] width 210 height 27
paste input "Yellow Tail Shiraz 750ml"
type input "Yellow Tail Shiraz 750ml"
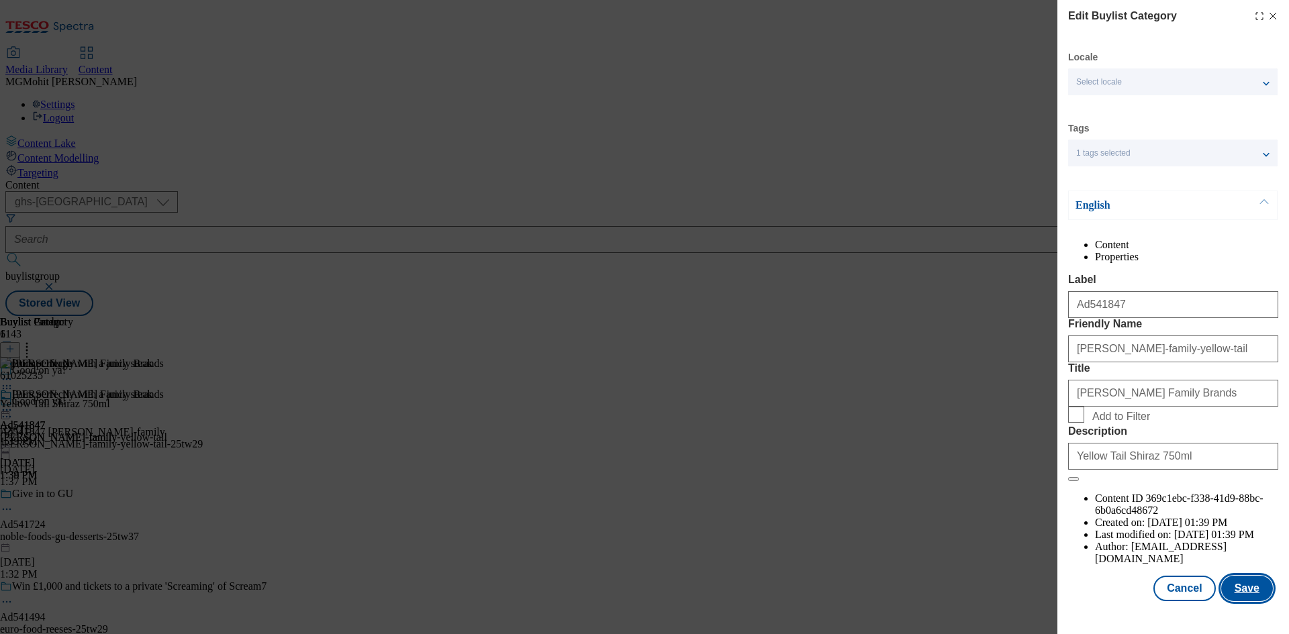
click at [1238, 601] on button "Save" at bounding box center [1247, 589] width 52 height 26
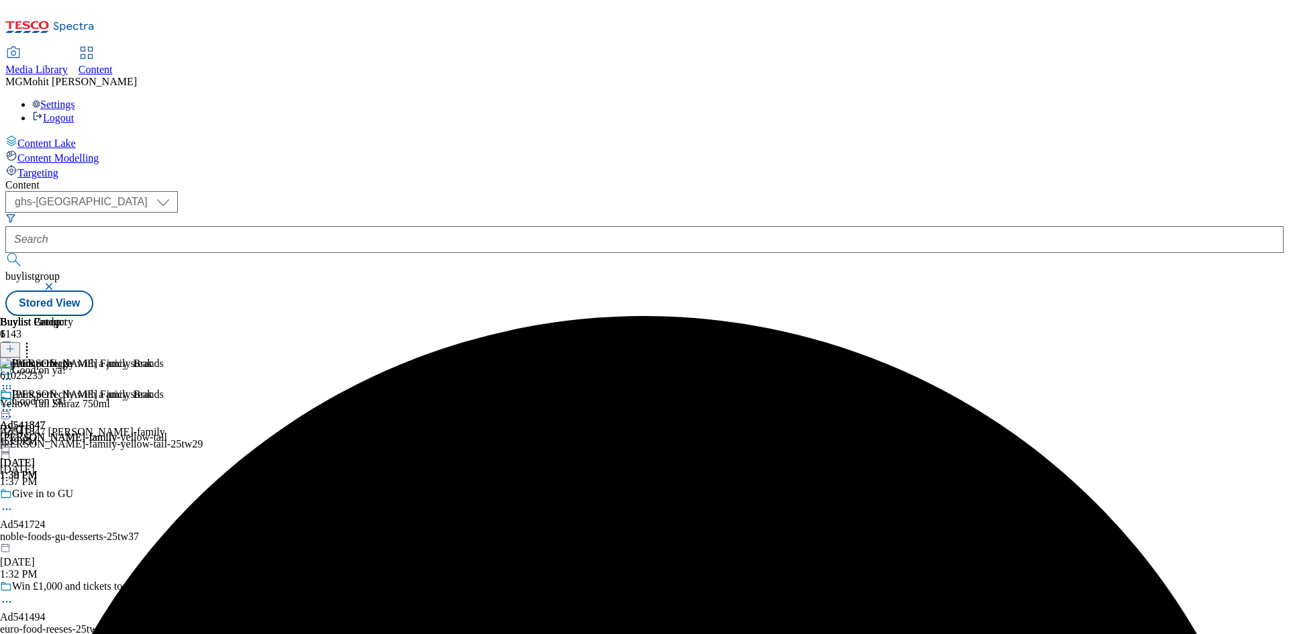
click at [152, 389] on div "Pairs perfectly with a juicy steak" at bounding box center [76, 404] width 152 height 31
click at [13, 403] on icon at bounding box center [6, 409] width 13 height 13
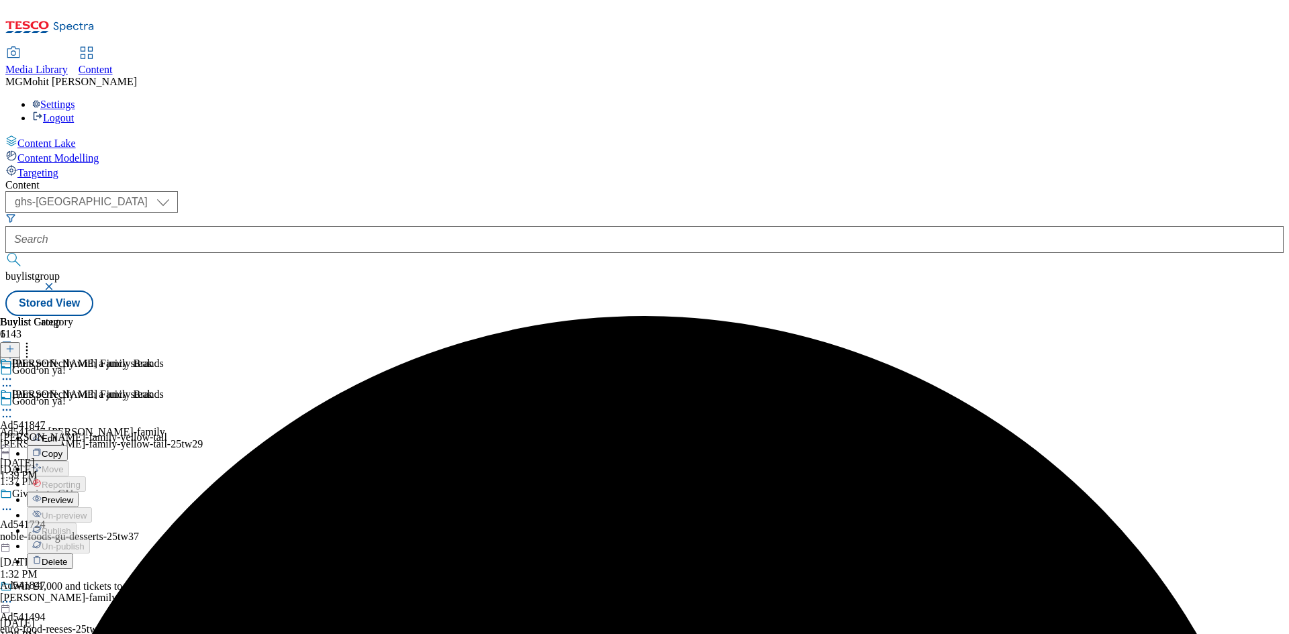
click at [57, 434] on span "Edit" at bounding box center [49, 439] width 15 height 10
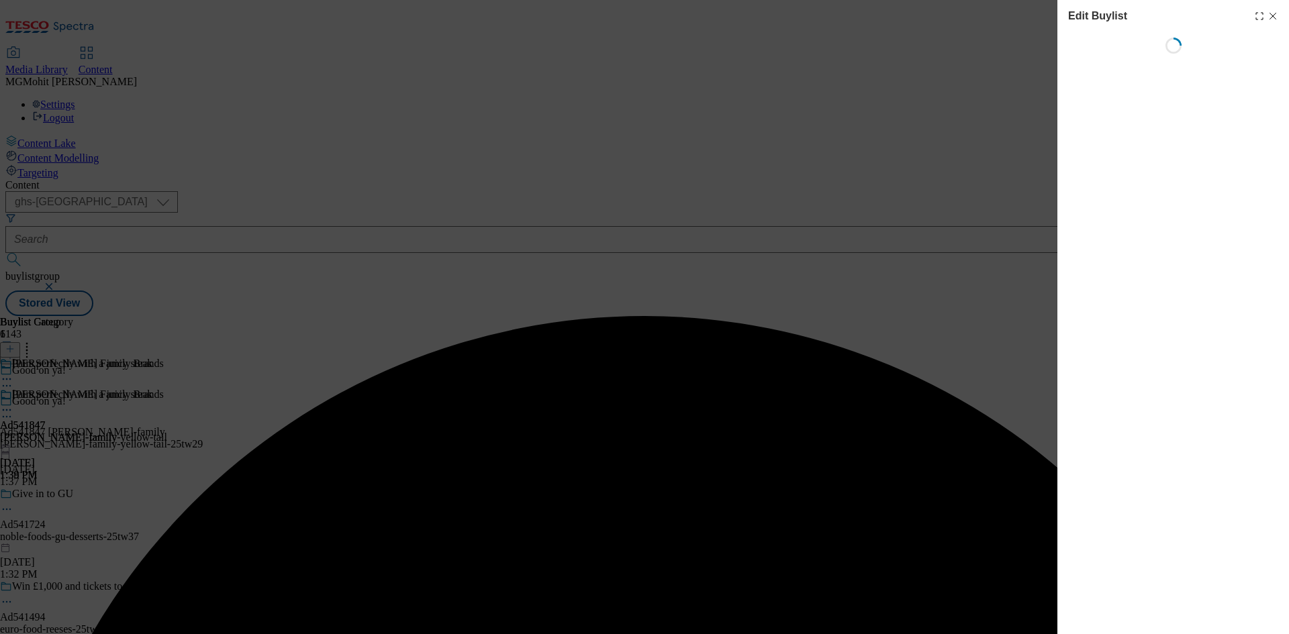
select select "tactical"
select select "supplier funded short term 1-3 weeks"
select select "dunnhumby"
select select "Banner"
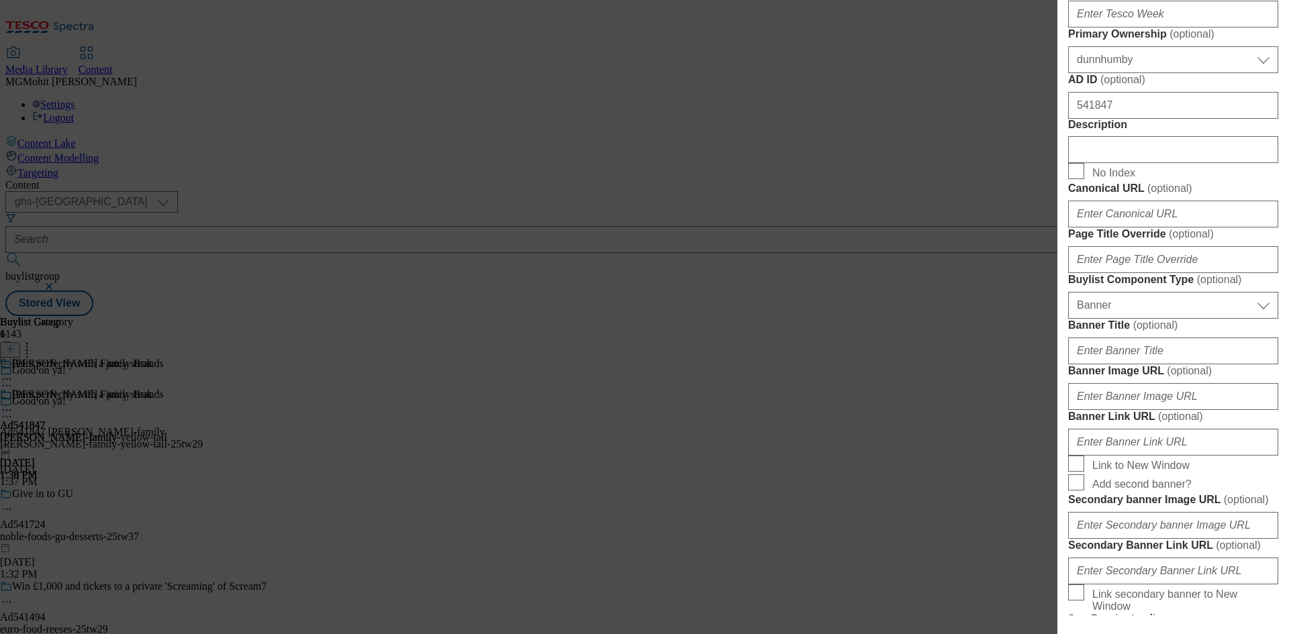
scroll to position [671, 0]
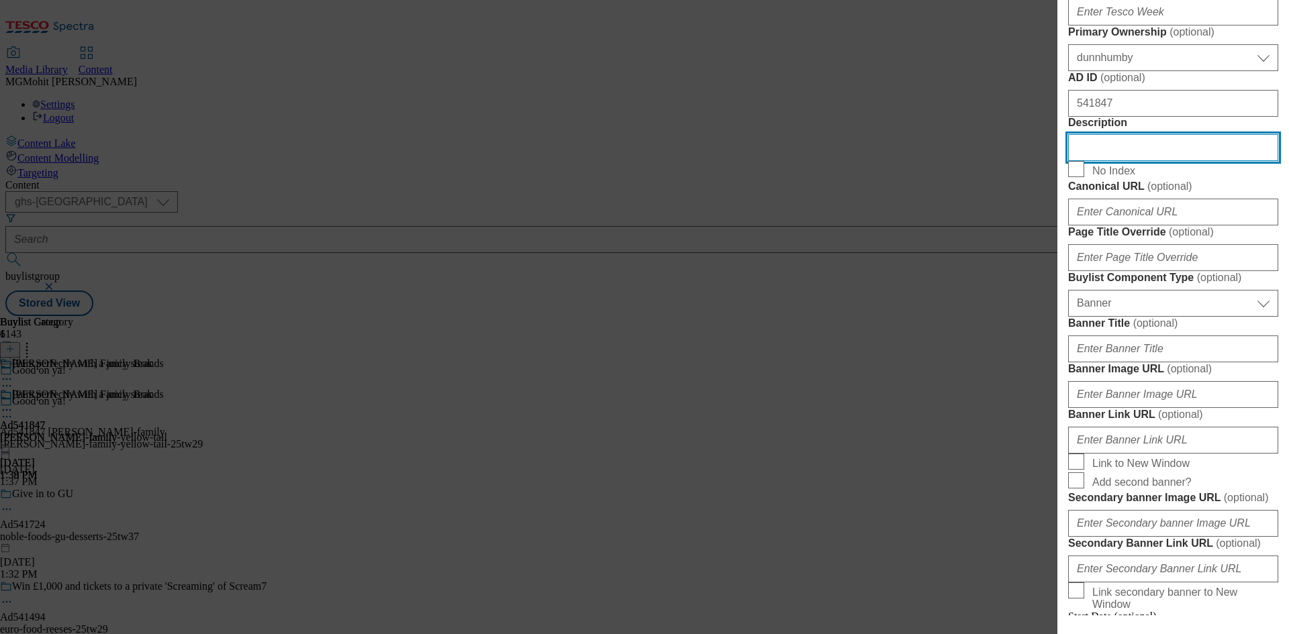
click at [1105, 161] on input "Description" at bounding box center [1173, 147] width 210 height 27
paste input "Yellow Tail Shiraz 750ml"
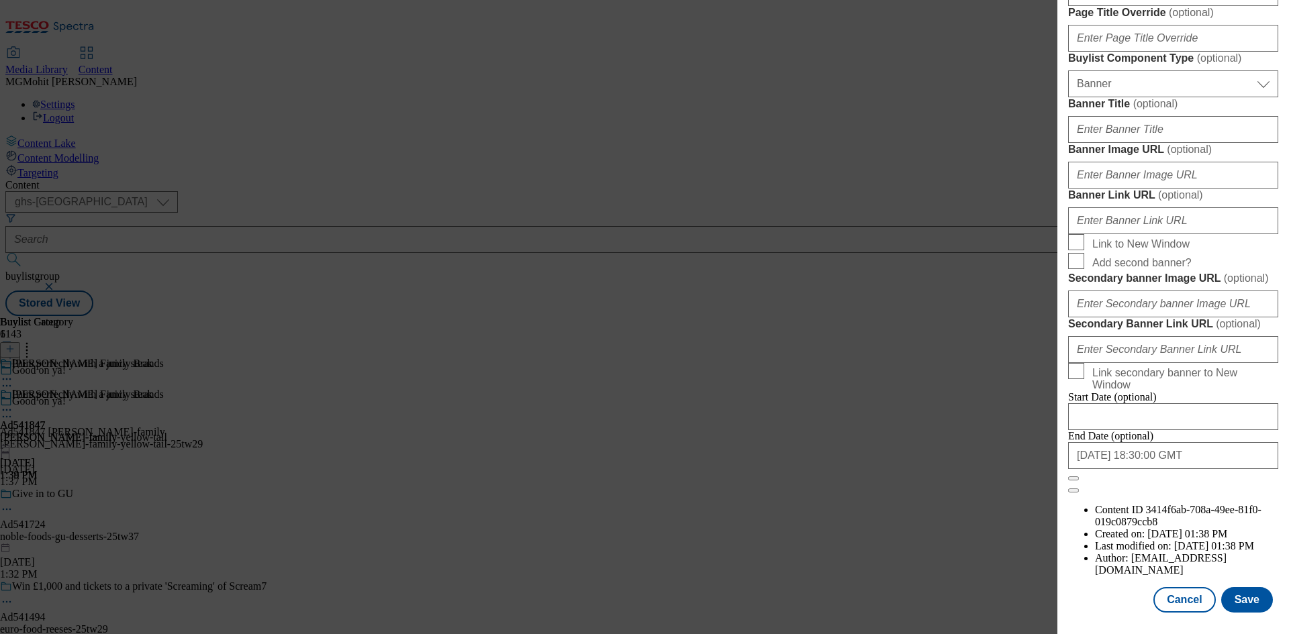
scroll to position [1389, 0]
type input "Yellow Tail Shiraz 750ml"
click at [1240, 599] on button "Save" at bounding box center [1247, 600] width 52 height 26
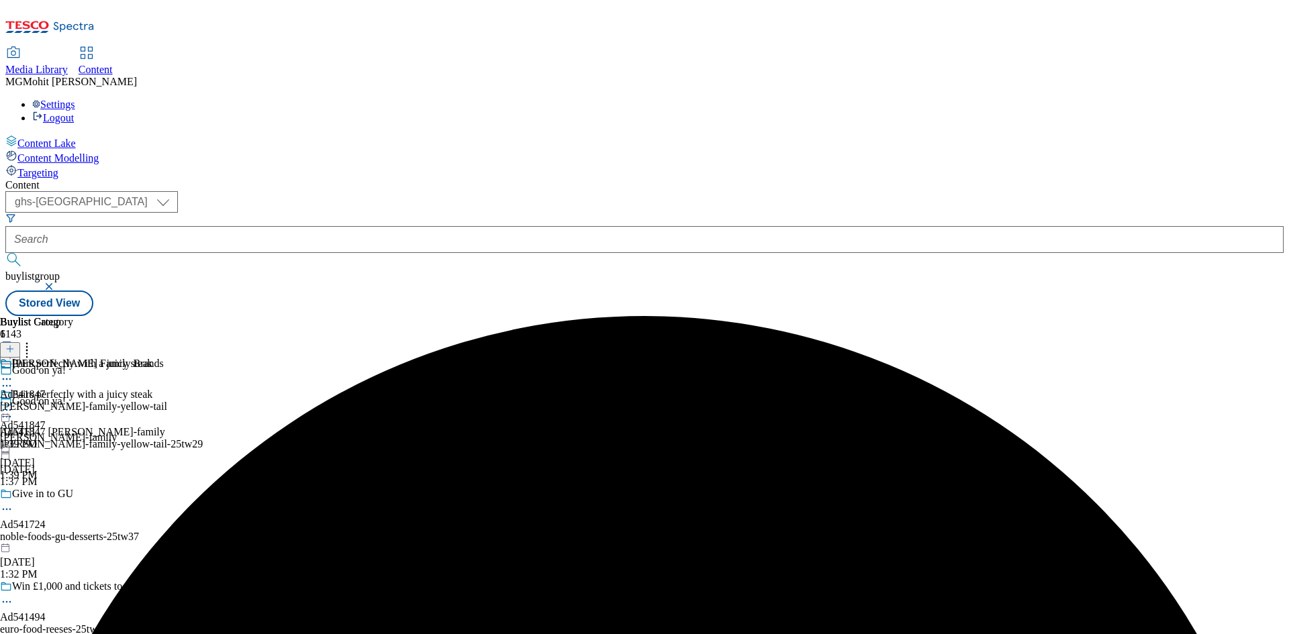
click at [13, 410] on icon at bounding box center [6, 416] width 13 height 13
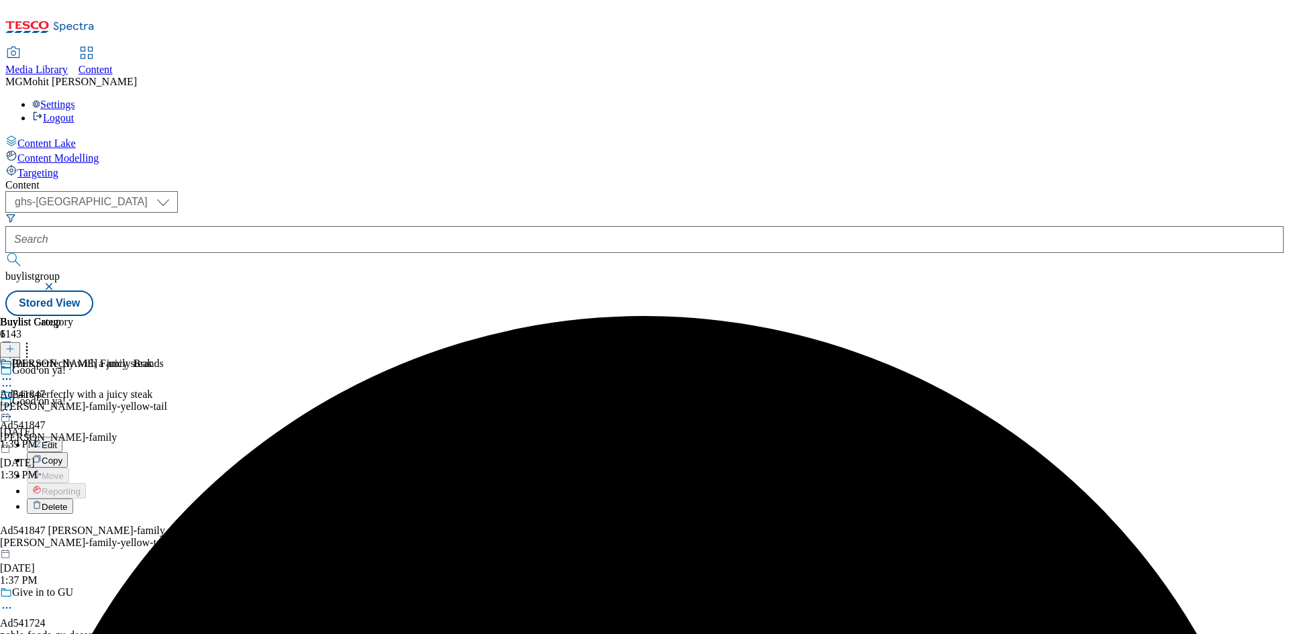
click at [57, 440] on span "Edit" at bounding box center [49, 445] width 15 height 10
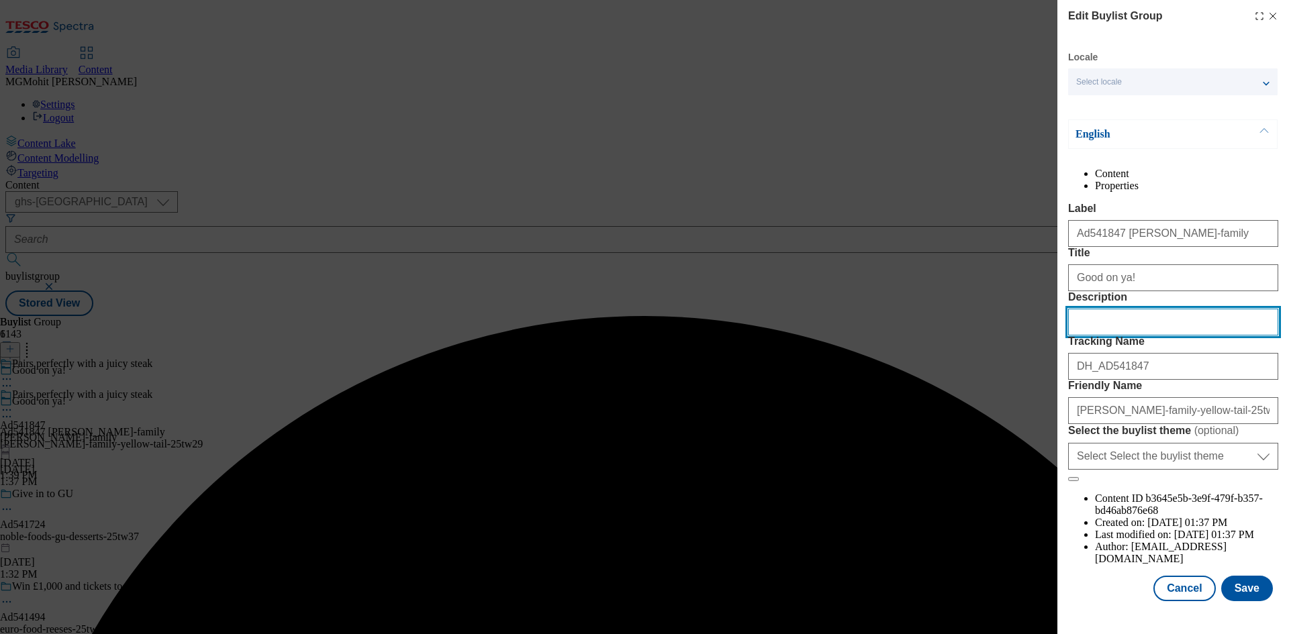
click at [1094, 336] on input "Description" at bounding box center [1173, 322] width 210 height 27
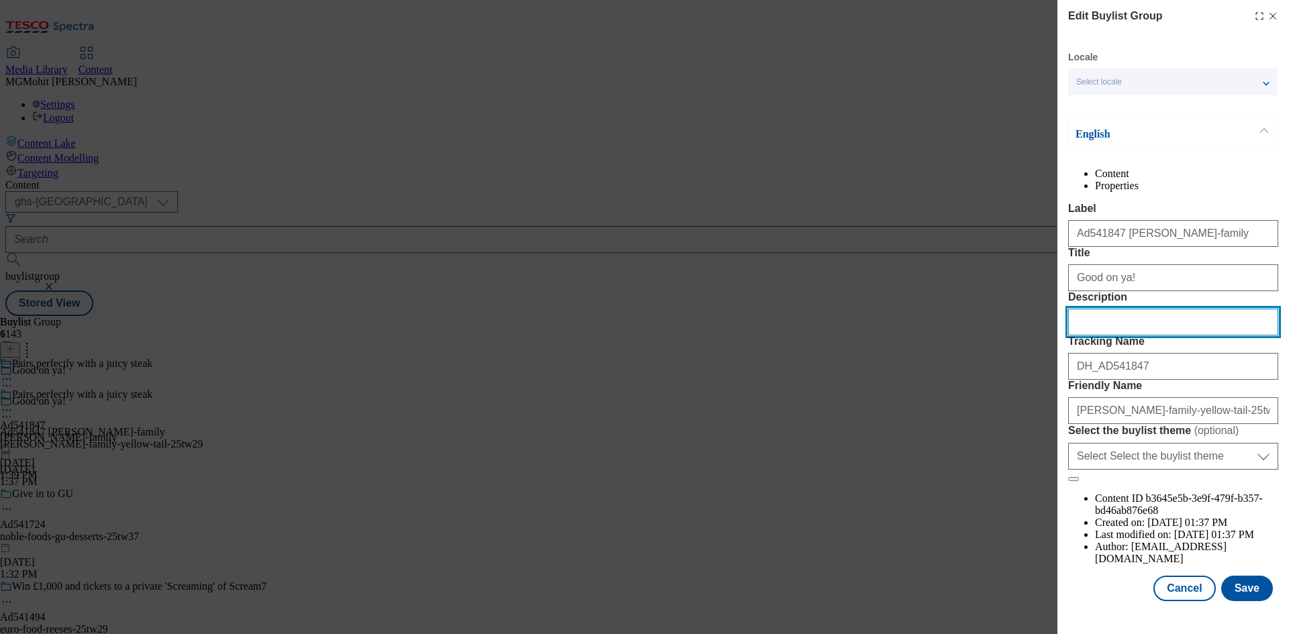
paste input "Yellow Tail Shiraz 750ml"
type input "Yellow Tail Shiraz 750ml"
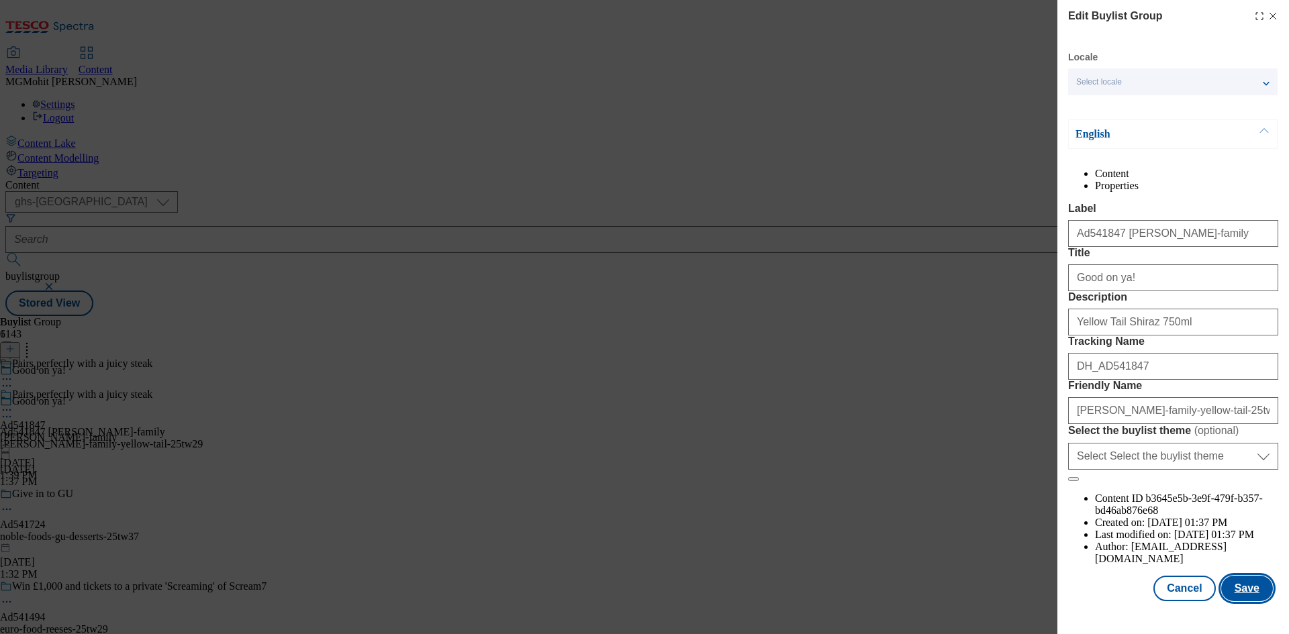
click at [1228, 600] on button "Save" at bounding box center [1247, 589] width 52 height 26
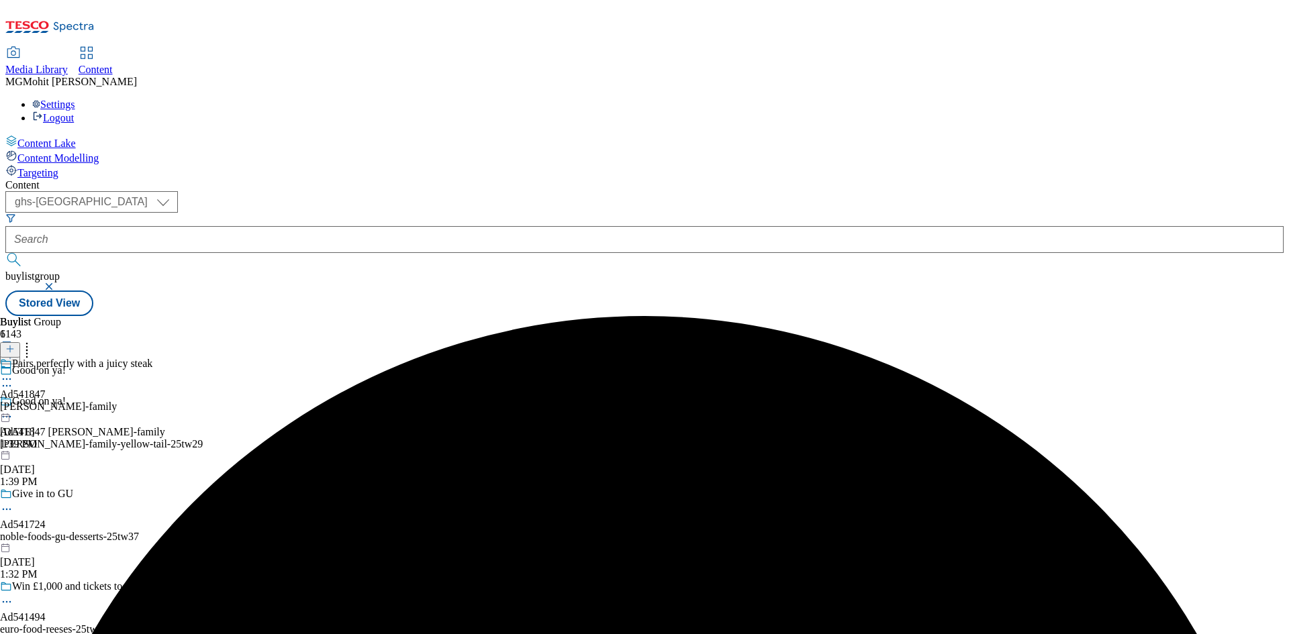
click at [13, 373] on icon at bounding box center [6, 379] width 13 height 13
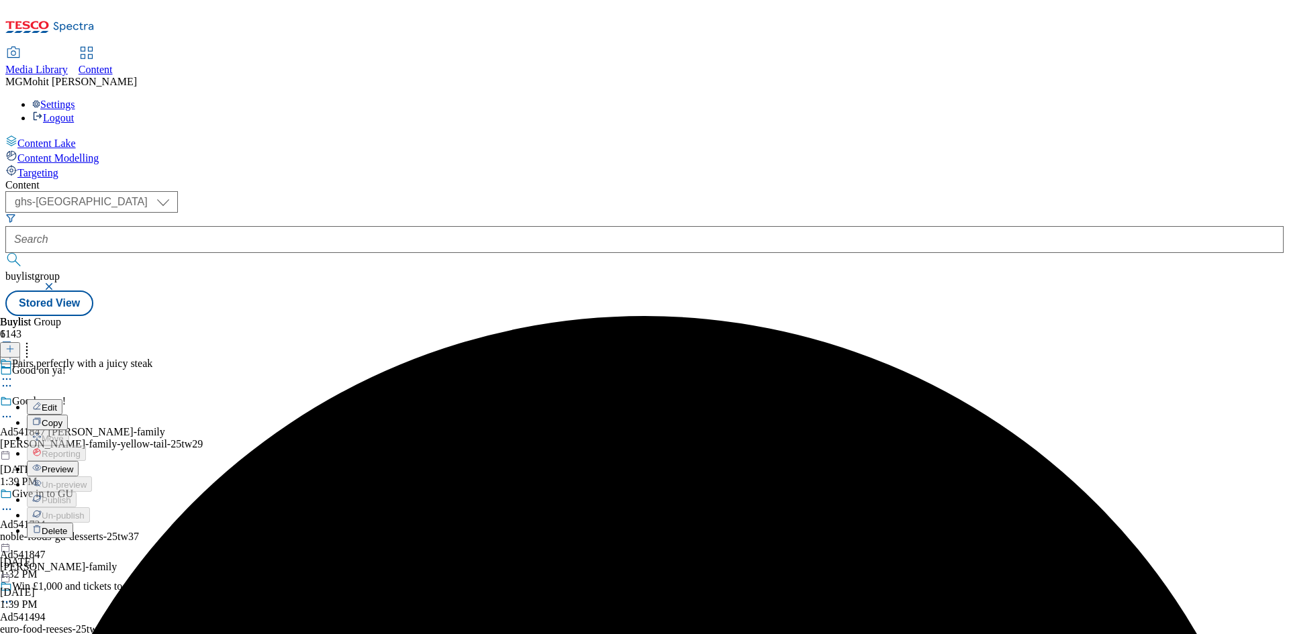
click at [73, 464] on span "Preview" at bounding box center [58, 469] width 32 height 10
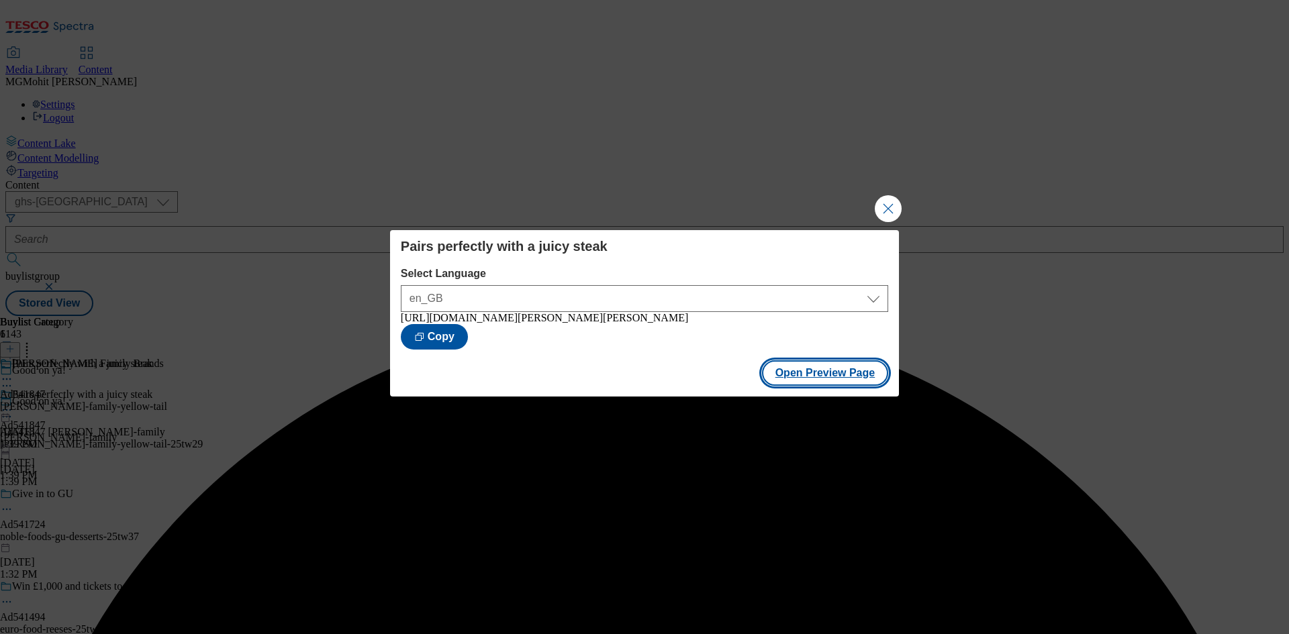
click at [824, 368] on button "Open Preview Page" at bounding box center [825, 373] width 127 height 26
click at [884, 201] on button "Close Modal" at bounding box center [888, 208] width 27 height 27
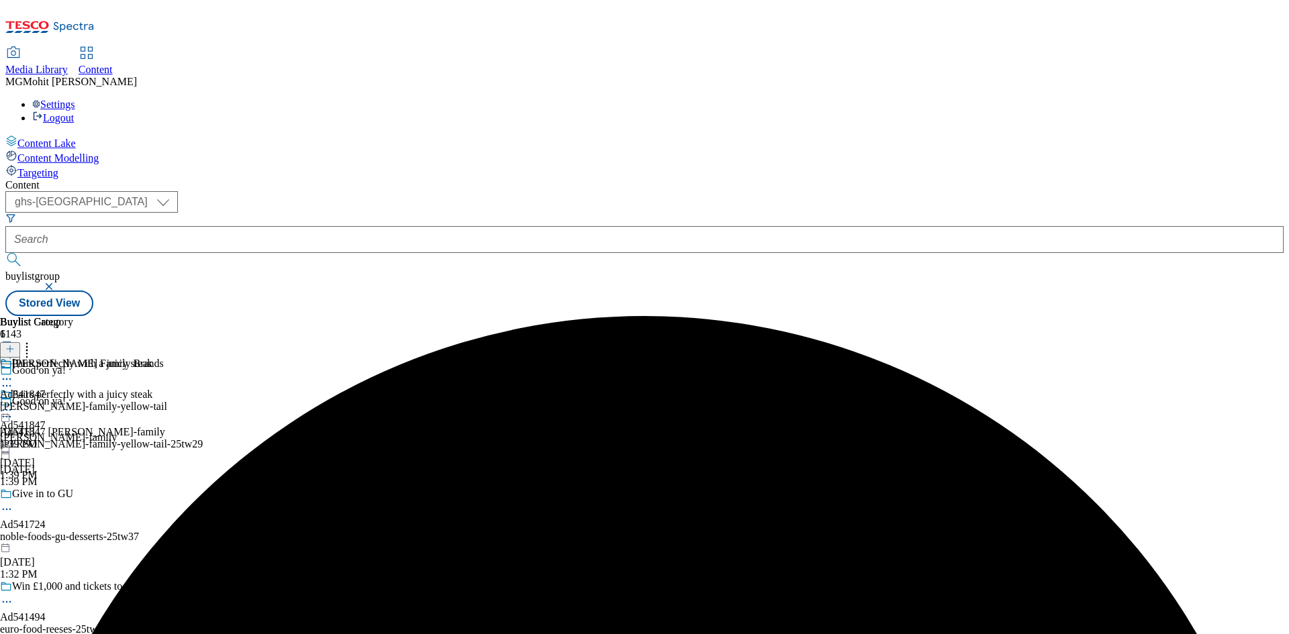
click at [13, 403] on icon at bounding box center [6, 409] width 13 height 13
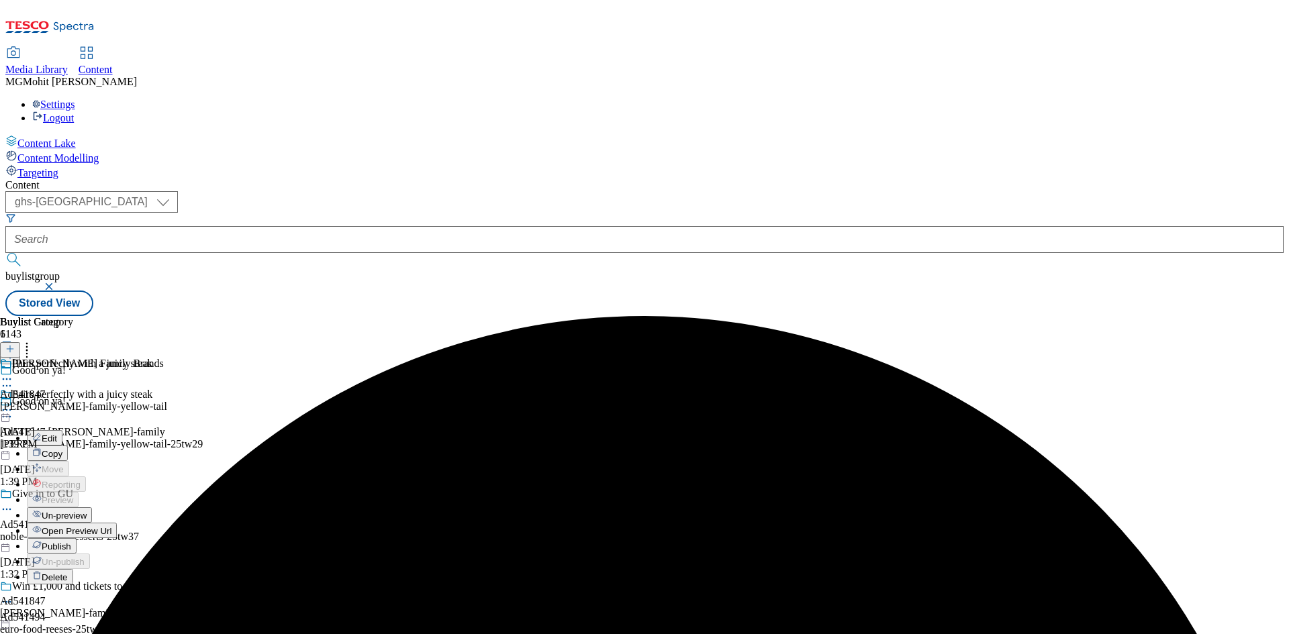
click at [77, 538] on button "Publish" at bounding box center [52, 545] width 50 height 15
